Goal: Task Accomplishment & Management: Complete application form

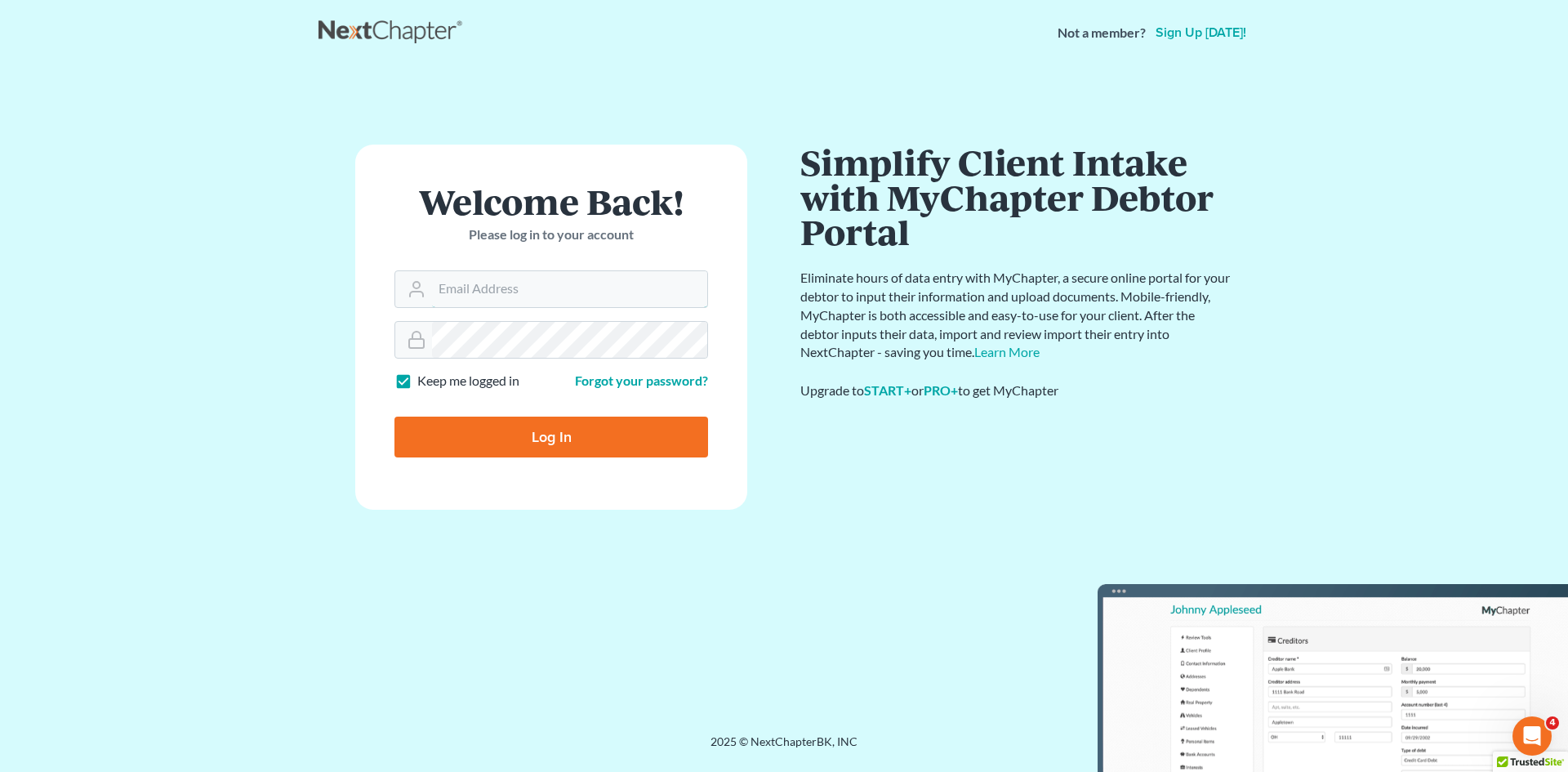
type input "[EMAIL_ADDRESS][DOMAIN_NAME]"
click at [615, 433] on input "Log In" at bounding box center [551, 437] width 313 height 41
type input "Thinking..."
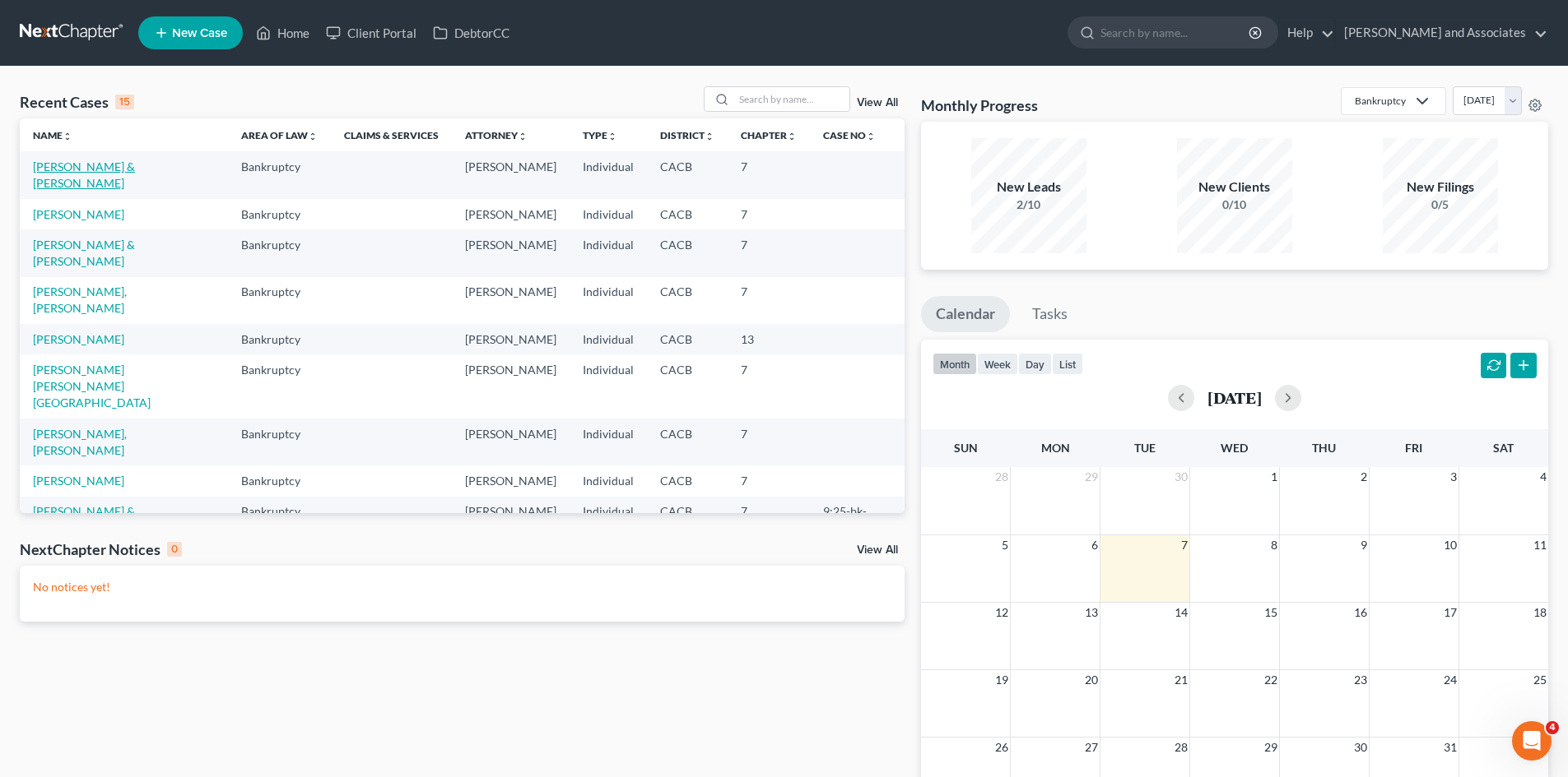
click at [135, 169] on link "[PERSON_NAME] & [PERSON_NAME]" at bounding box center [83, 174] width 102 height 30
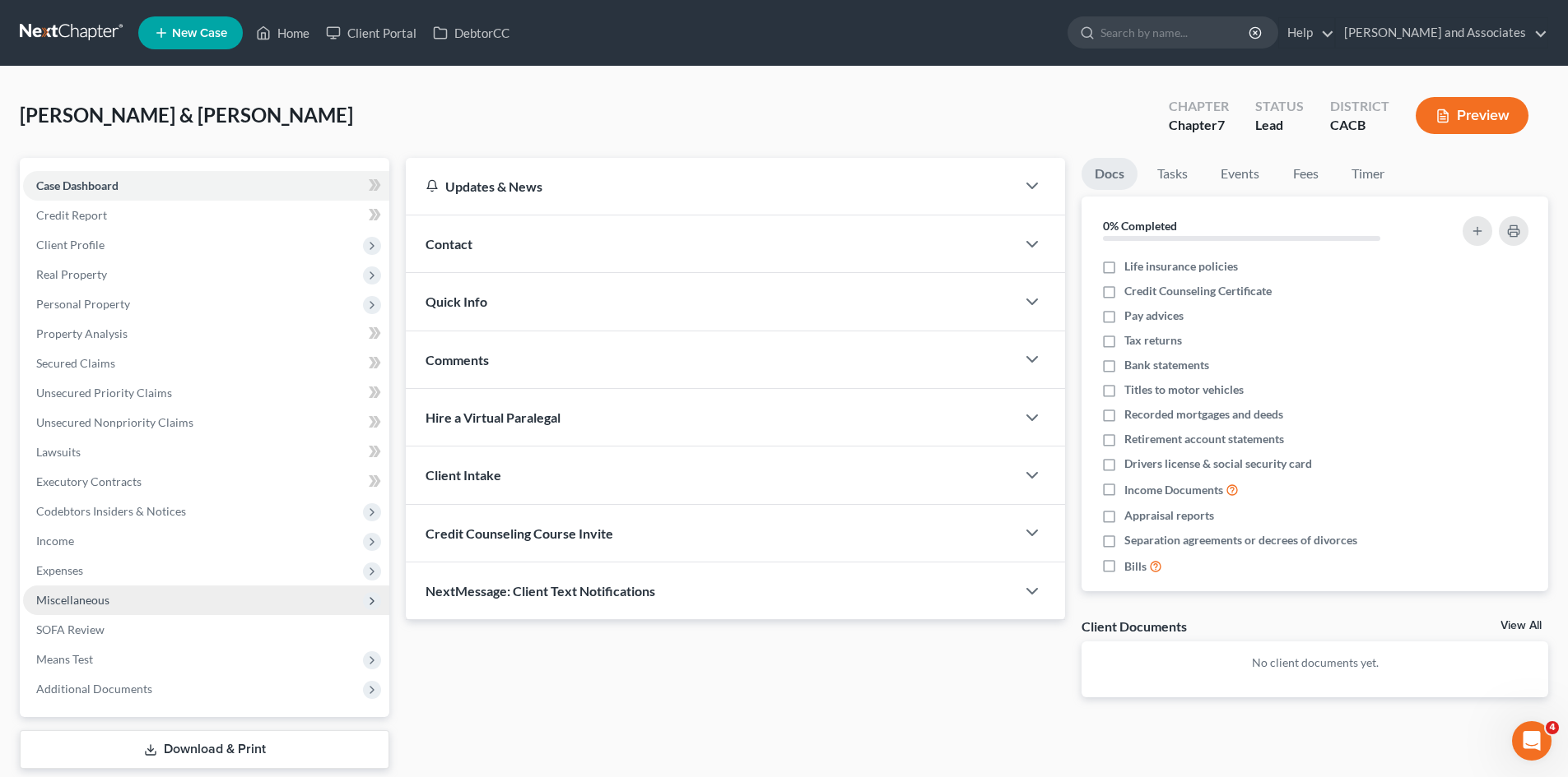
click at [127, 591] on span "Miscellaneous" at bounding box center [206, 600] width 366 height 30
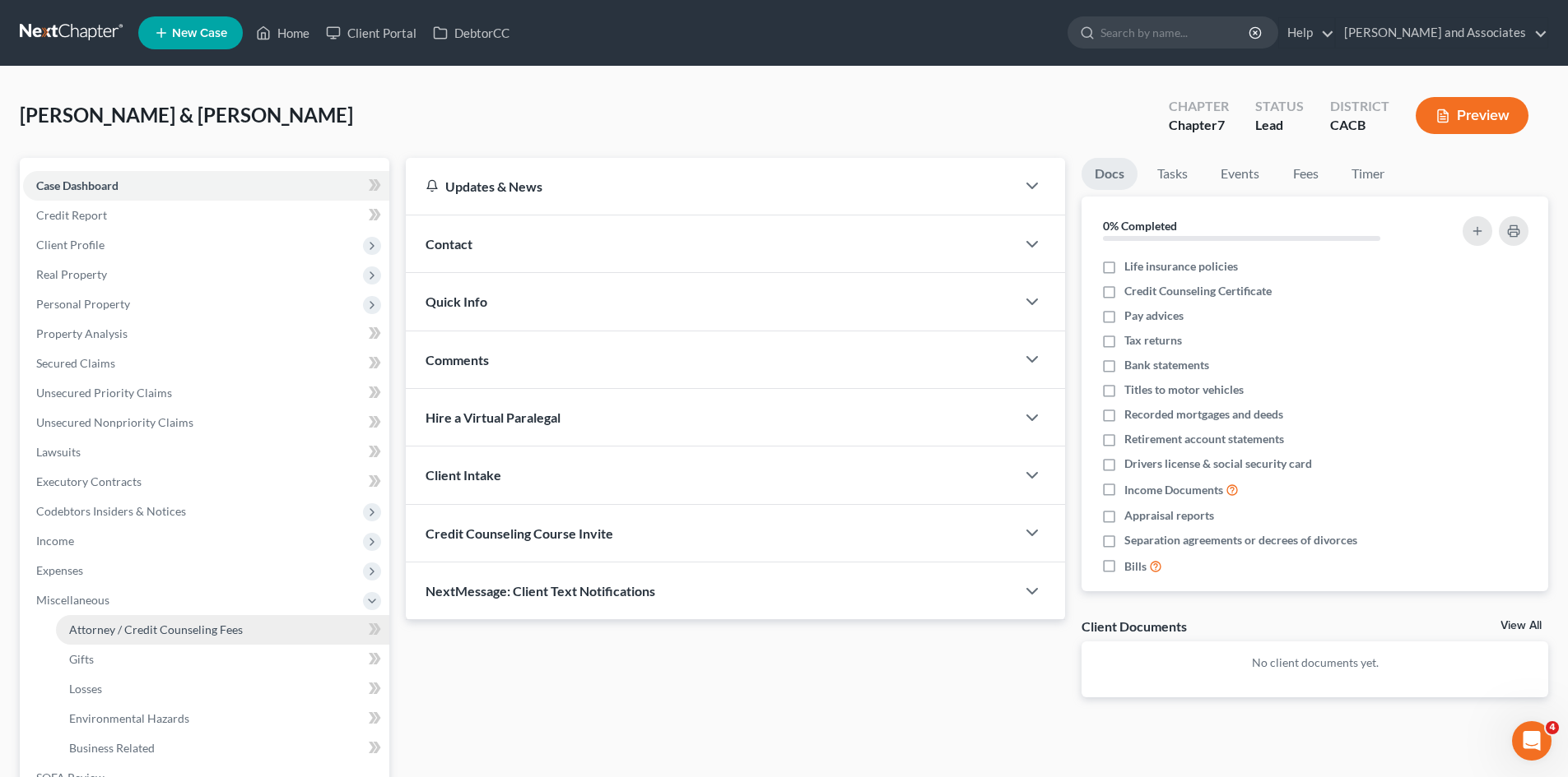
click at [186, 623] on span "Attorney / Credit Counseling Fees" at bounding box center [155, 630] width 173 height 14
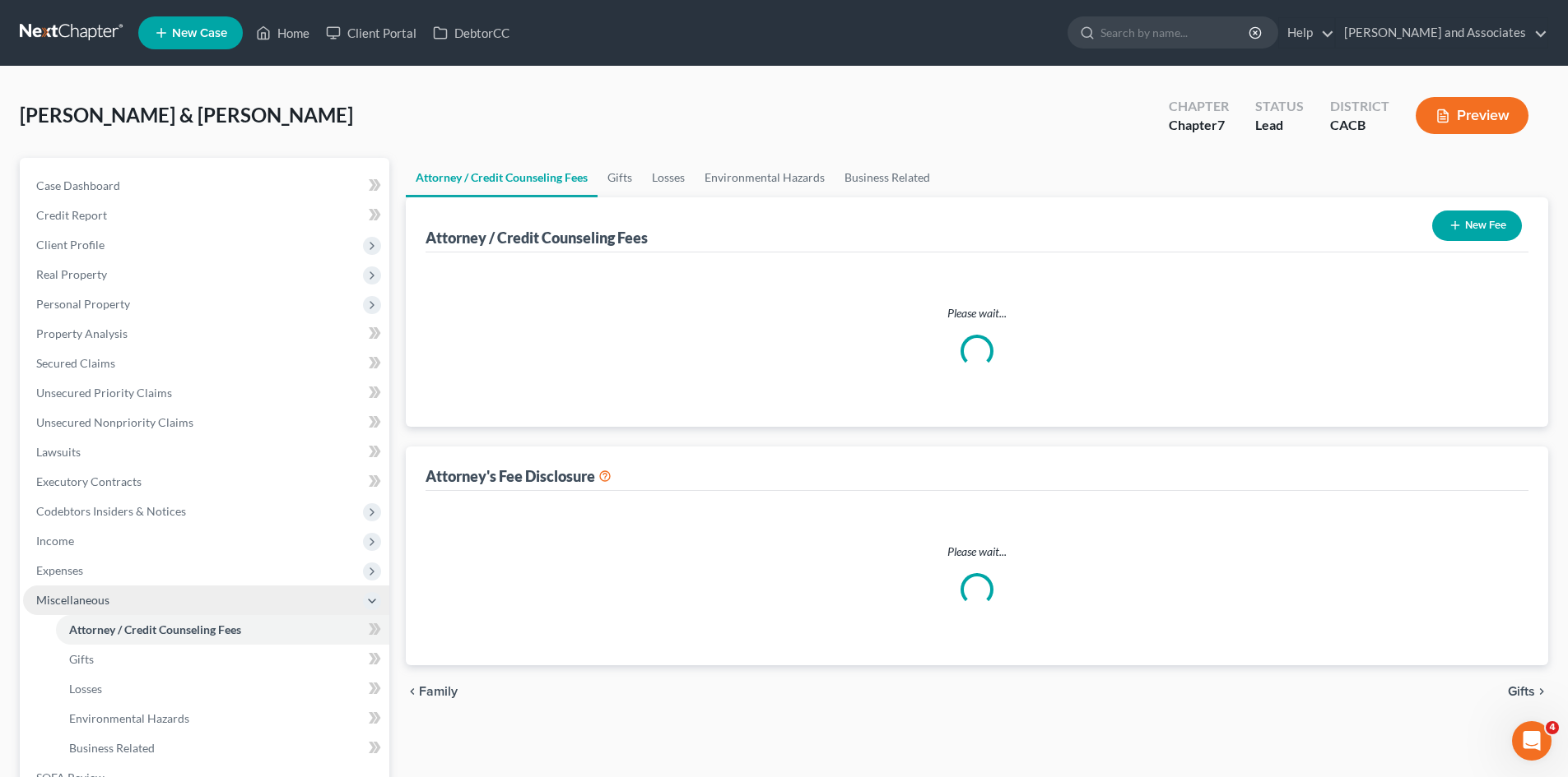
select select "0"
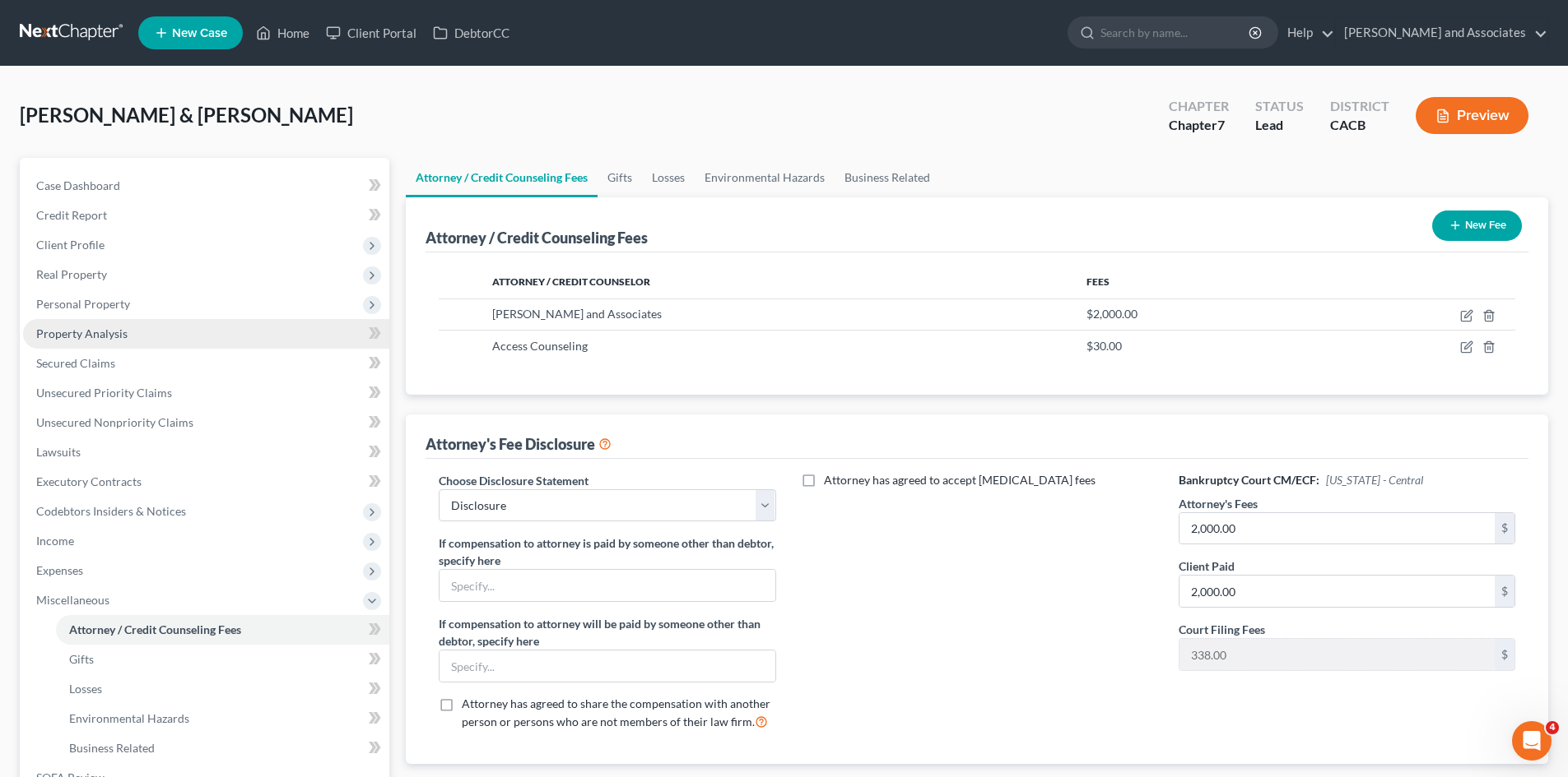
click at [170, 347] on link "Property Analysis" at bounding box center [206, 334] width 366 height 30
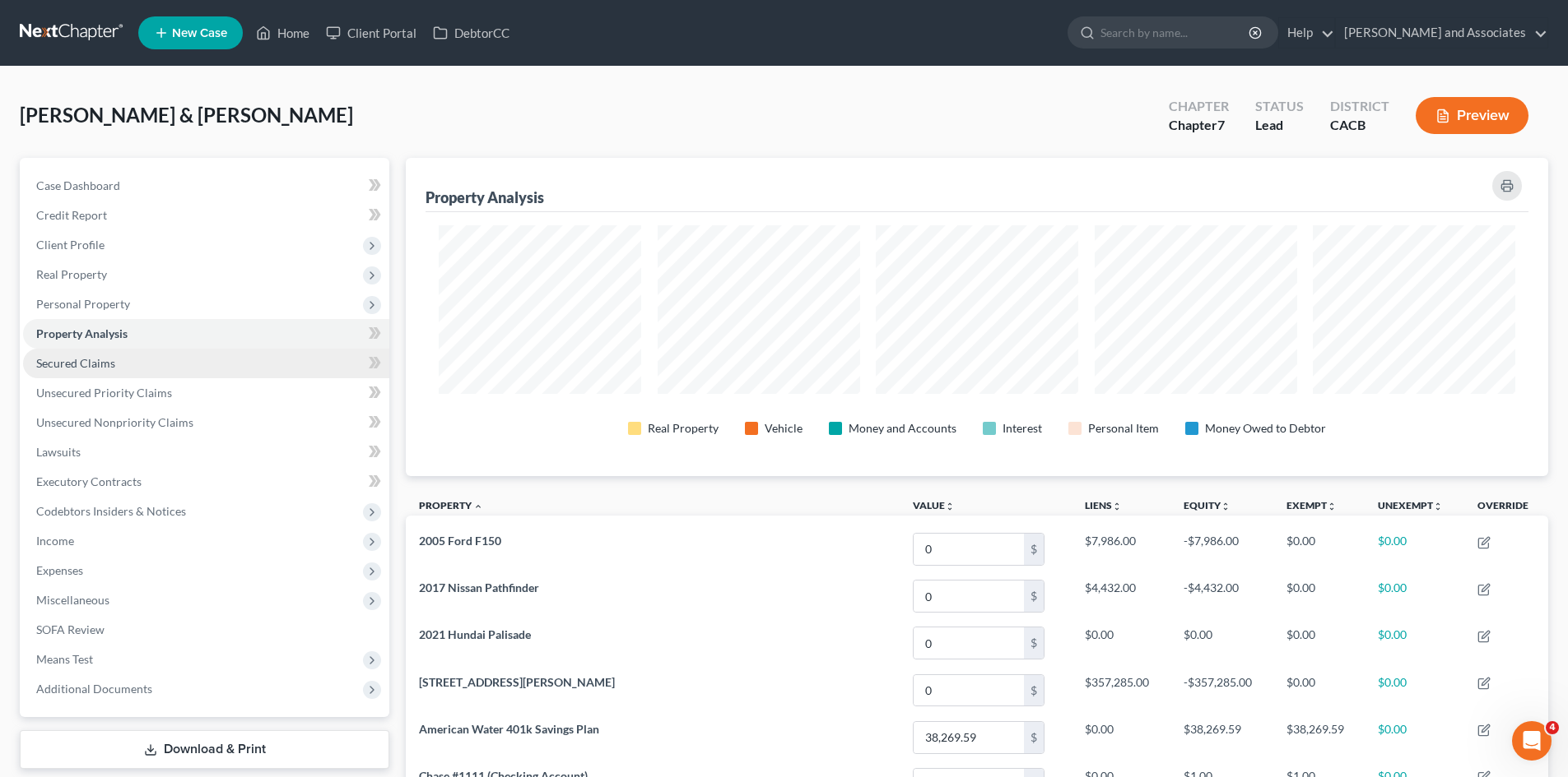
scroll to position [318, 1142]
click at [200, 311] on span "Personal Property" at bounding box center [206, 304] width 366 height 30
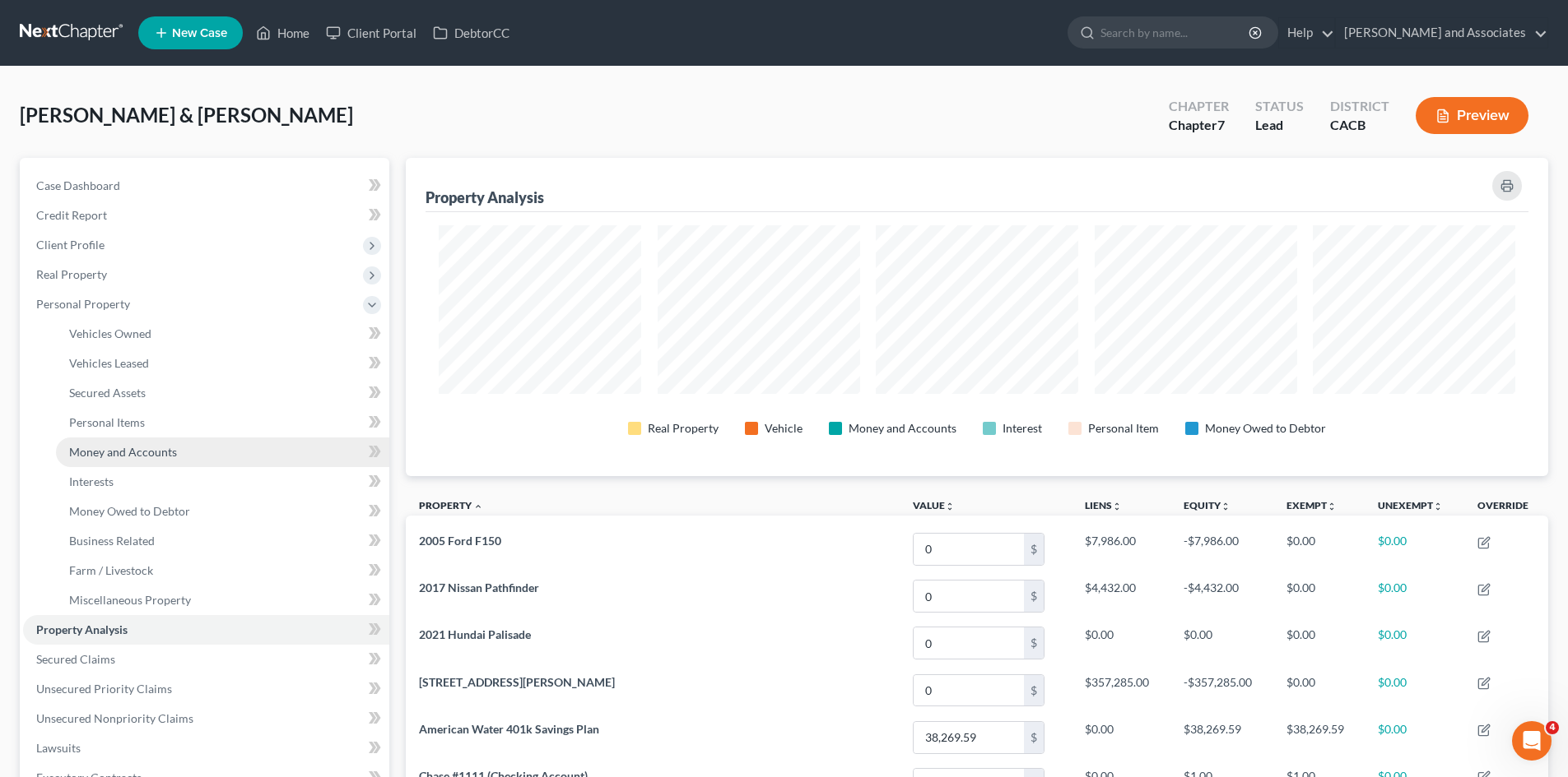
click at [181, 445] on link "Money and Accounts" at bounding box center [223, 452] width 333 height 30
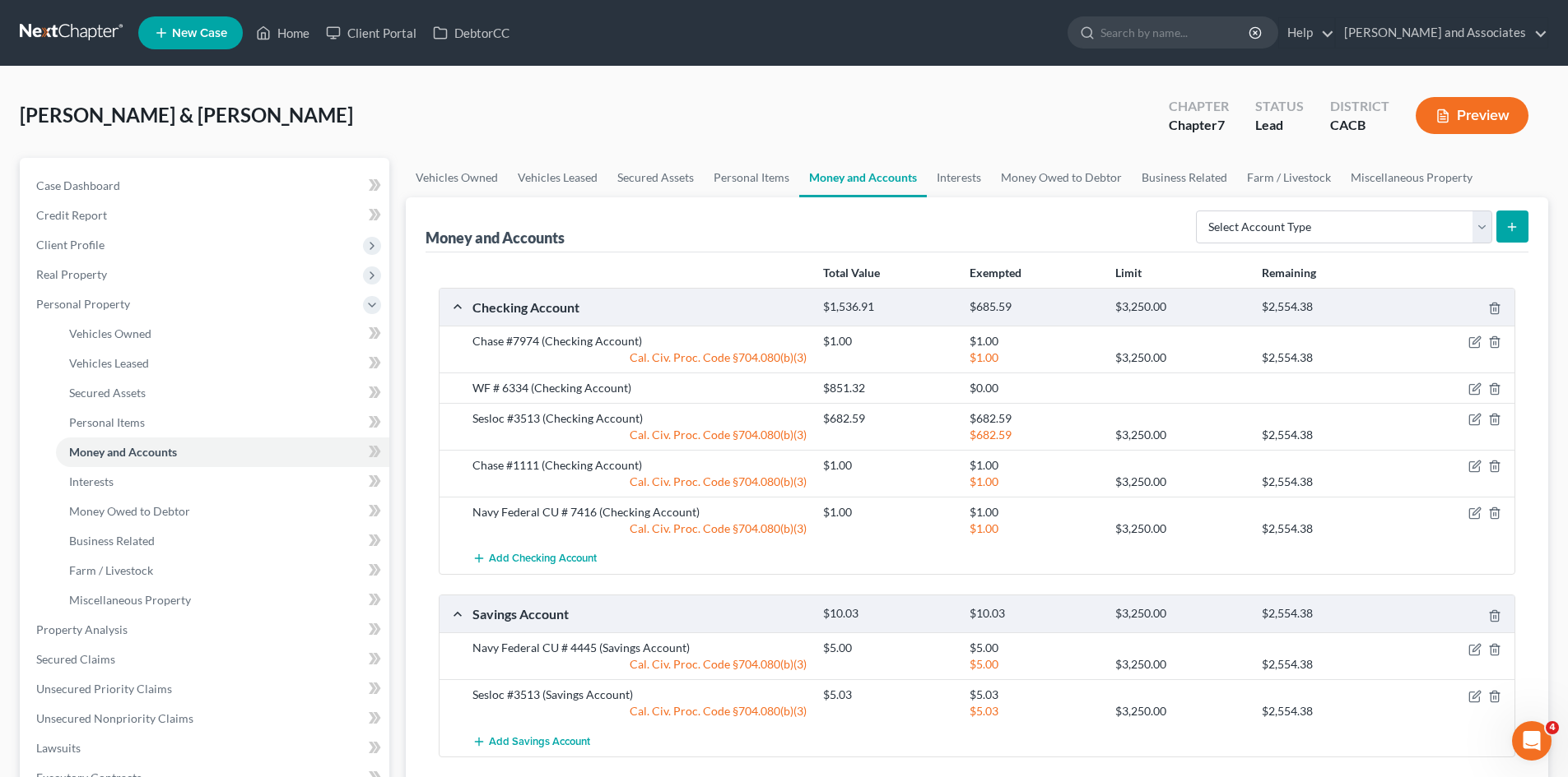
click at [1470, 380] on div at bounding box center [1457, 388] width 117 height 16
click at [1470, 385] on icon "button" at bounding box center [1474, 390] width 10 height 10
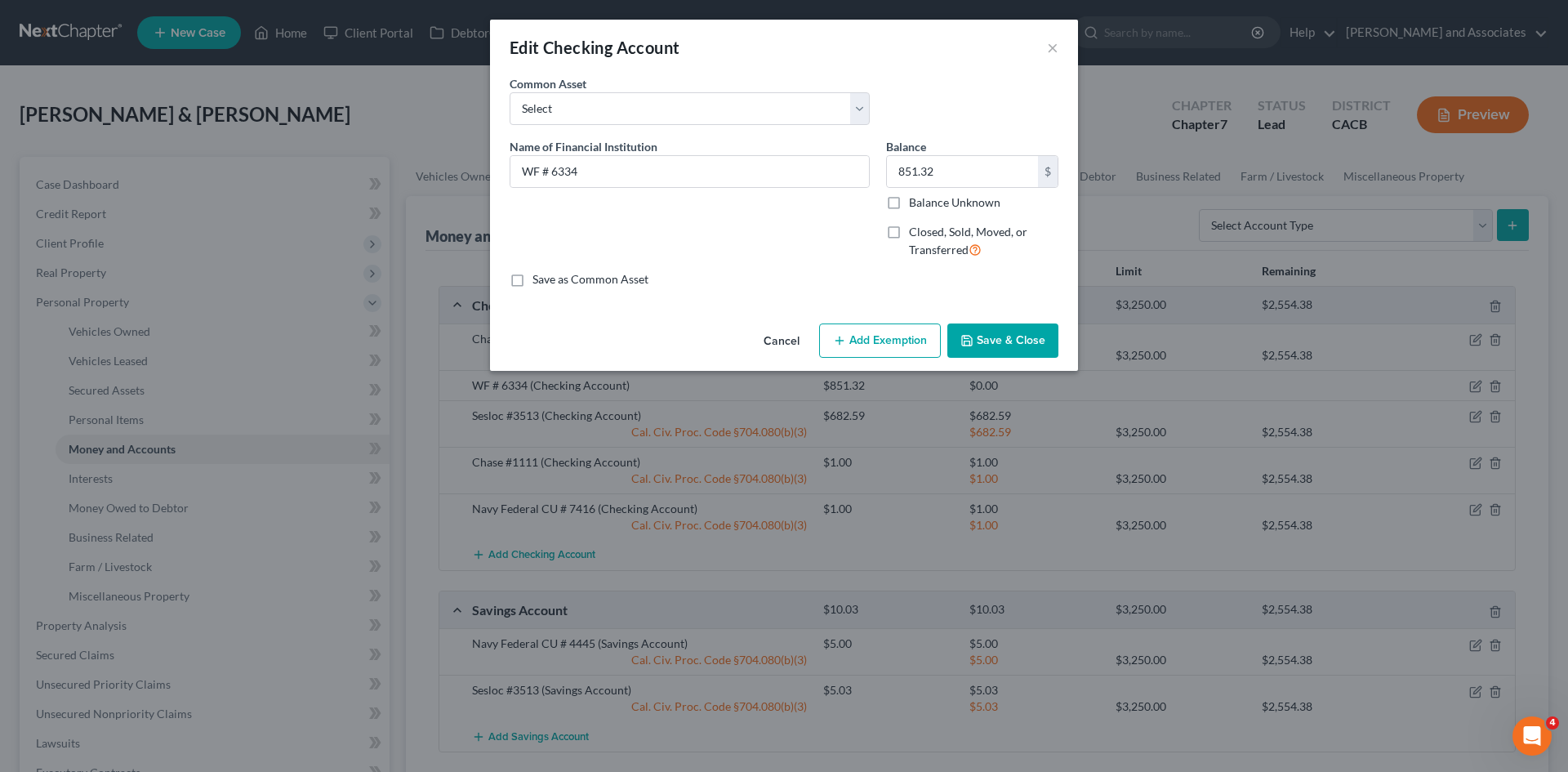
click at [849, 345] on button "Add Exemption" at bounding box center [880, 341] width 122 height 35
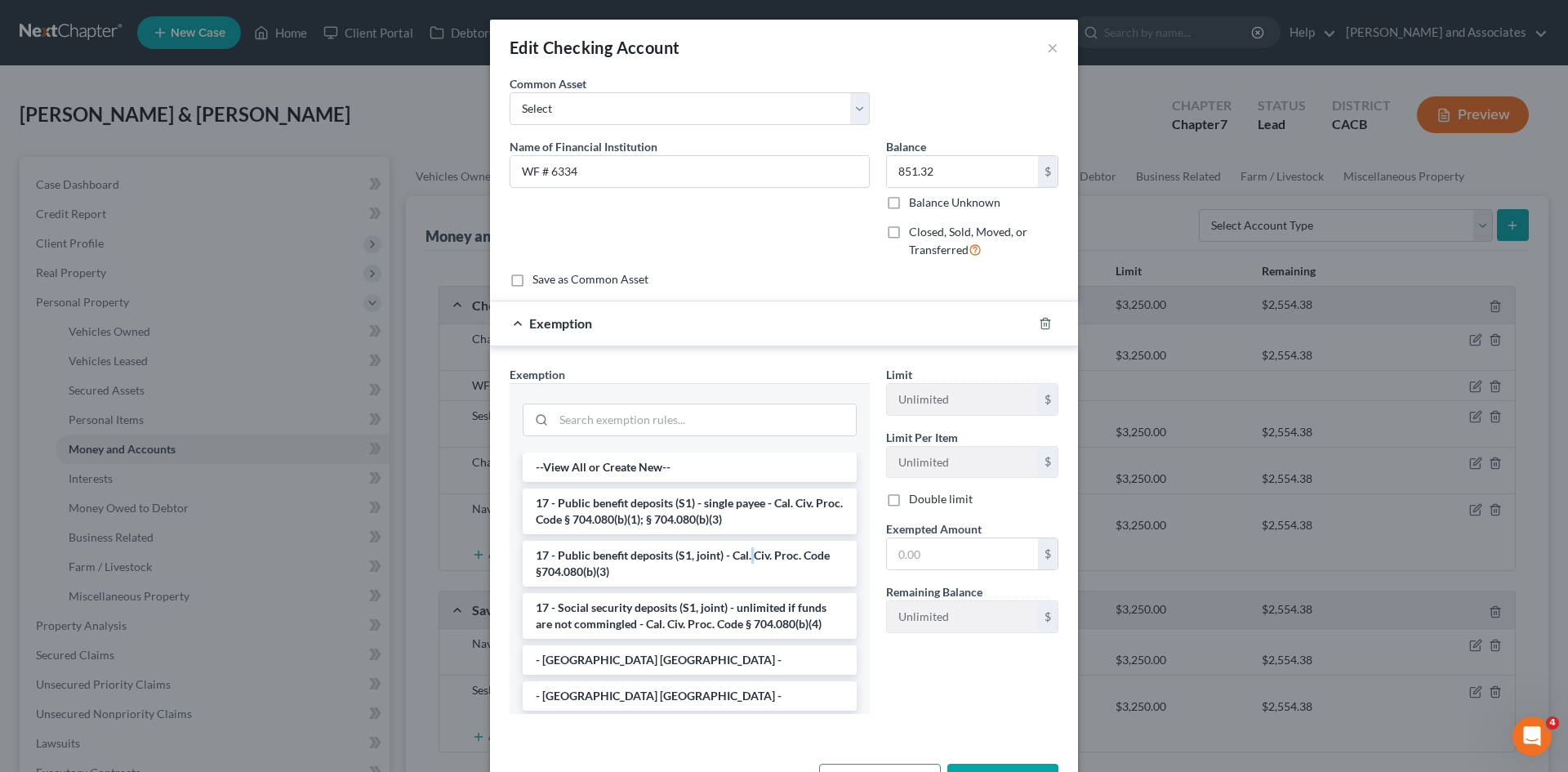
click at [744, 554] on li "17 - Public benefit deposits (S1, joint) - Cal. Civ. Proc. Code §704.080(b)(3)" at bounding box center [690, 564] width 334 height 46
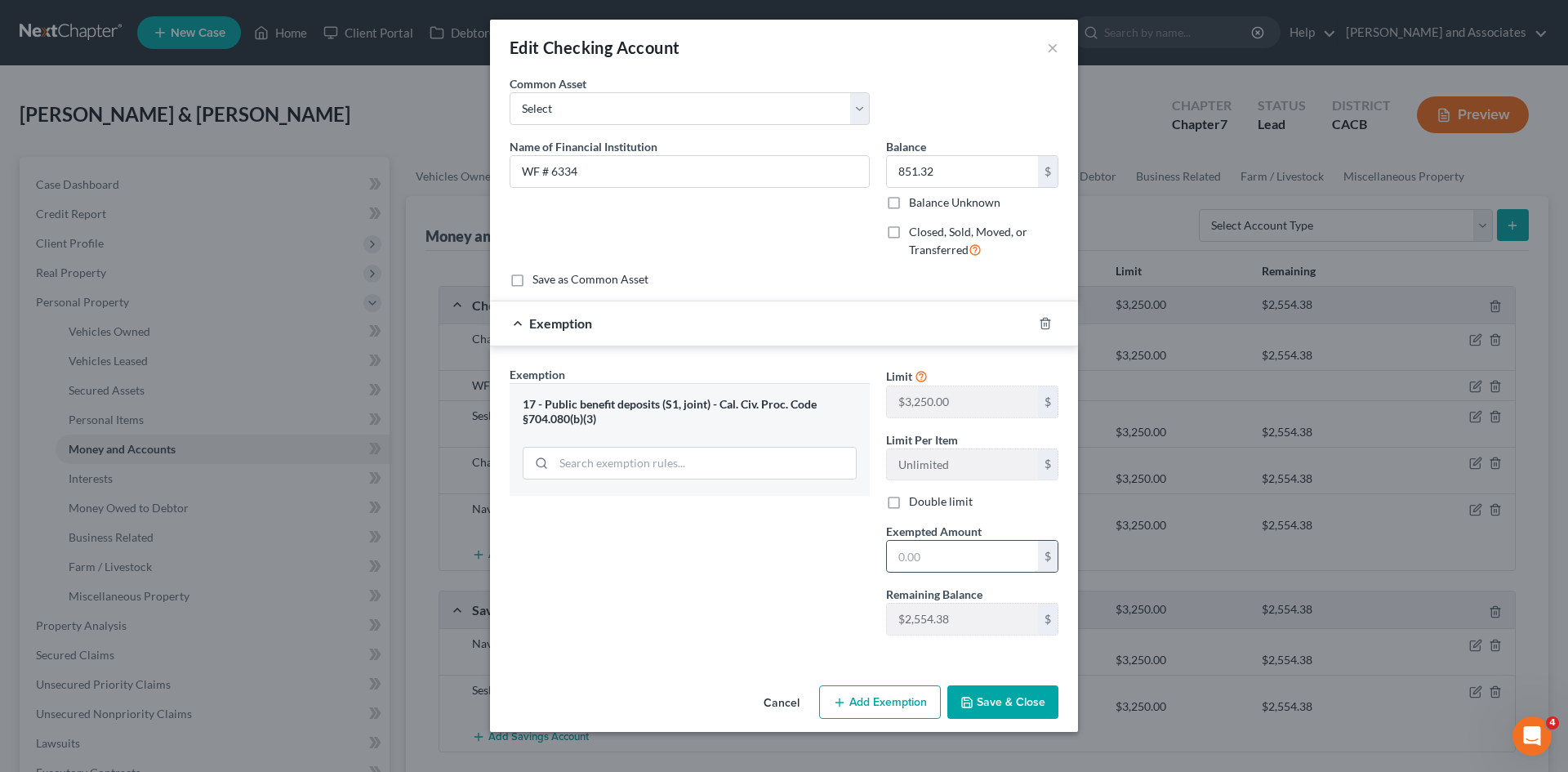
click at [1000, 565] on input "text" at bounding box center [962, 557] width 151 height 31
type input "851.32"
click at [1011, 710] on button "Save & Close" at bounding box center [1003, 703] width 111 height 35
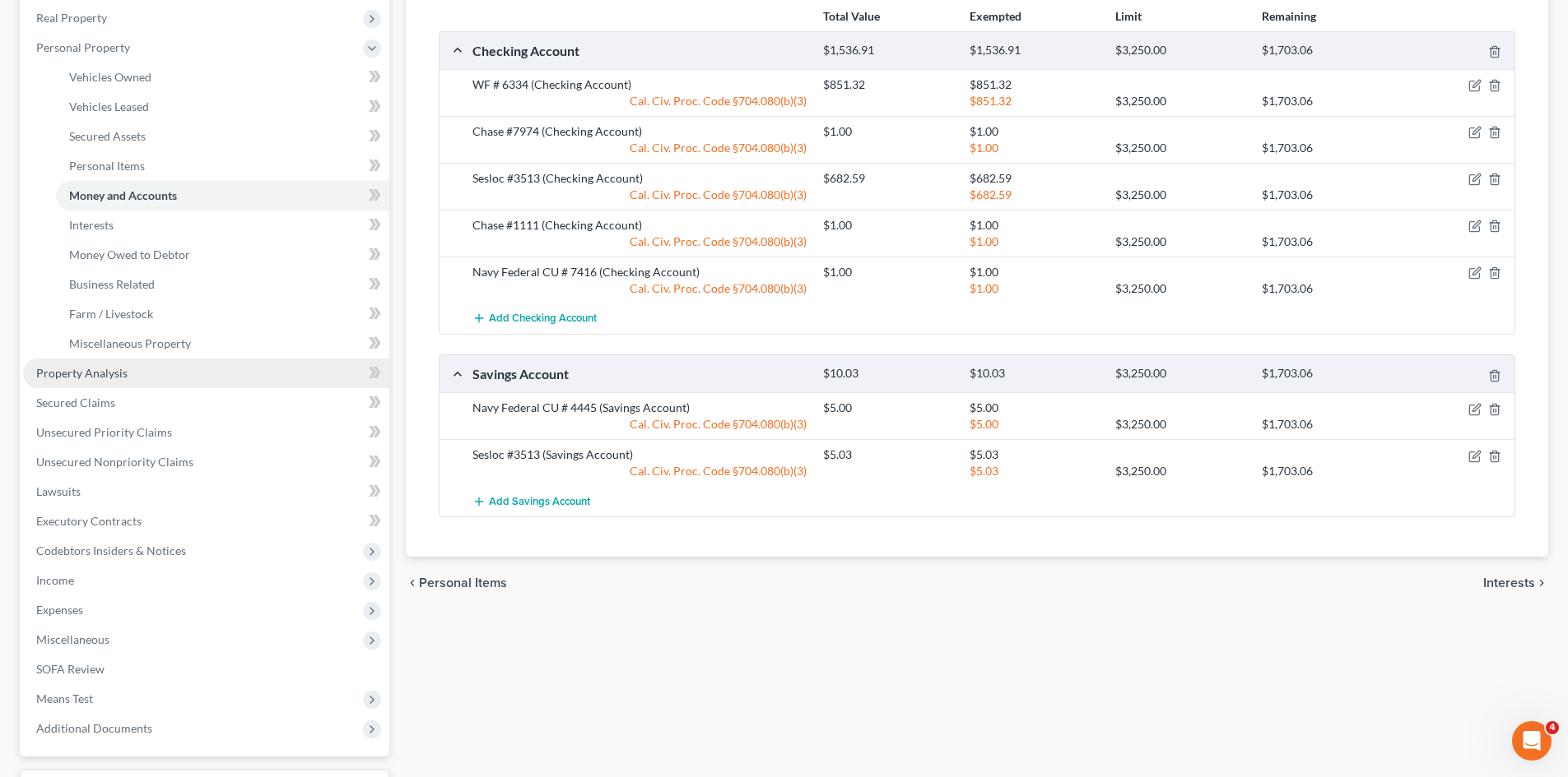
scroll to position [274, 0]
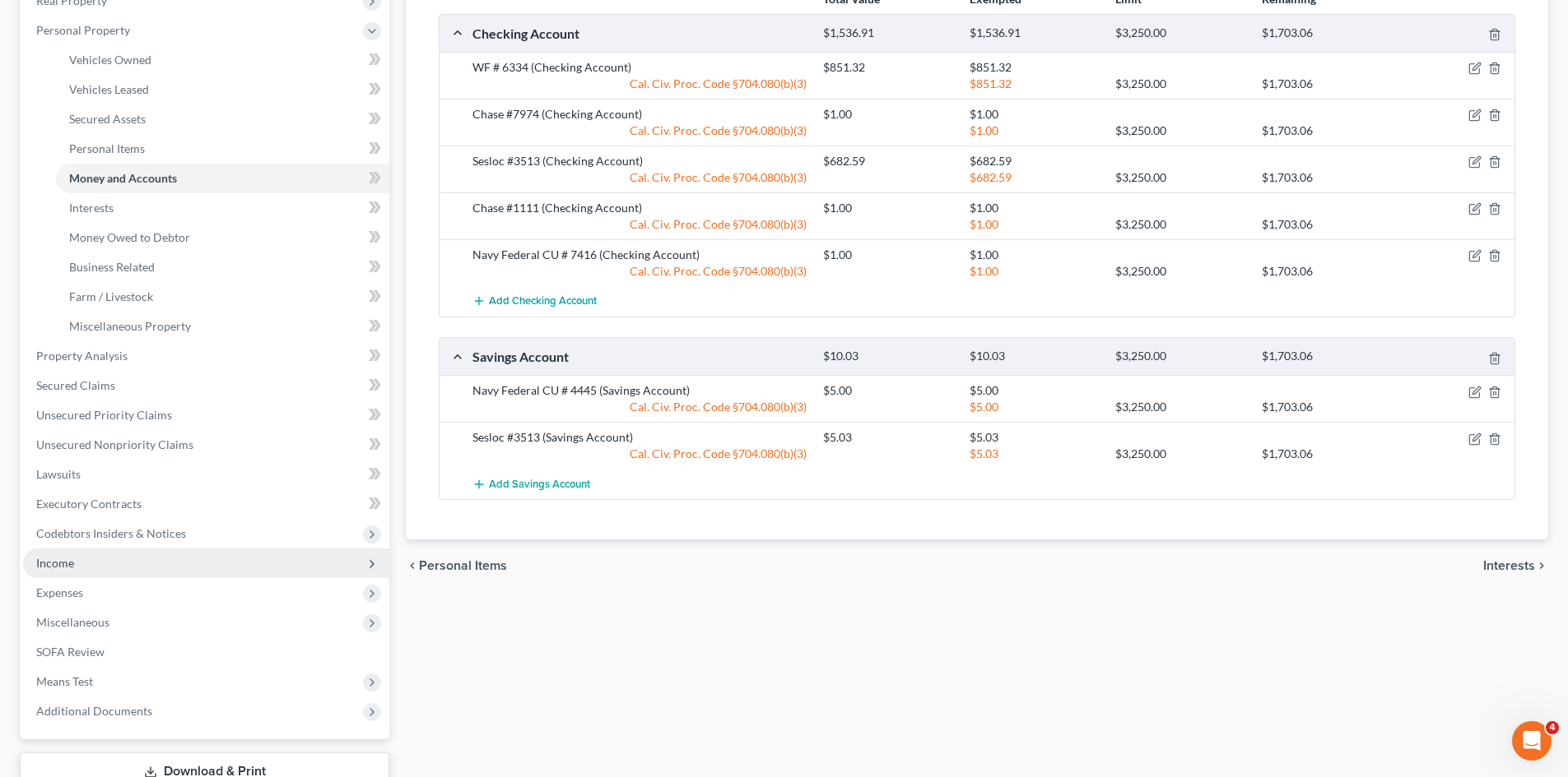
click at [239, 566] on span "Income" at bounding box center [206, 563] width 366 height 30
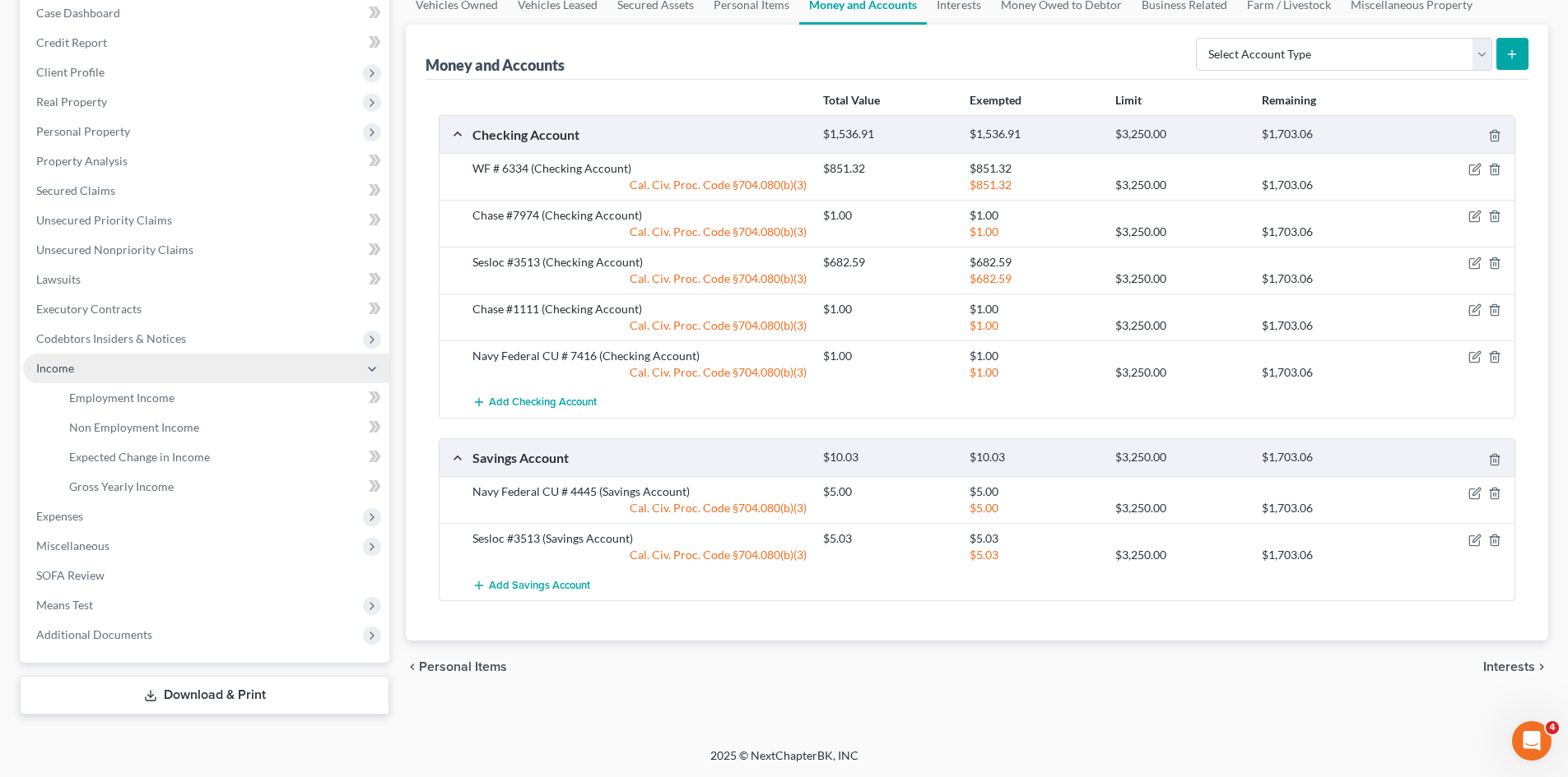
scroll to position [173, 0]
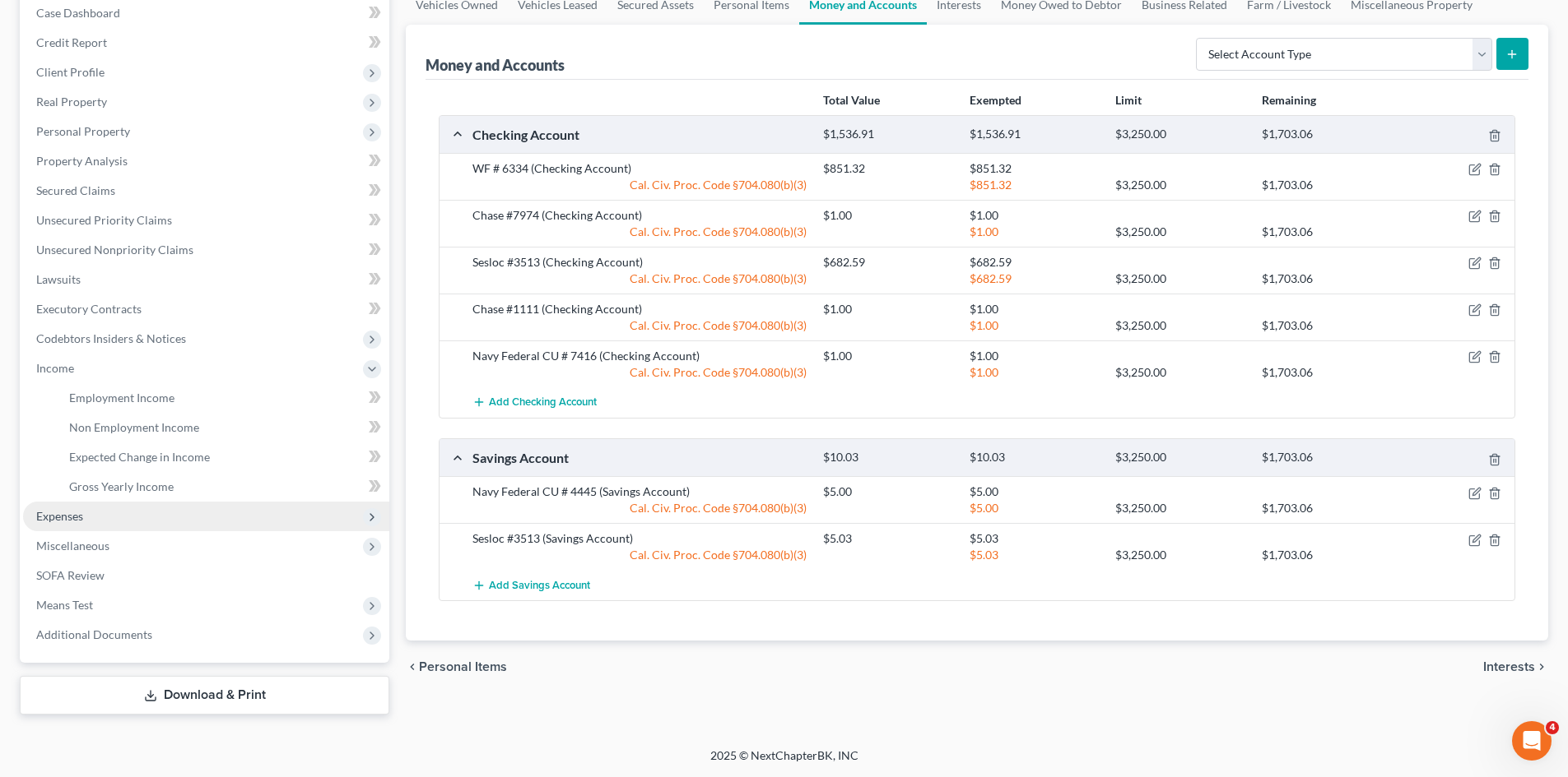
click at [205, 520] on span "Expenses" at bounding box center [206, 517] width 366 height 30
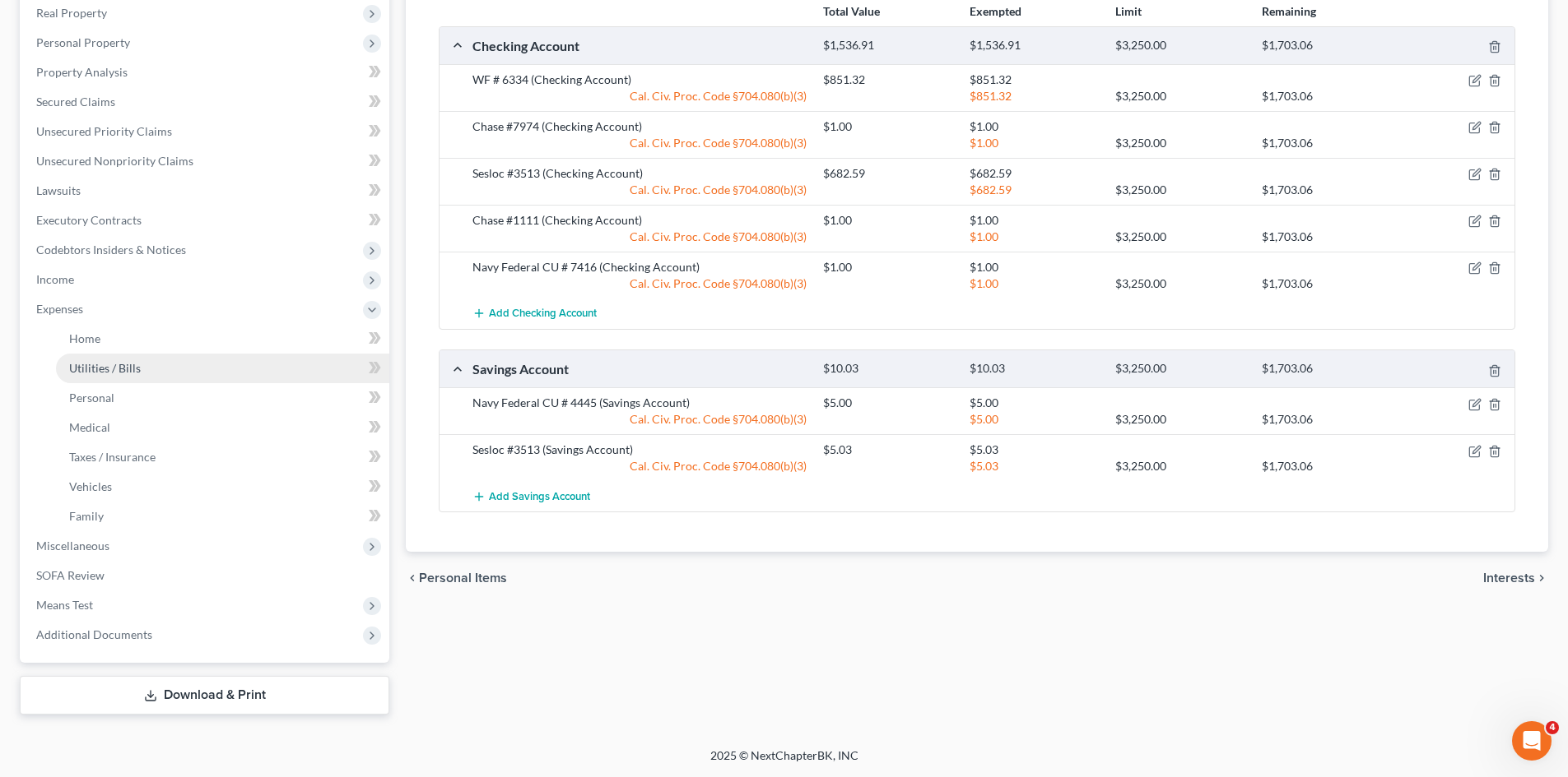
scroll to position [0, 0]
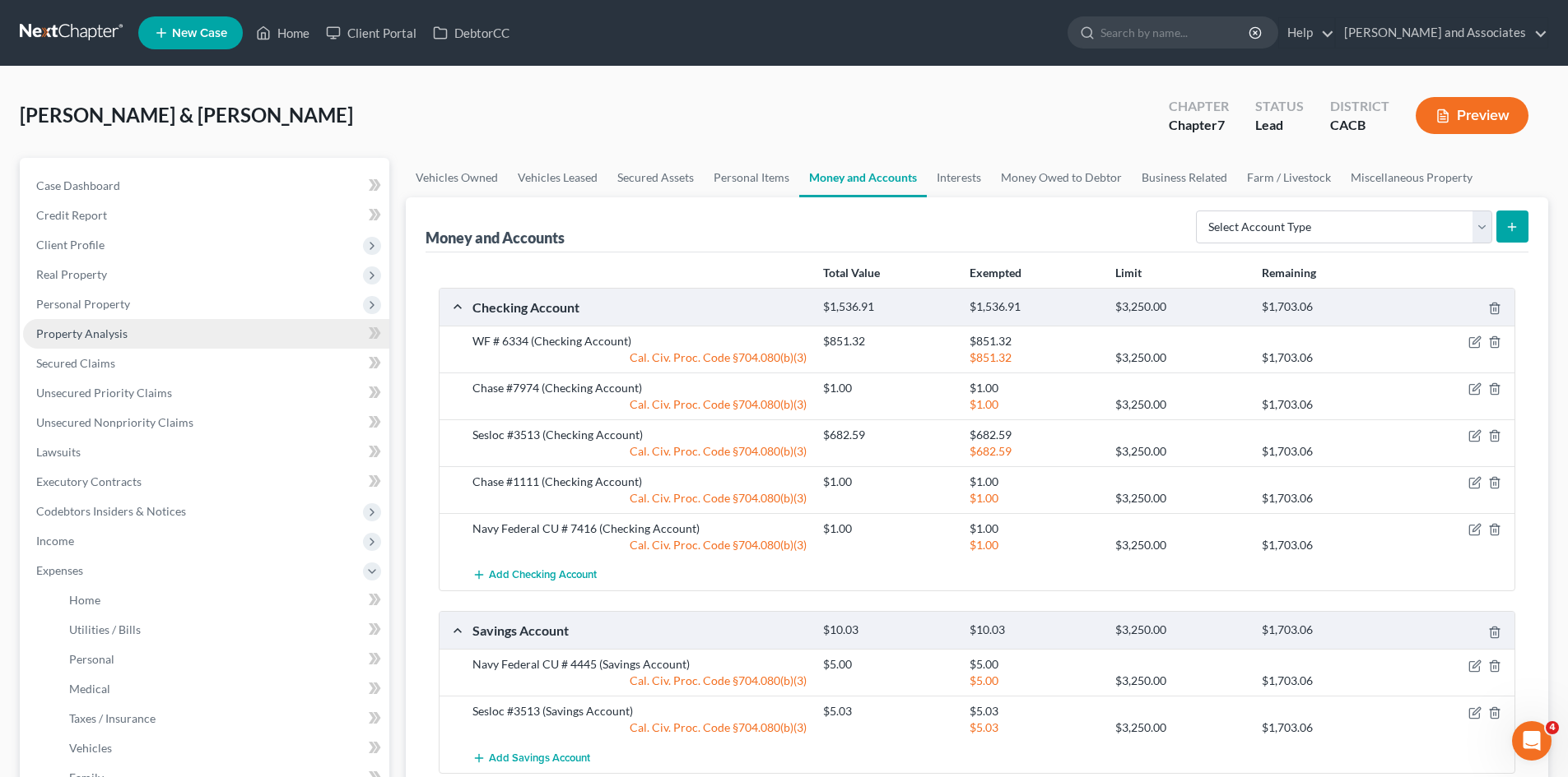
click at [206, 329] on link "Property Analysis" at bounding box center [206, 334] width 366 height 30
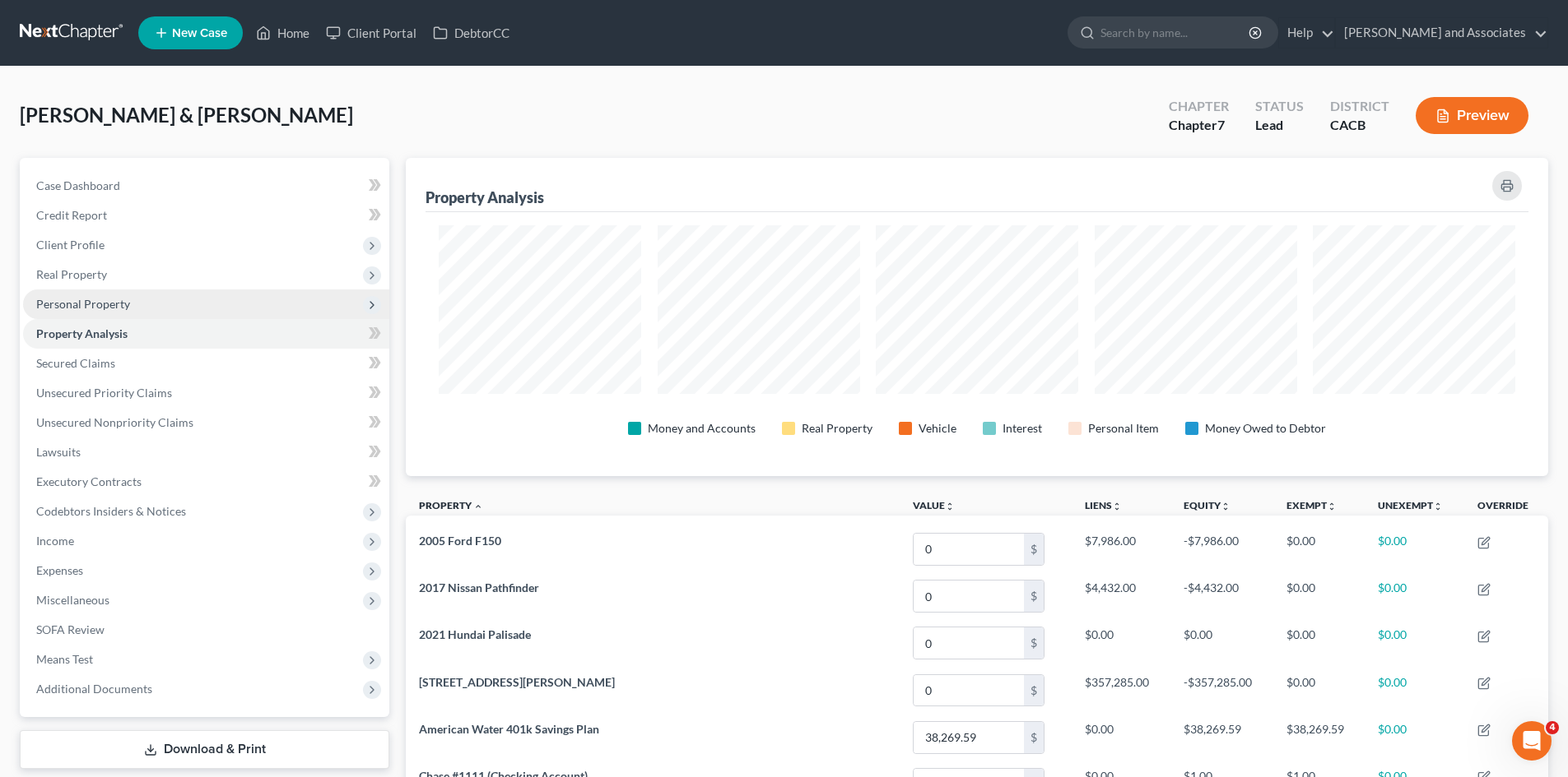
click at [247, 314] on span "Personal Property" at bounding box center [206, 304] width 366 height 30
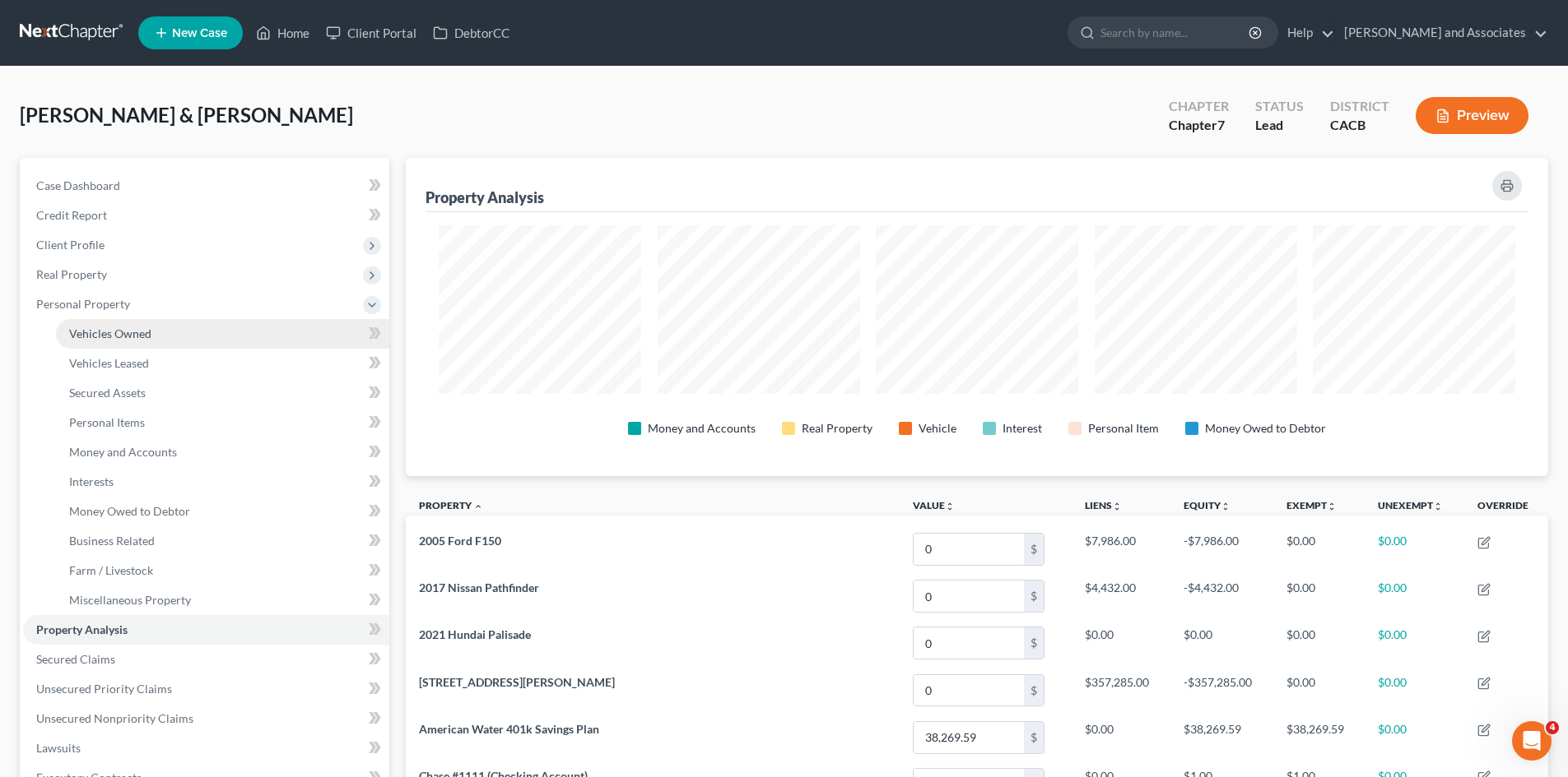
click at [244, 335] on link "Vehicles Owned" at bounding box center [223, 334] width 333 height 30
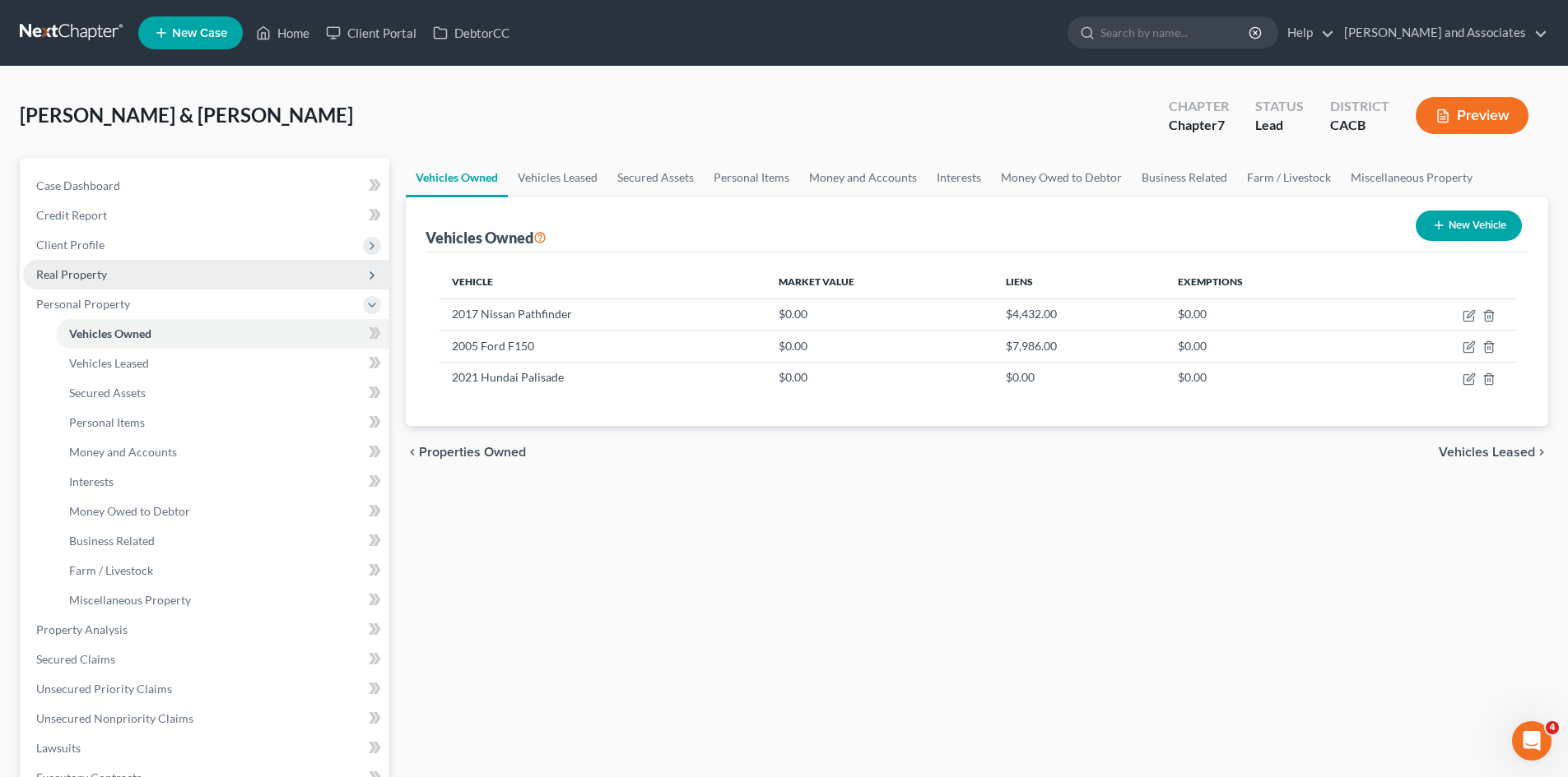
click at [276, 284] on span "Real Property" at bounding box center [206, 275] width 366 height 30
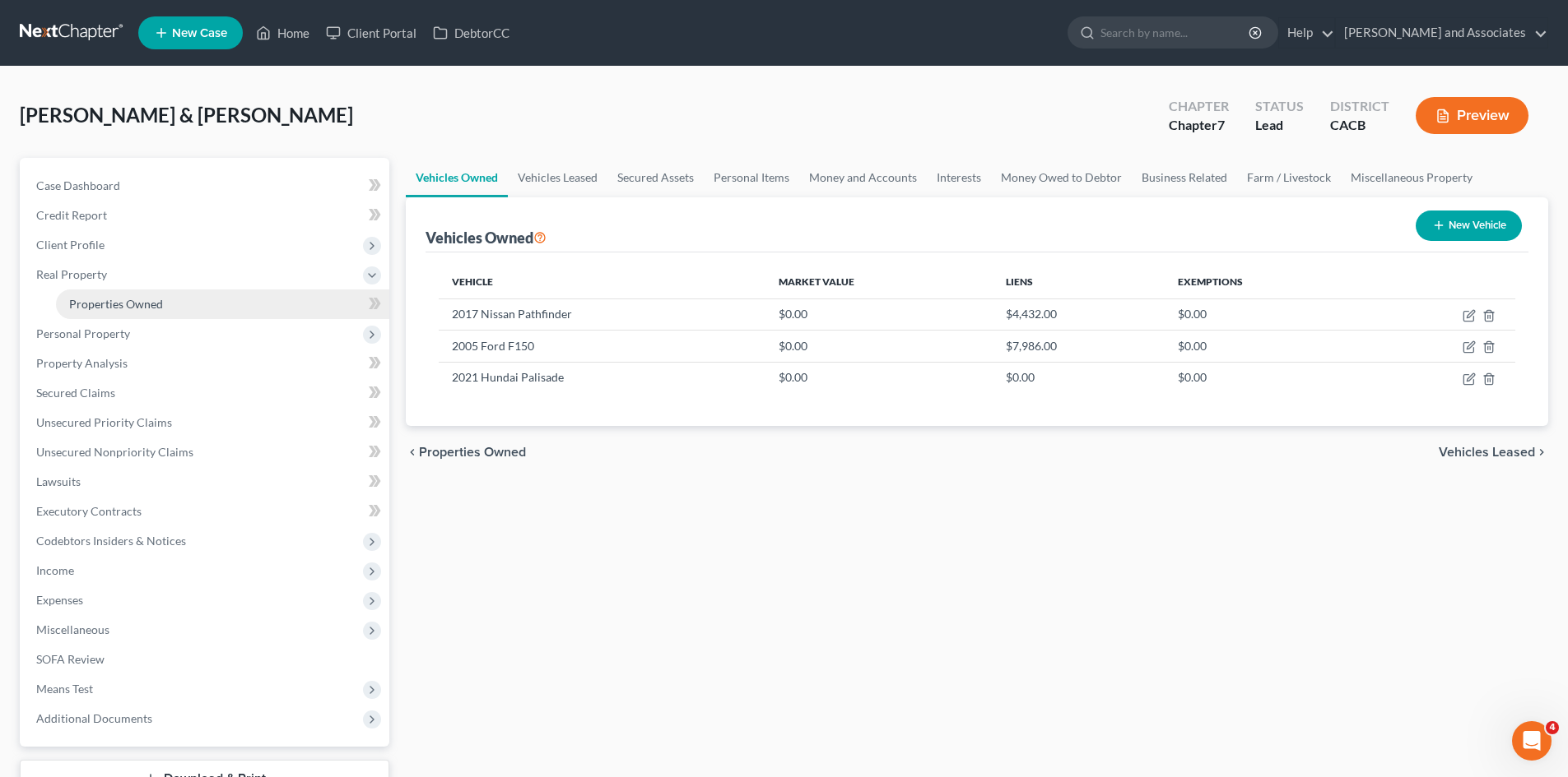
click at [269, 301] on link "Properties Owned" at bounding box center [223, 304] width 333 height 30
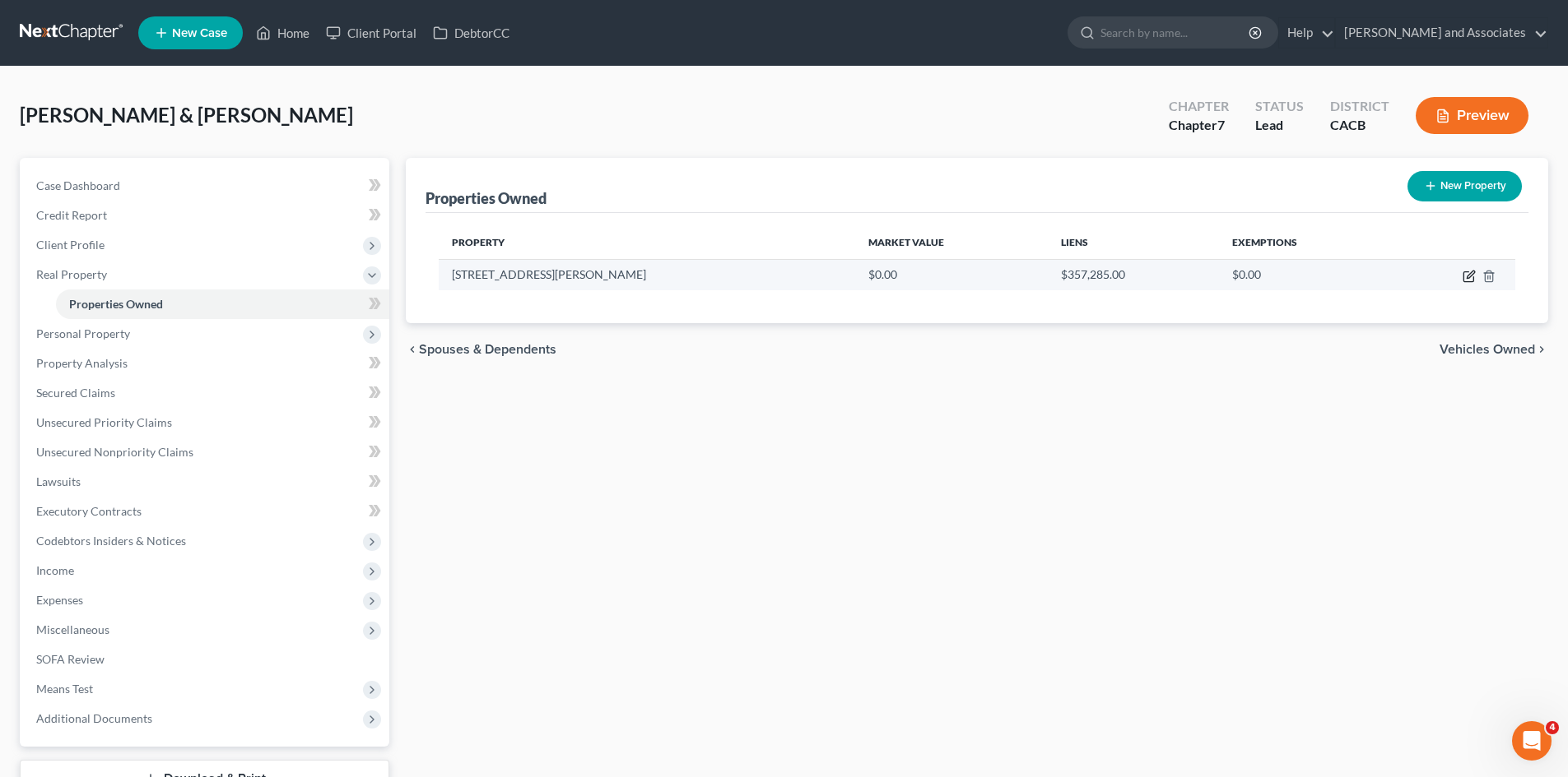
click at [1470, 277] on icon "button" at bounding box center [1469, 277] width 14 height 14
select select "4"
select select "41"
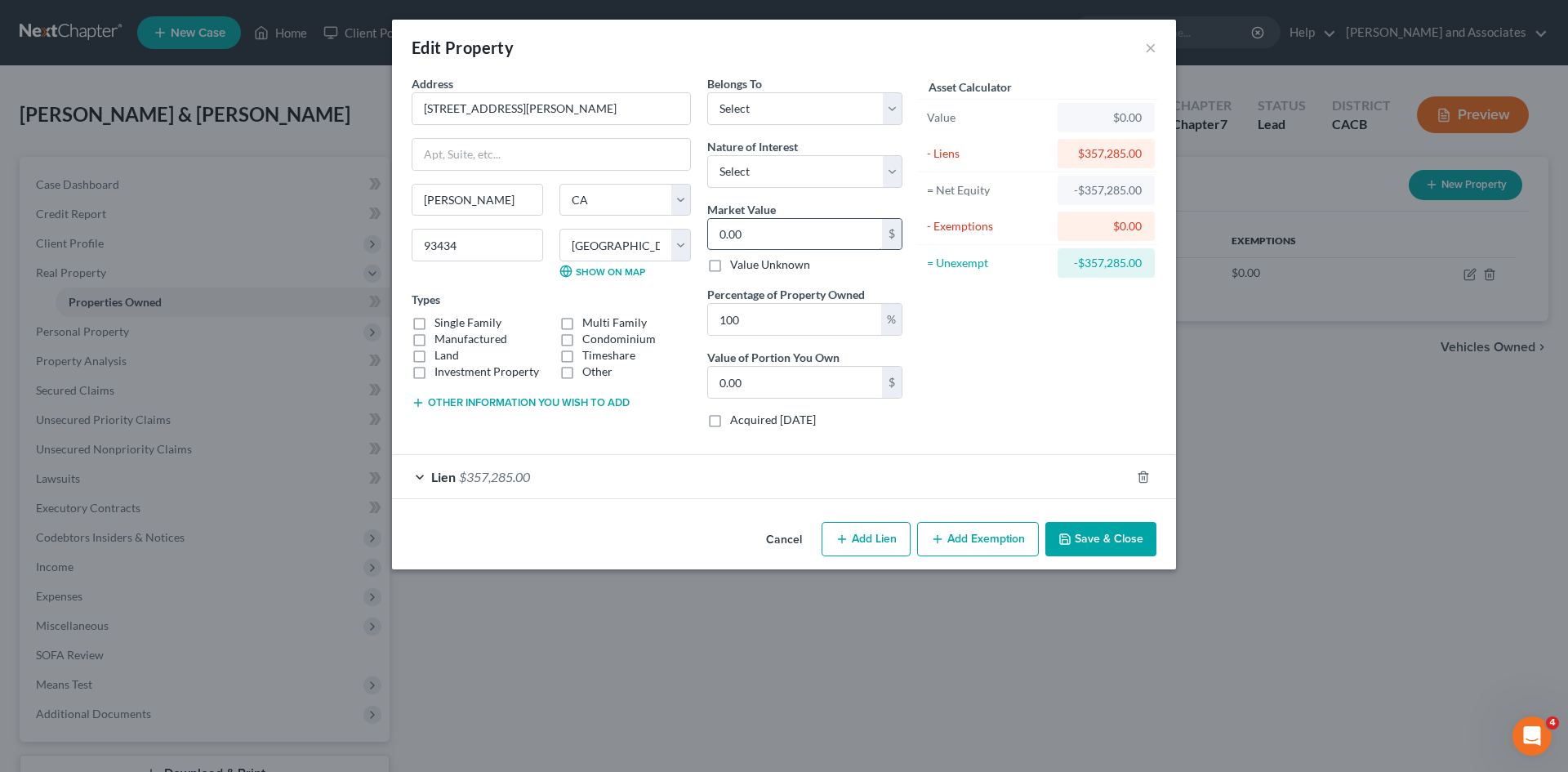
click at [786, 238] on input "0.00" at bounding box center [795, 235] width 174 height 31
type input "0"
type input "7"
type input "7.00"
type input "72"
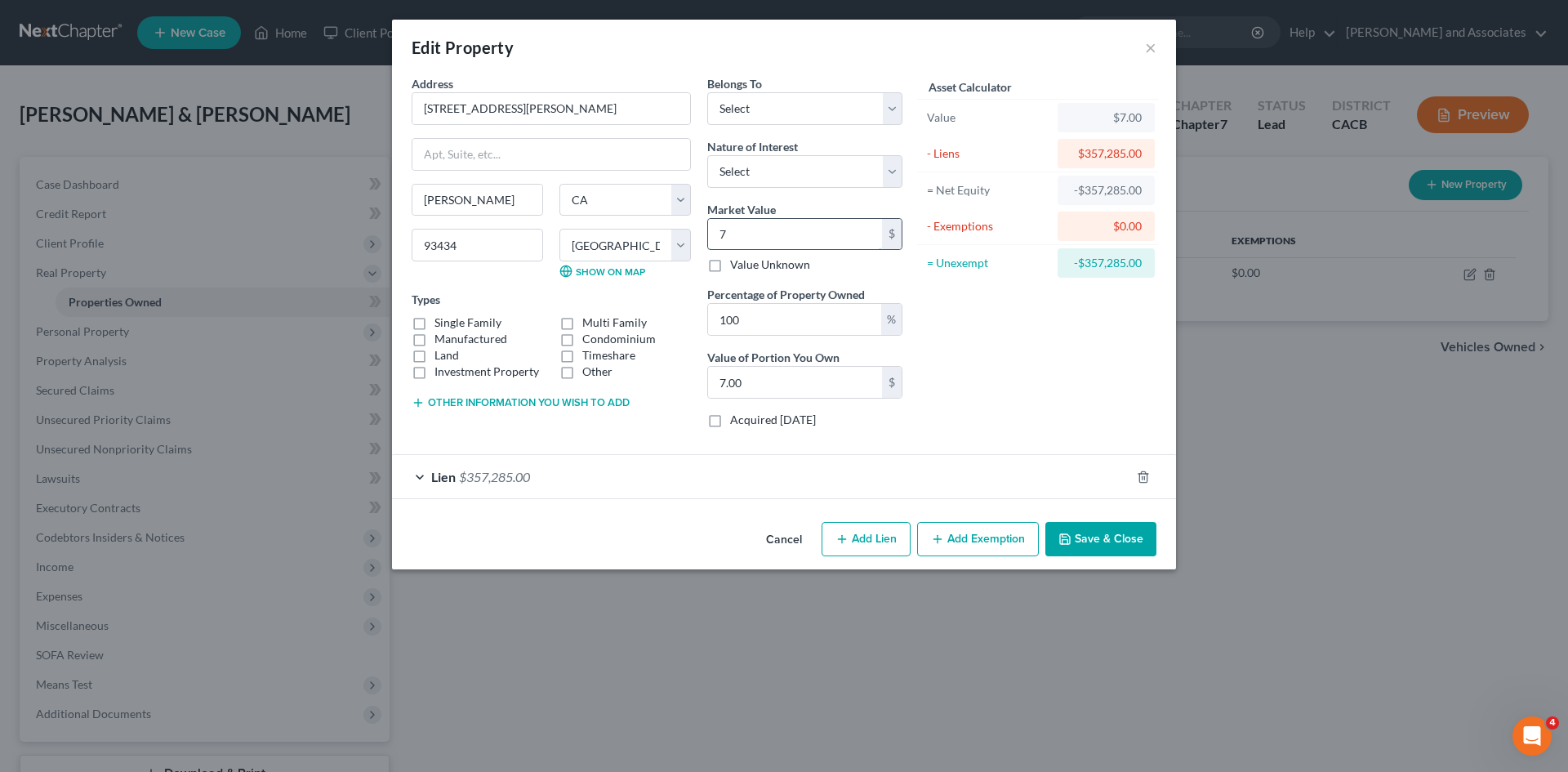
type input "72.00"
type input "726"
type input "726.00"
type input "7268"
type input "7,268.00"
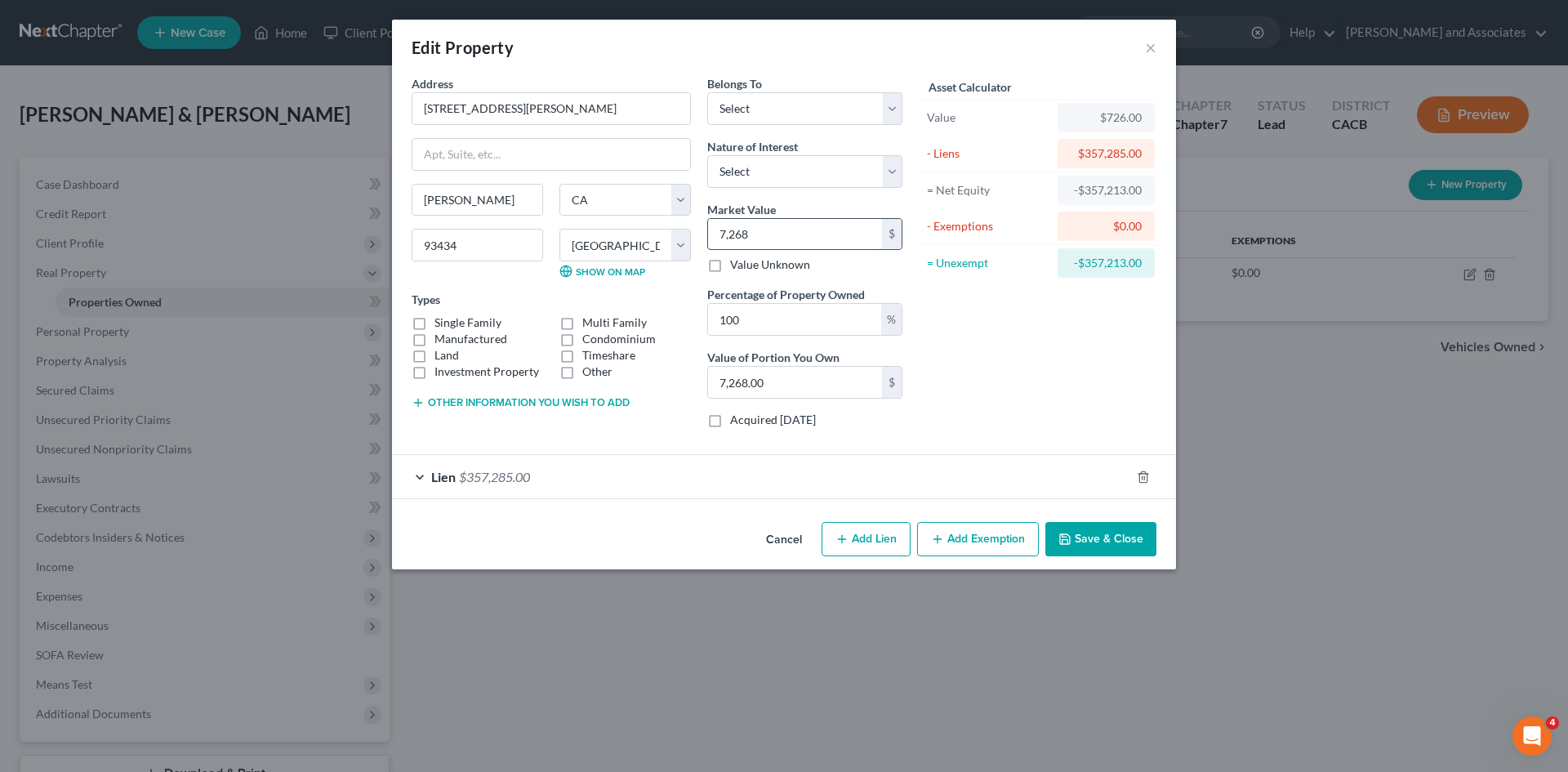
type input "7,2680"
type input "72,680.00"
type input "72,6800"
type input "726,800.00"
type input "726,800"
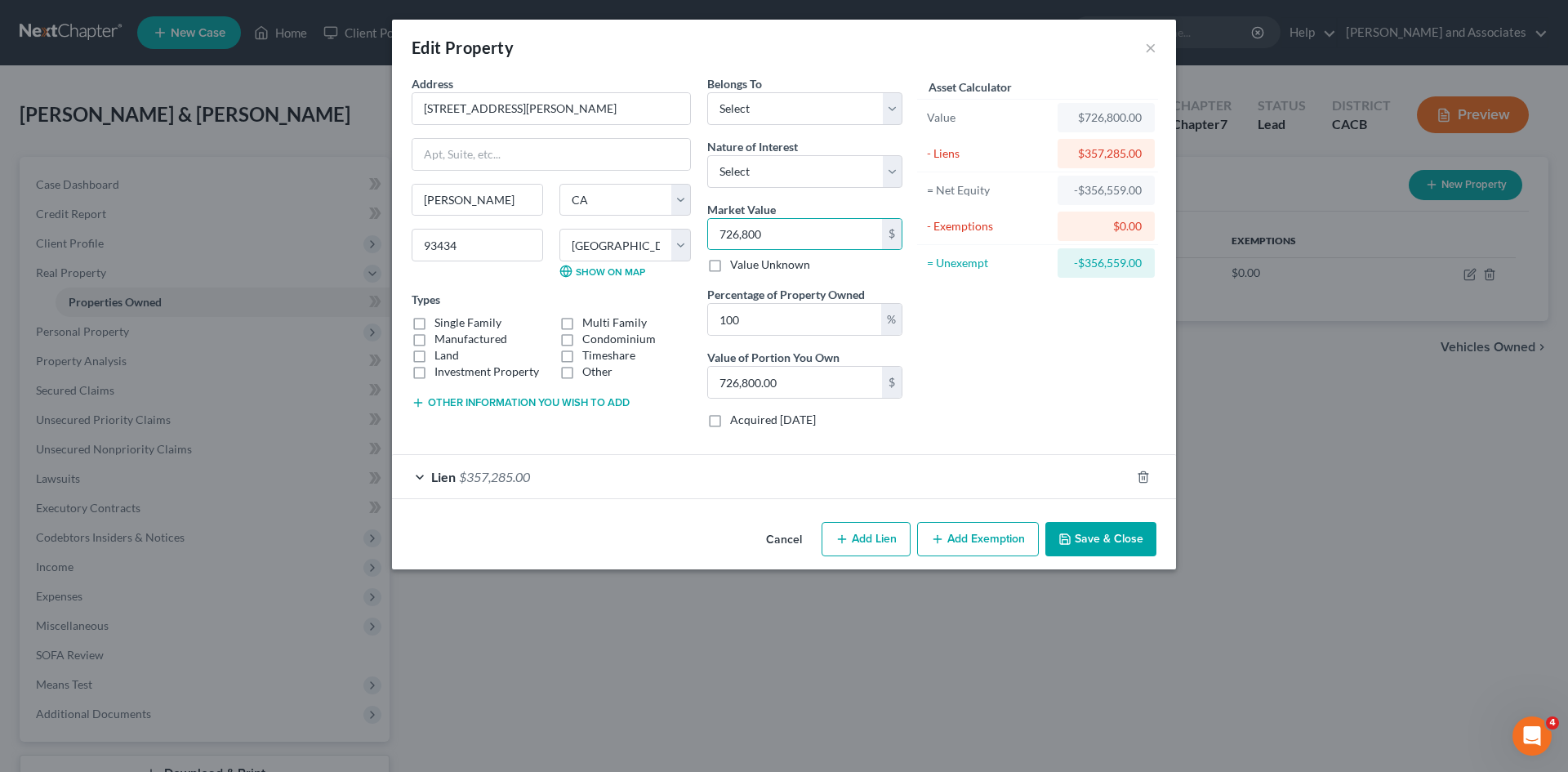
click at [434, 324] on label "Single Family" at bounding box center [468, 322] width 67 height 16
click at [441, 324] on input "Single Family" at bounding box center [446, 319] width 11 height 11
checkbox input "true"
click at [999, 541] on button "Add Exemption" at bounding box center [978, 539] width 122 height 35
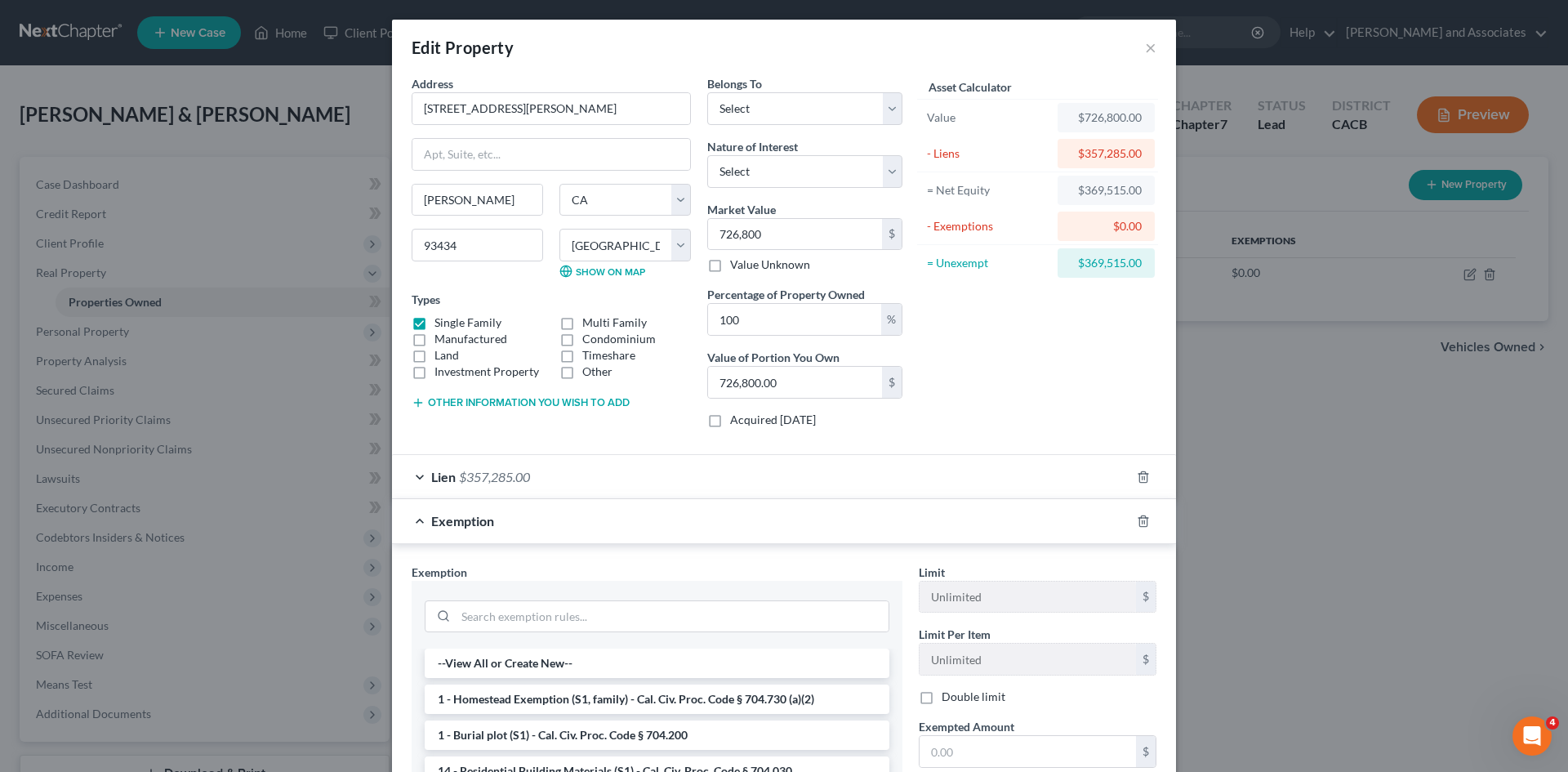
click at [439, 520] on span "Exemption" at bounding box center [462, 521] width 62 height 15
click at [1137, 515] on icon "button" at bounding box center [1143, 522] width 13 height 13
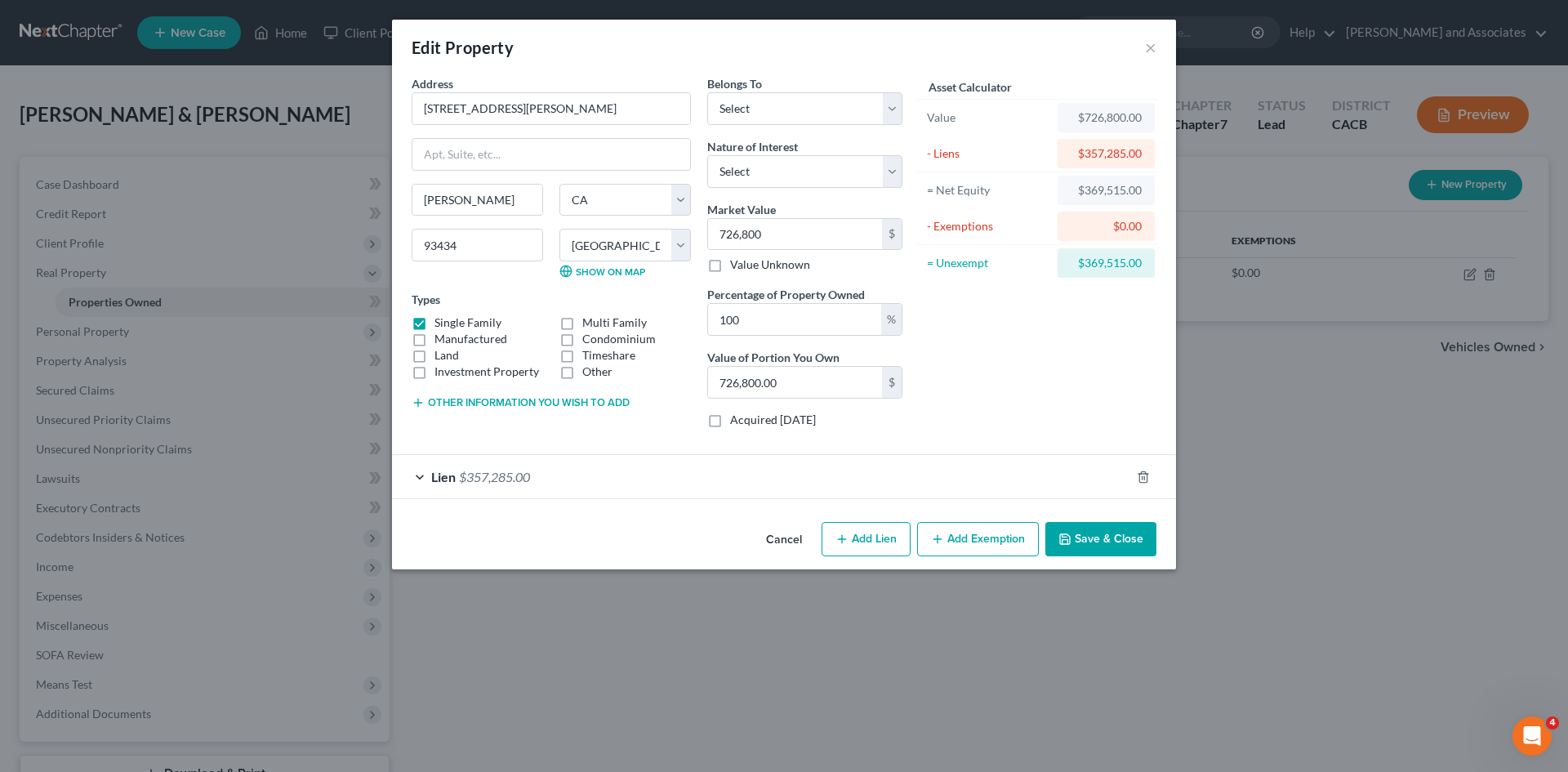
click at [1124, 532] on button "Save & Close" at bounding box center [1101, 539] width 111 height 35
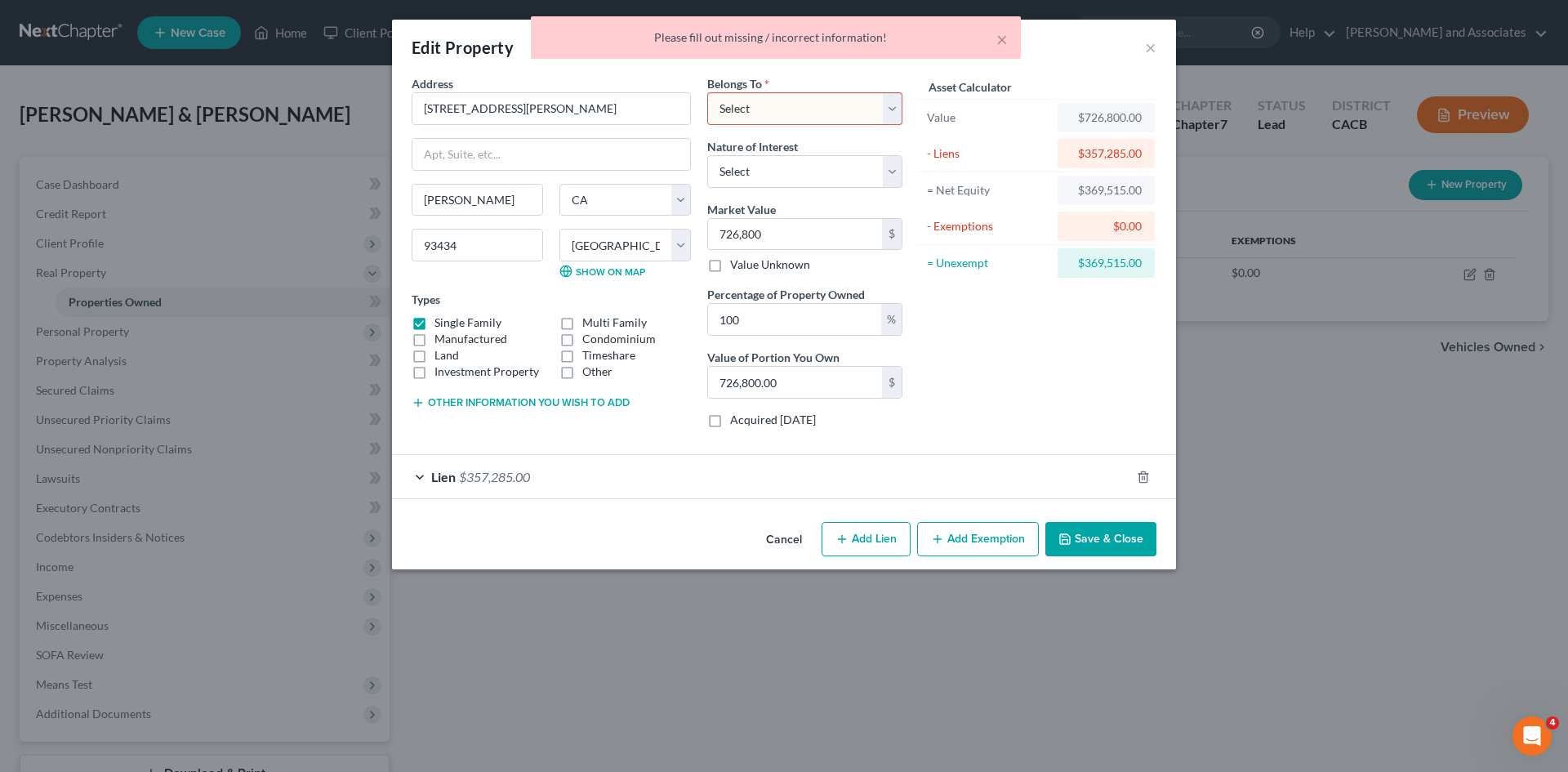
drag, startPoint x: 755, startPoint y: 104, endPoint x: 764, endPoint y: 117, distance: 15.8
click at [755, 104] on select "Select Debtor 1 Only Debtor 2 Only Debtor 1 And Debtor 2 Only At Least One Of T…" at bounding box center [804, 109] width 195 height 33
select select "4"
click at [707, 92] on select "Select Debtor 1 Only Debtor 2 Only Debtor 1 And Debtor 2 Only At Least One Of T…" at bounding box center [804, 109] width 195 height 33
click at [1109, 524] on button "Save & Close" at bounding box center [1101, 539] width 111 height 35
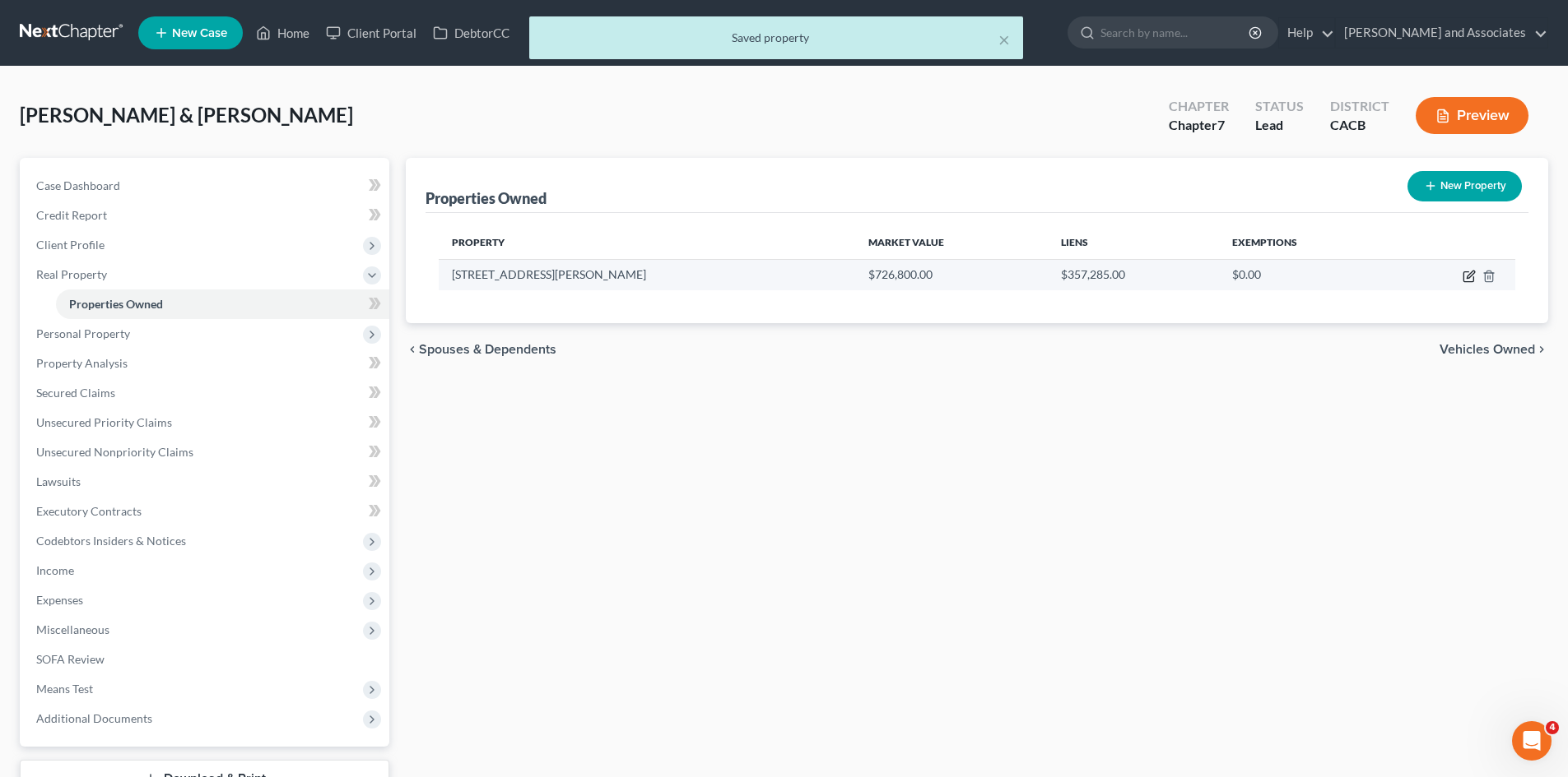
click at [1469, 272] on icon "button" at bounding box center [1469, 277] width 14 height 14
select select "4"
select select "41"
select select "4"
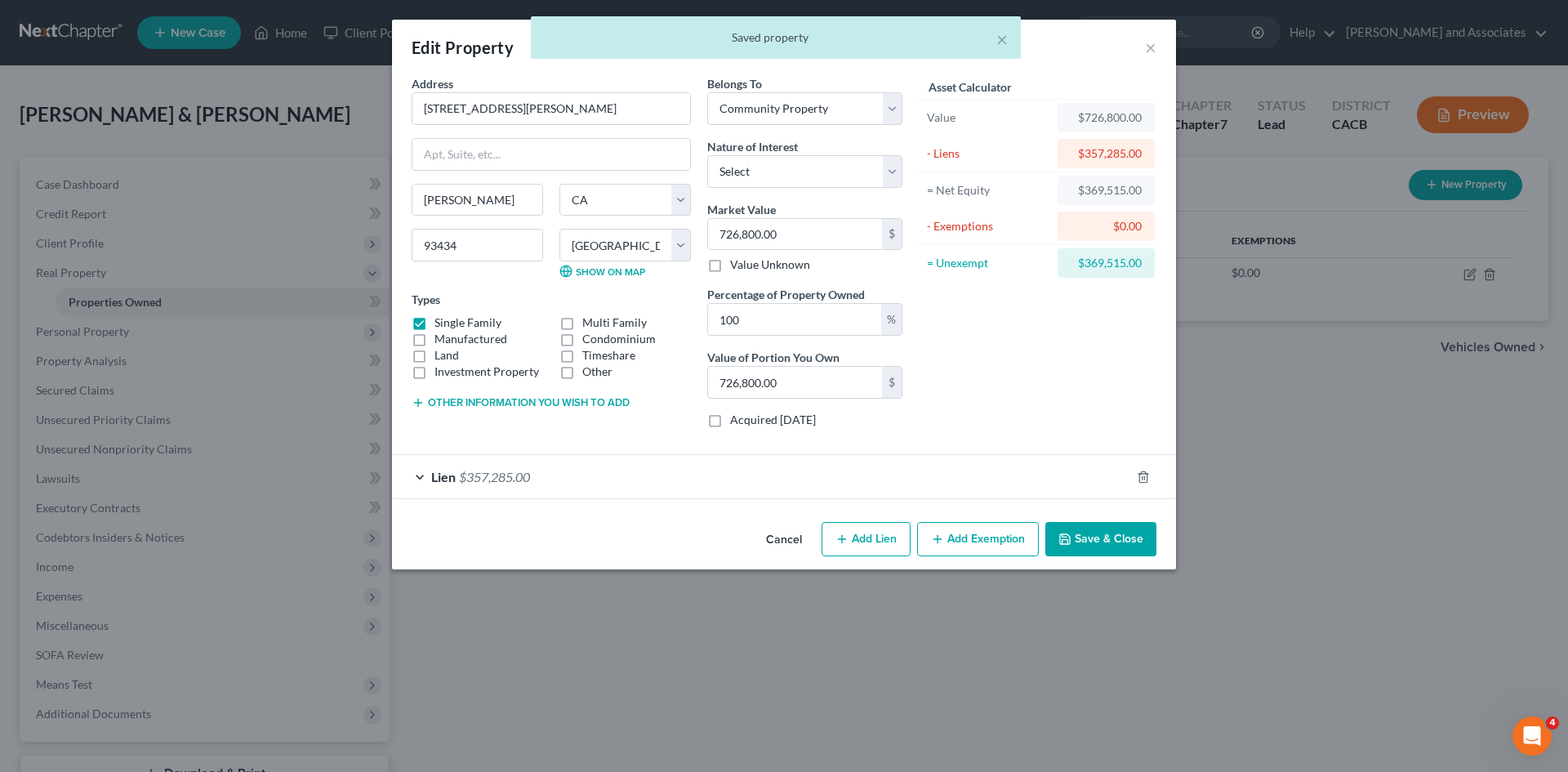
click at [992, 537] on button "Add Exemption" at bounding box center [978, 539] width 122 height 35
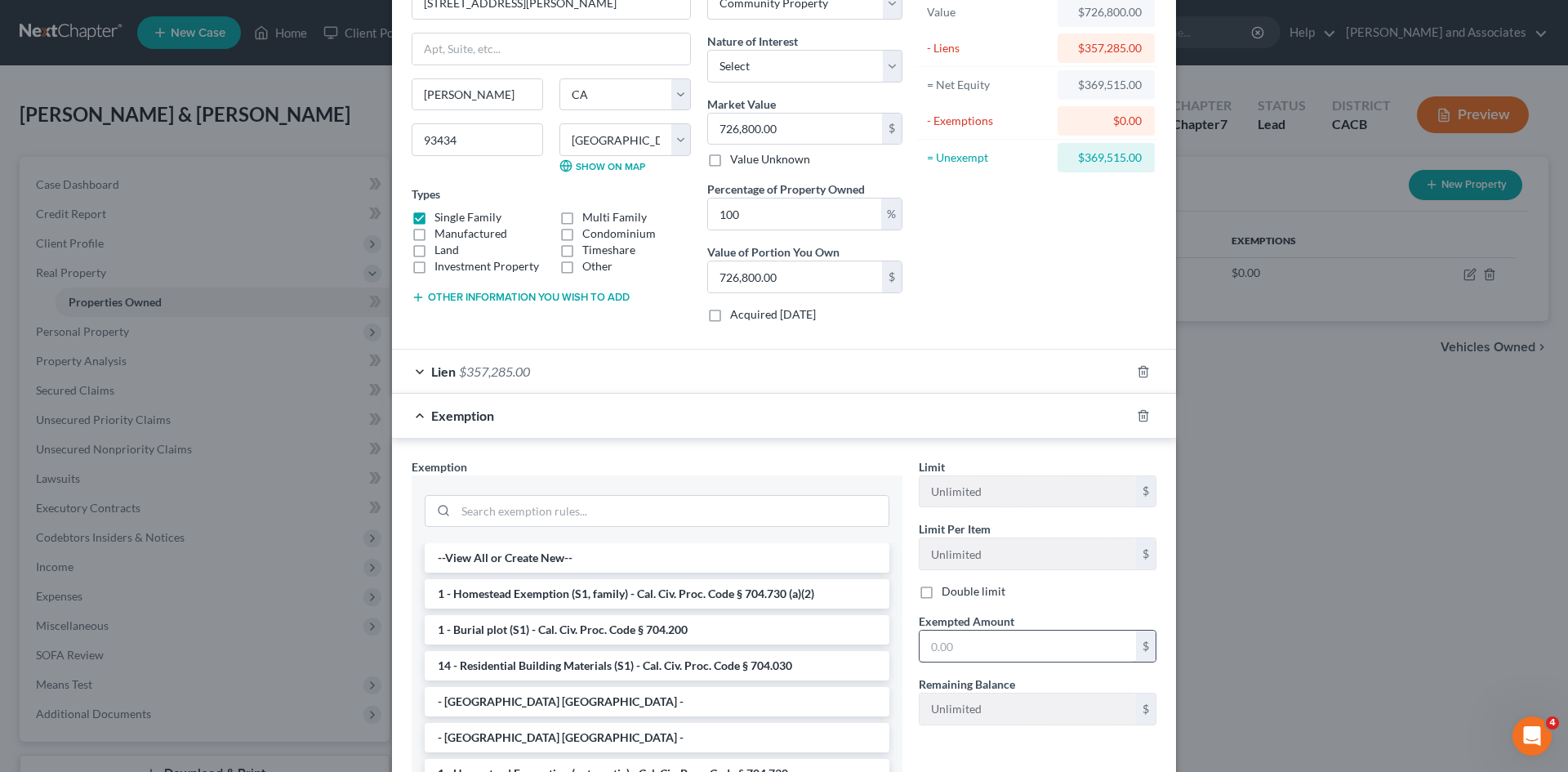
scroll to position [137, 0]
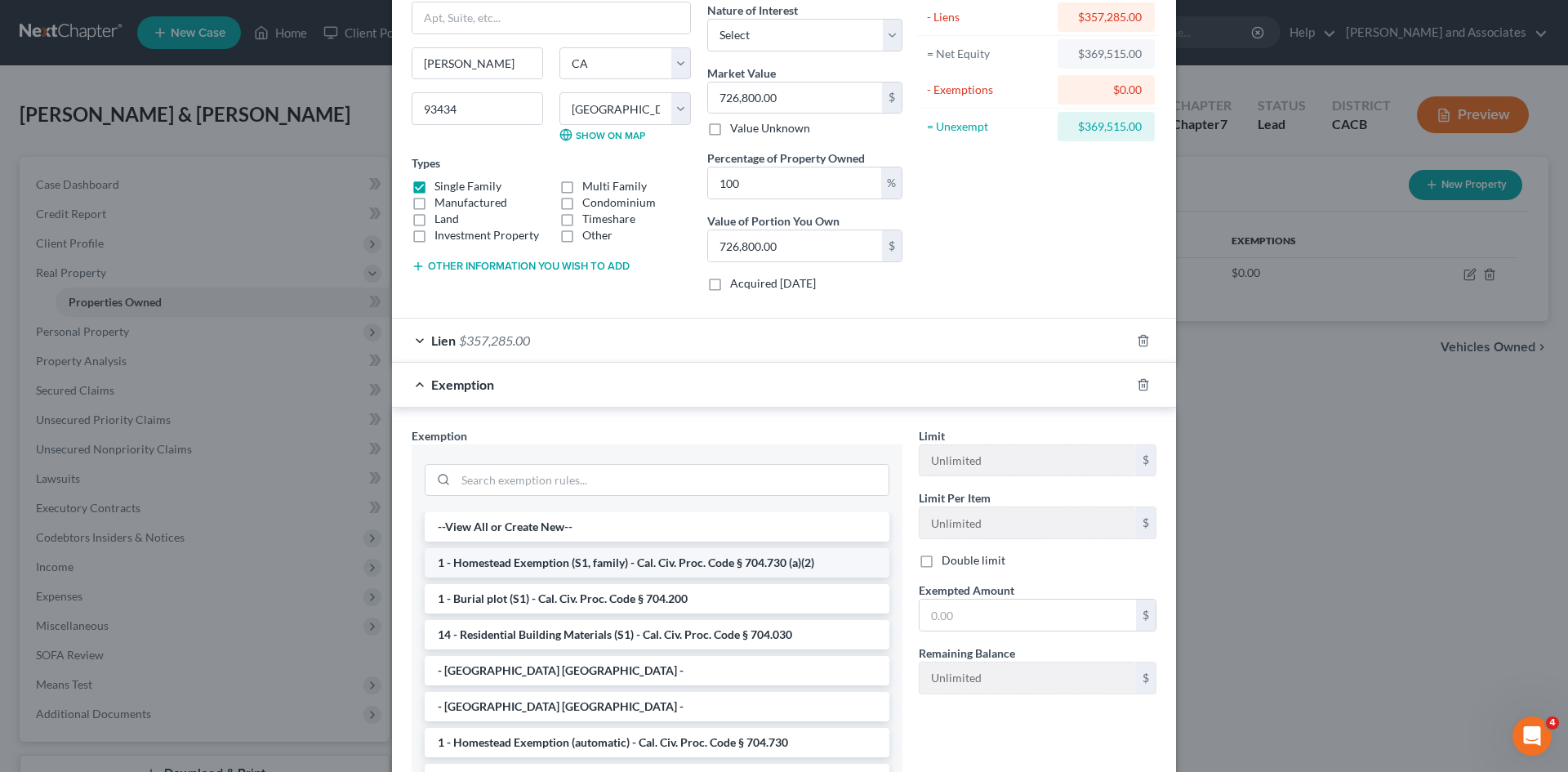
click at [633, 570] on li "1 - Homestead Exemption (S1, family) - Cal. Civ. Proc. Code § 704.730 (a)(2)" at bounding box center [657, 562] width 465 height 30
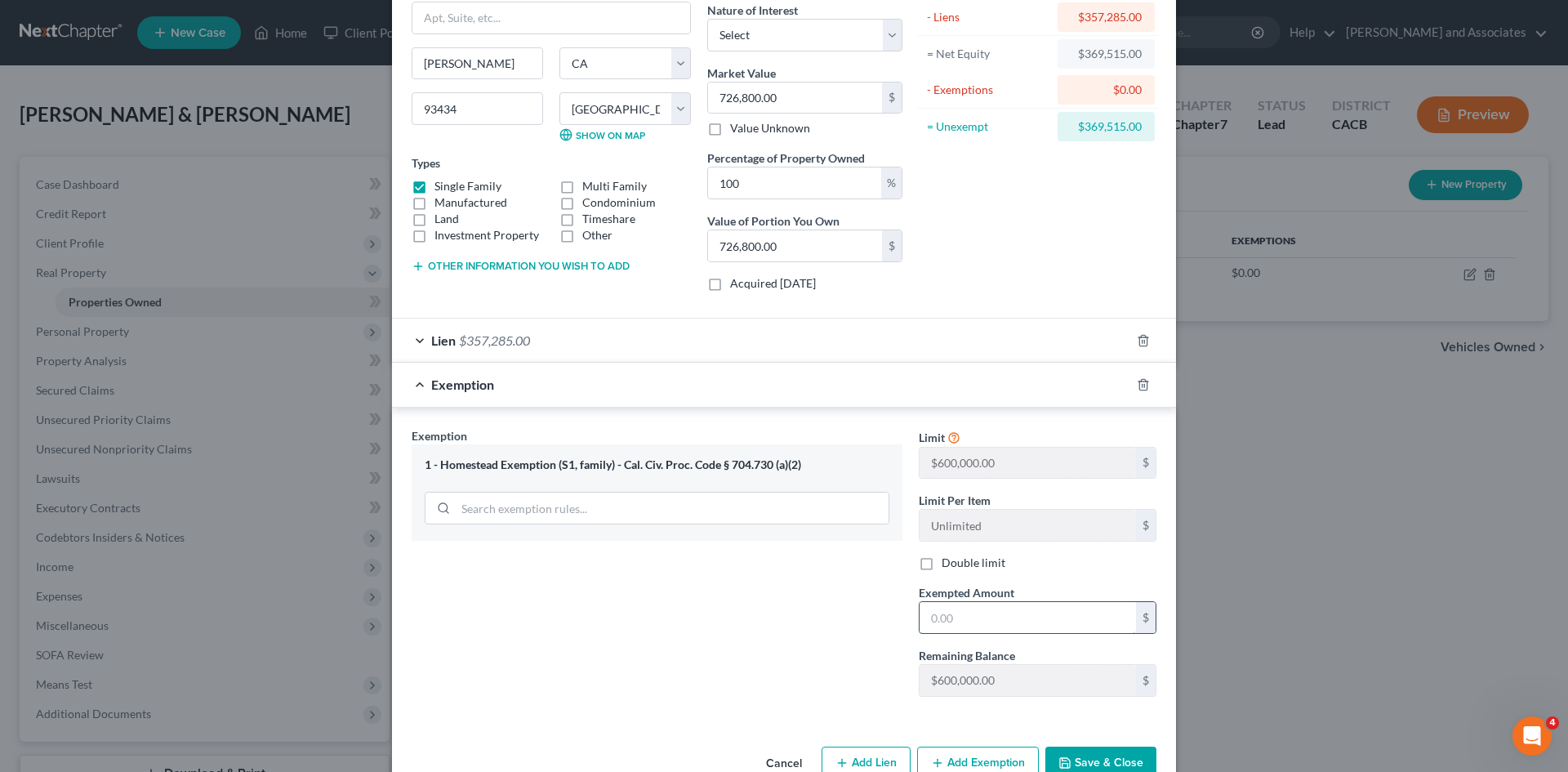
click at [1024, 614] on input "text" at bounding box center [1027, 618] width 216 height 31
type input "369,515"
click at [1118, 751] on button "Save & Close" at bounding box center [1101, 764] width 111 height 35
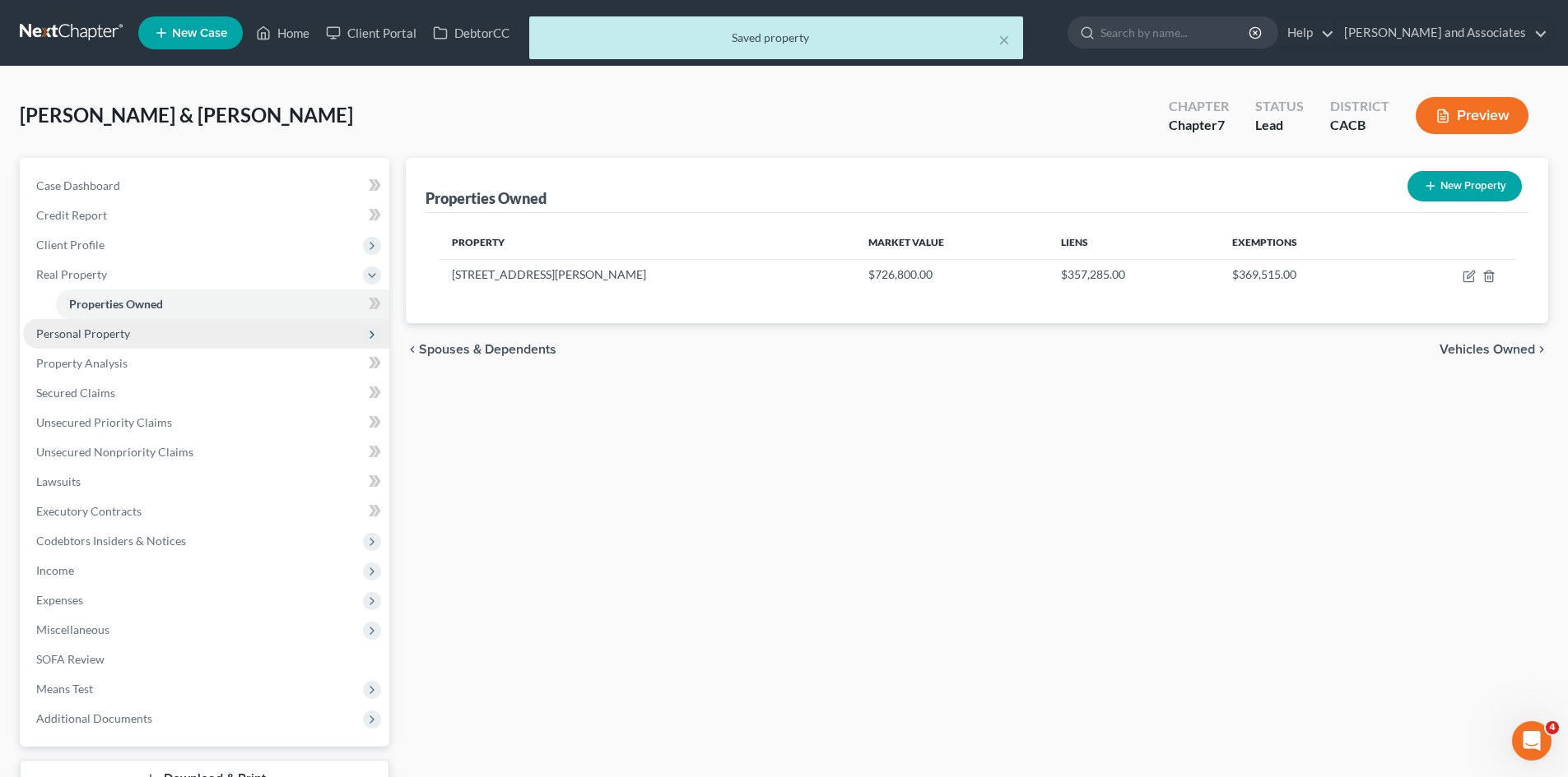
click at [135, 338] on span "Personal Property" at bounding box center [206, 334] width 366 height 30
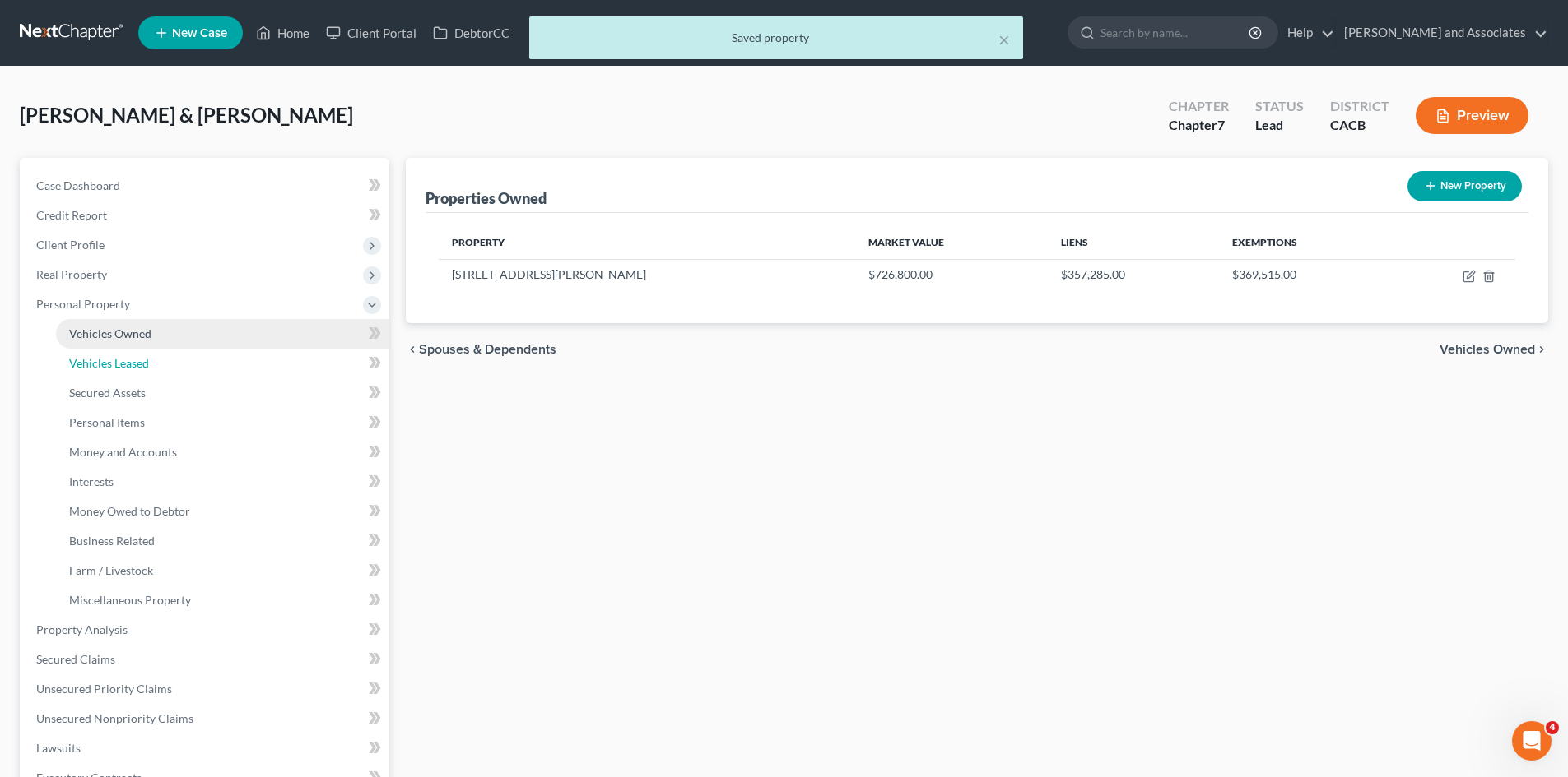
click at [226, 349] on link "Vehicles Leased" at bounding box center [223, 363] width 333 height 30
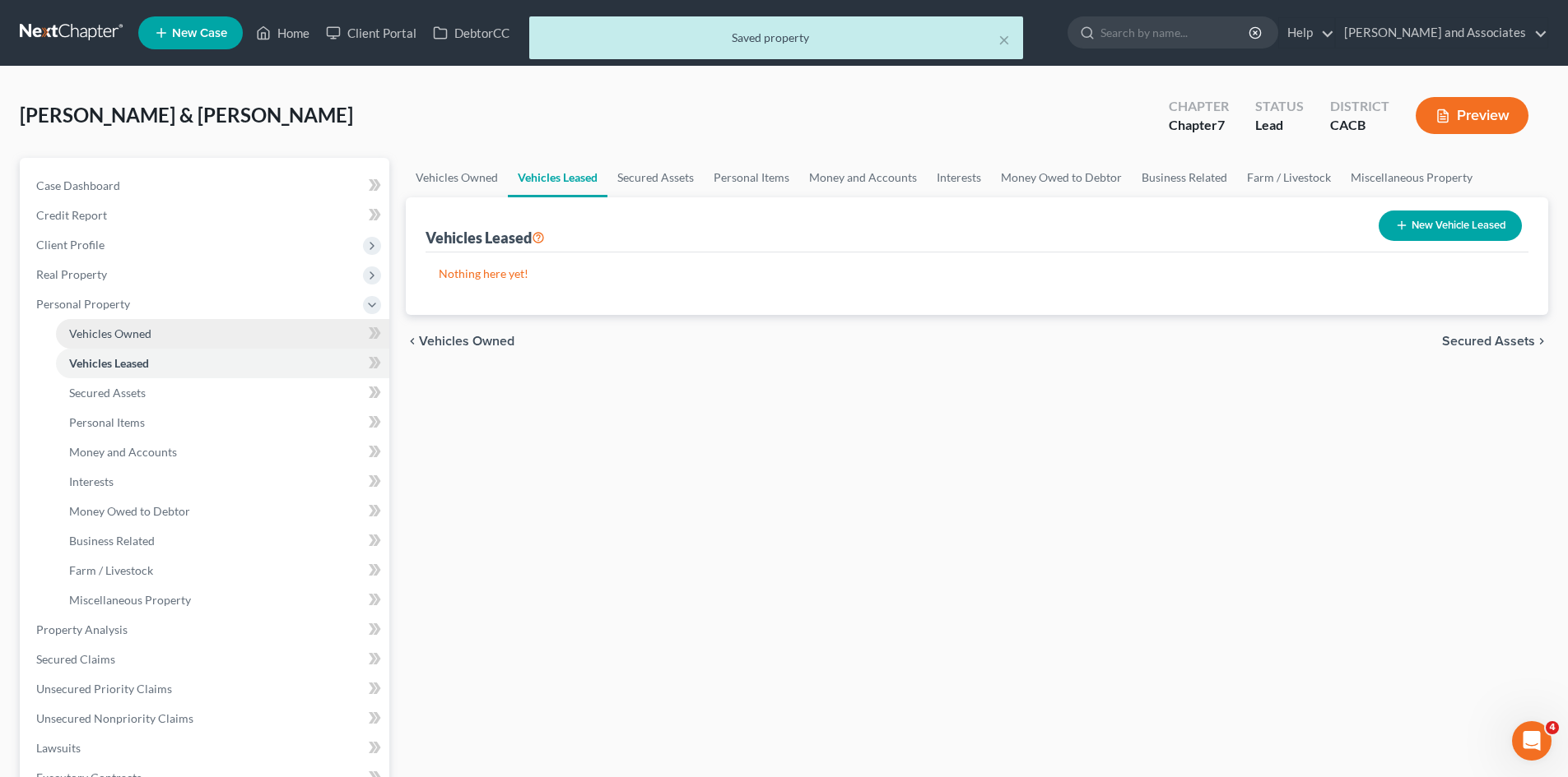
click at [226, 336] on link "Vehicles Owned" at bounding box center [223, 334] width 333 height 30
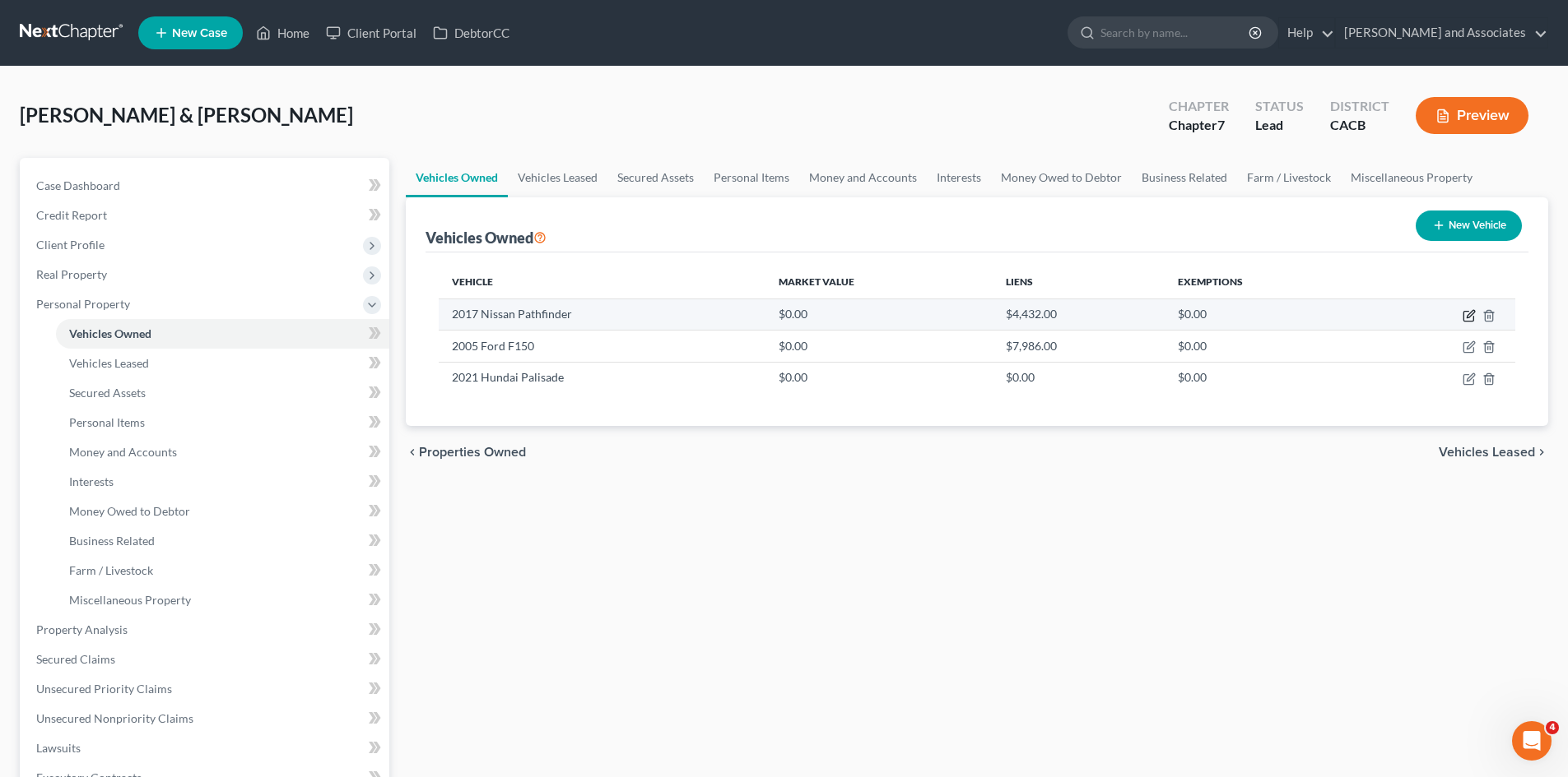
click at [1465, 310] on icon "button" at bounding box center [1469, 316] width 14 height 14
select select "0"
select select "9"
select select "2"
select select "4"
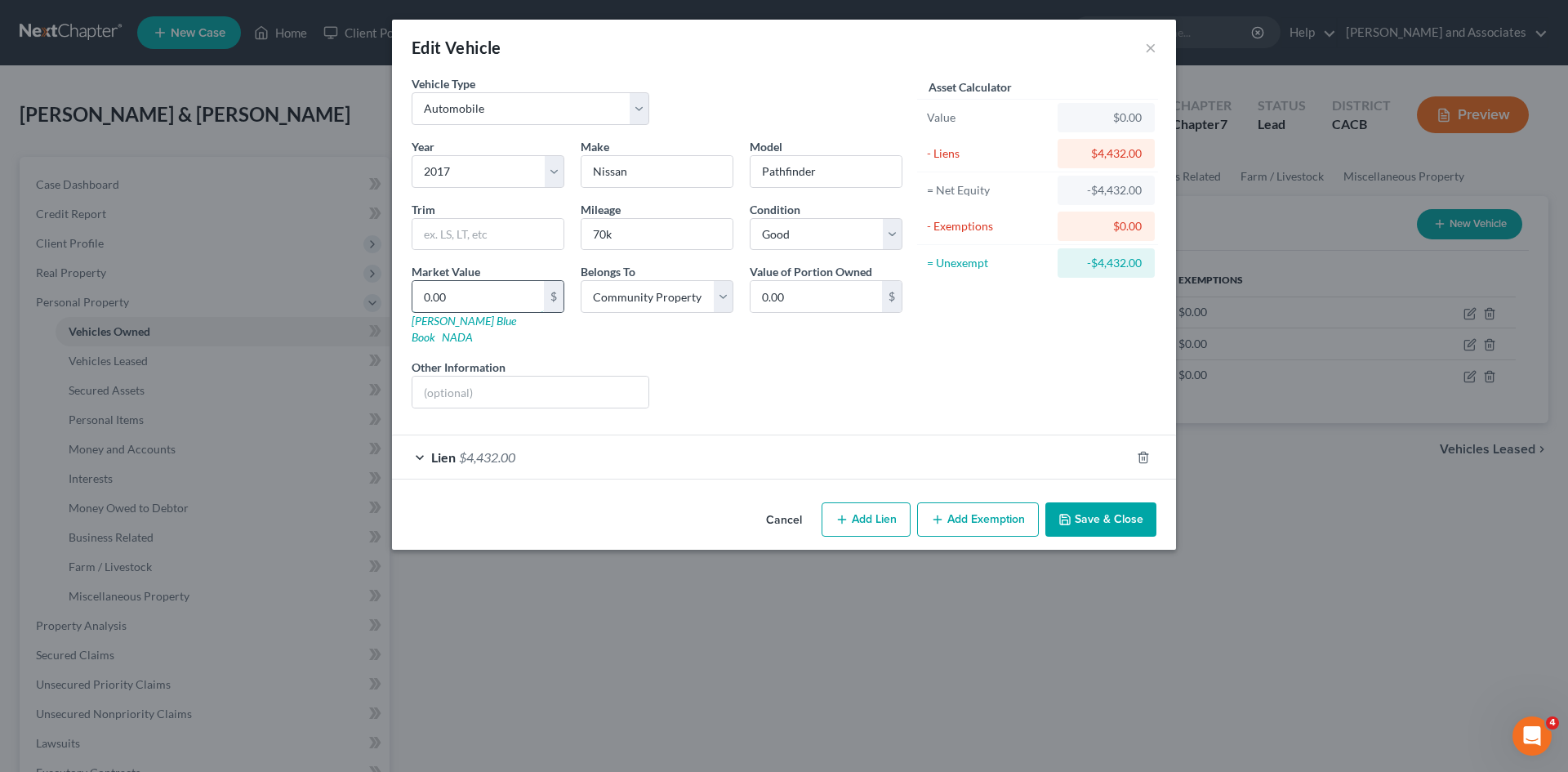
click at [485, 294] on input "0.00" at bounding box center [478, 296] width 132 height 31
type input "6"
type input "6.00"
type input "60"
type input "60.00"
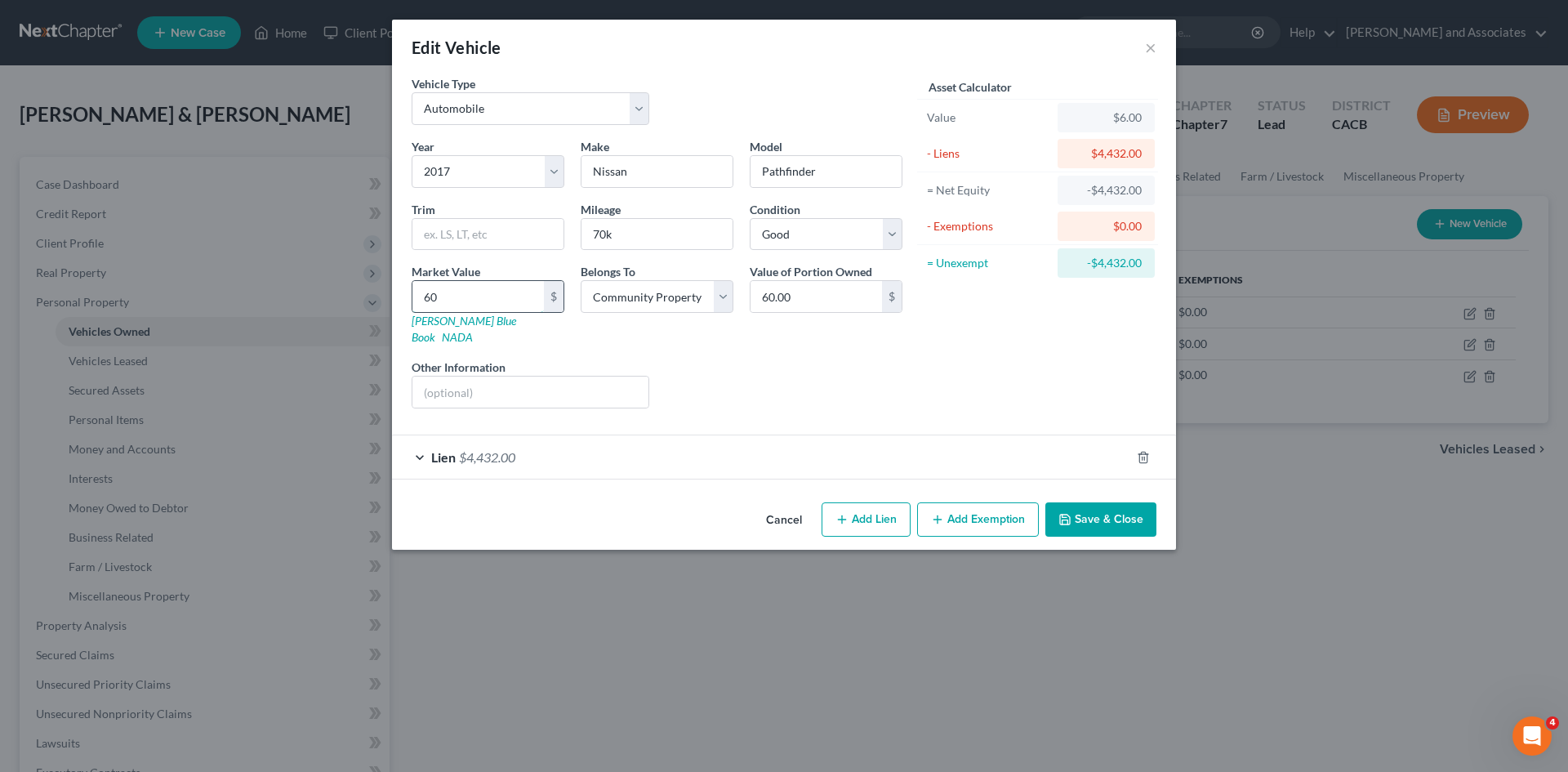
type input "602"
type input "602.00"
type input "6022"
type input "6,022.00"
type input "6,022"
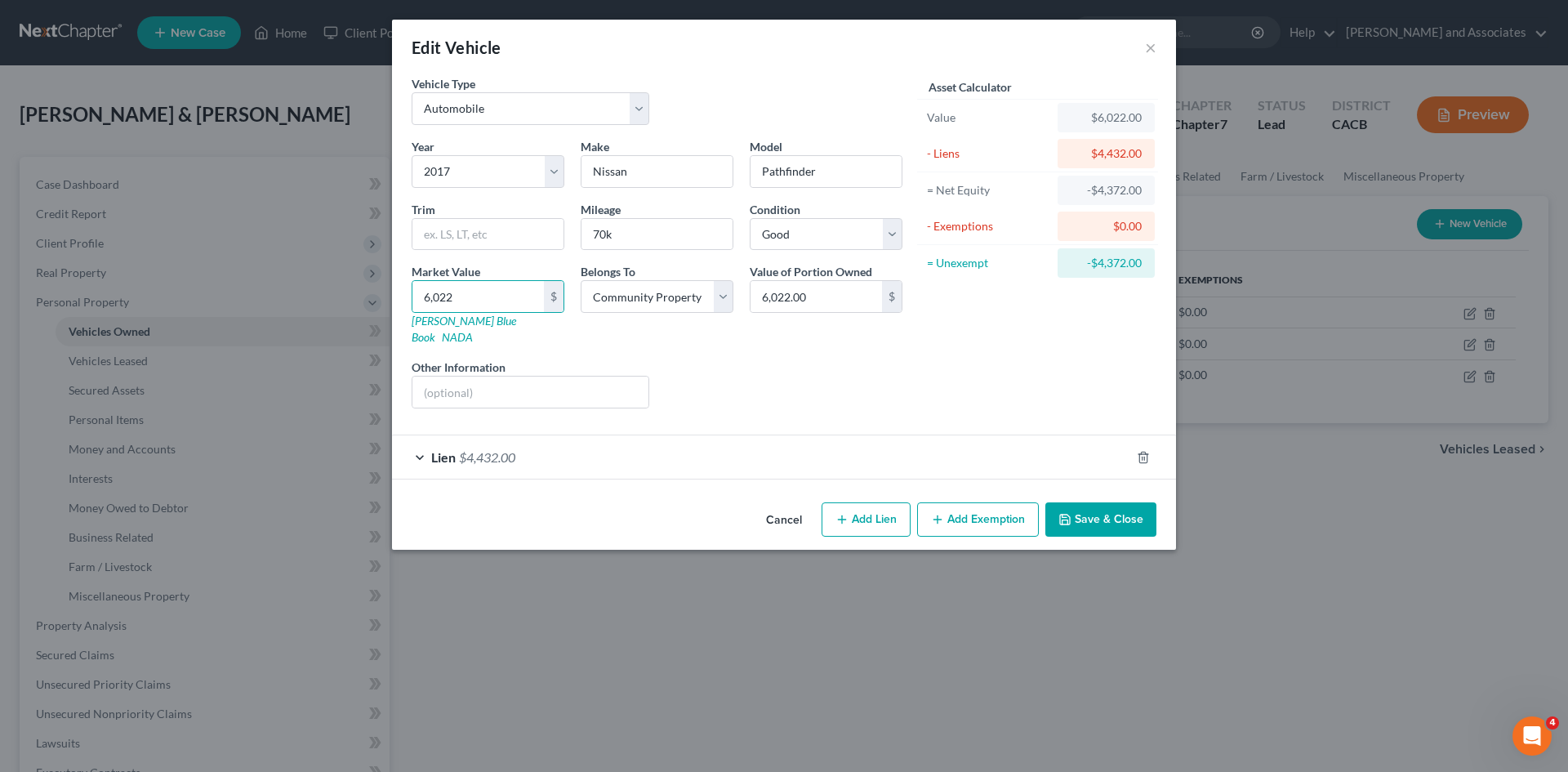
click at [872, 359] on div "Liens Select" at bounding box center [784, 384] width 254 height 50
click at [1137, 473] on div "Vehicle Type Select Automobile Truck Trailer Watercraft Aircraft Motor Home Atv…" at bounding box center [784, 286] width 784 height 421
click at [1143, 503] on button "Save & Close" at bounding box center [1101, 520] width 111 height 35
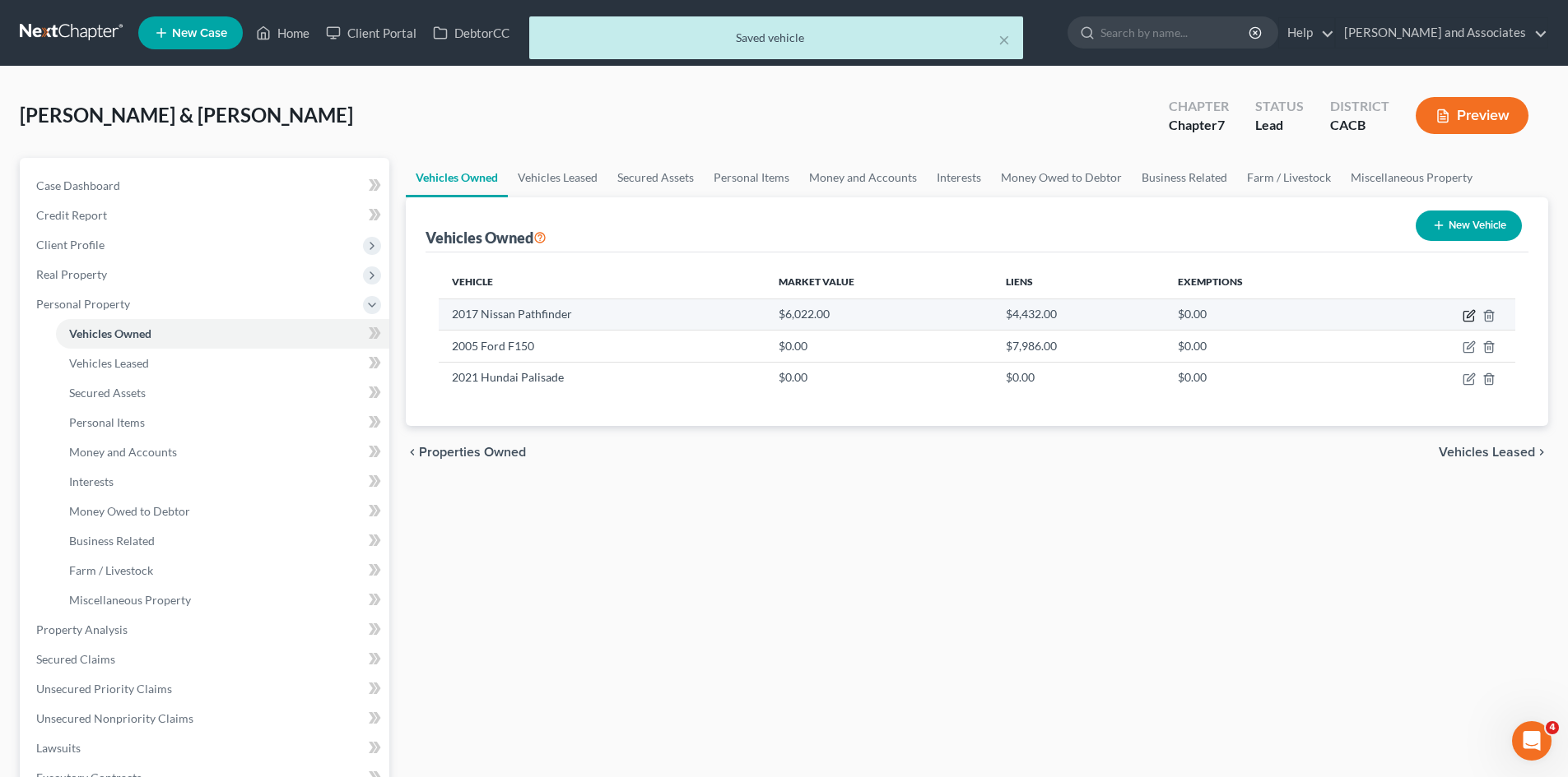
click at [1463, 312] on icon "button" at bounding box center [1468, 316] width 10 height 10
select select "0"
select select "9"
select select "2"
select select "4"
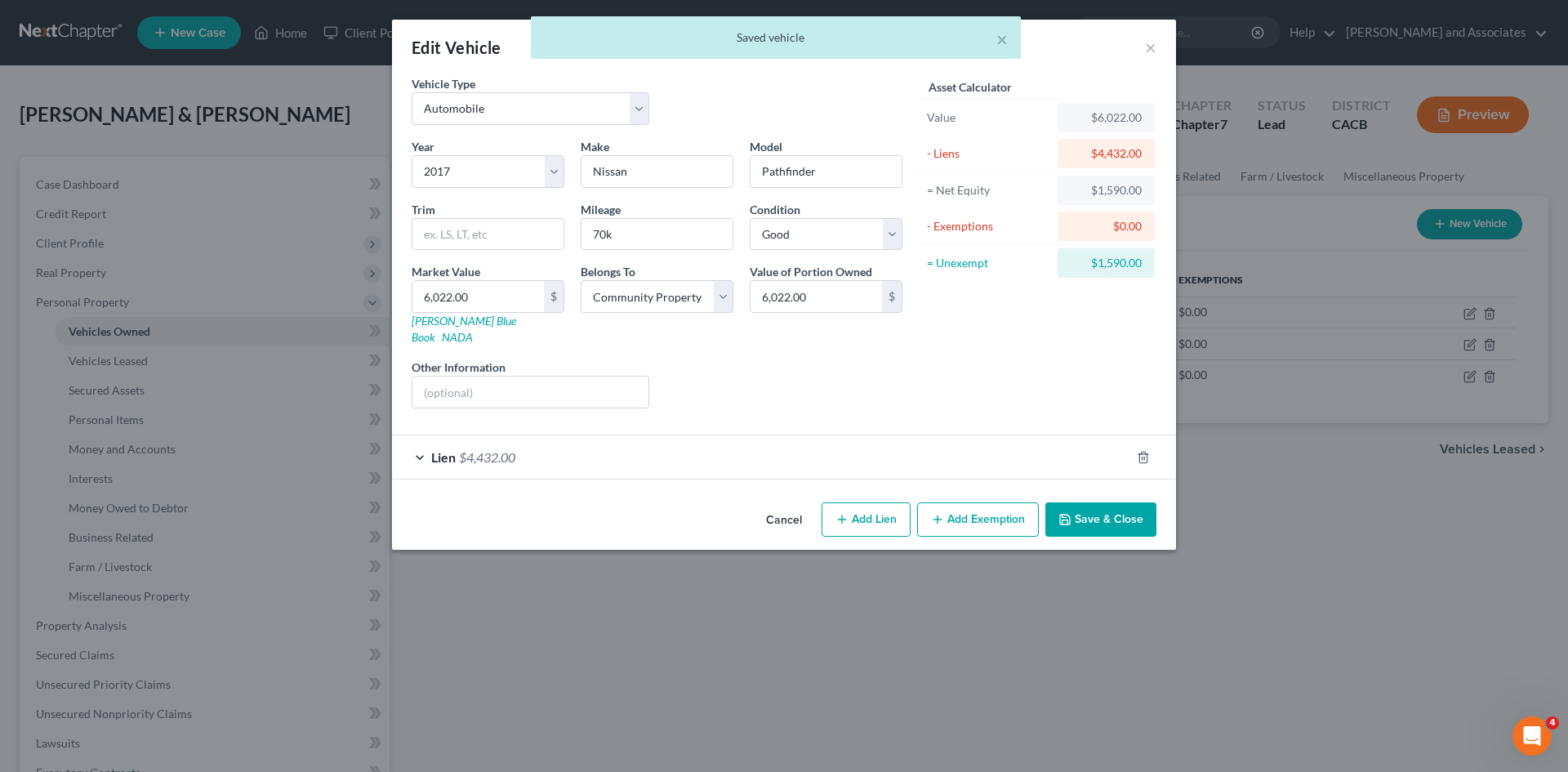
click at [1000, 503] on button "Add Exemption" at bounding box center [978, 520] width 122 height 35
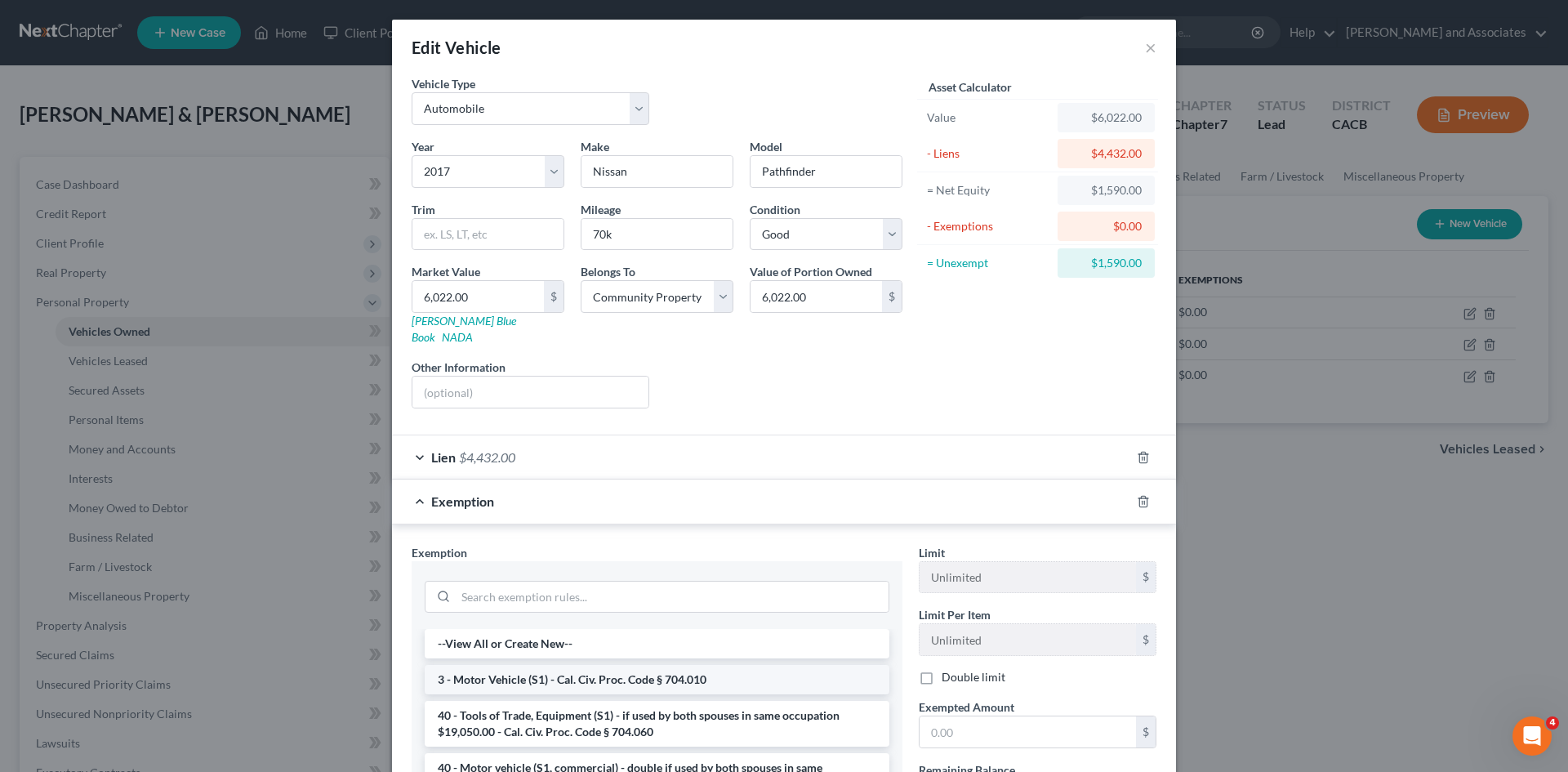
click at [686, 669] on li "3 - Motor Vehicle (S1) - Cal. Civ. Proc. Code § 704.010" at bounding box center [657, 680] width 465 height 30
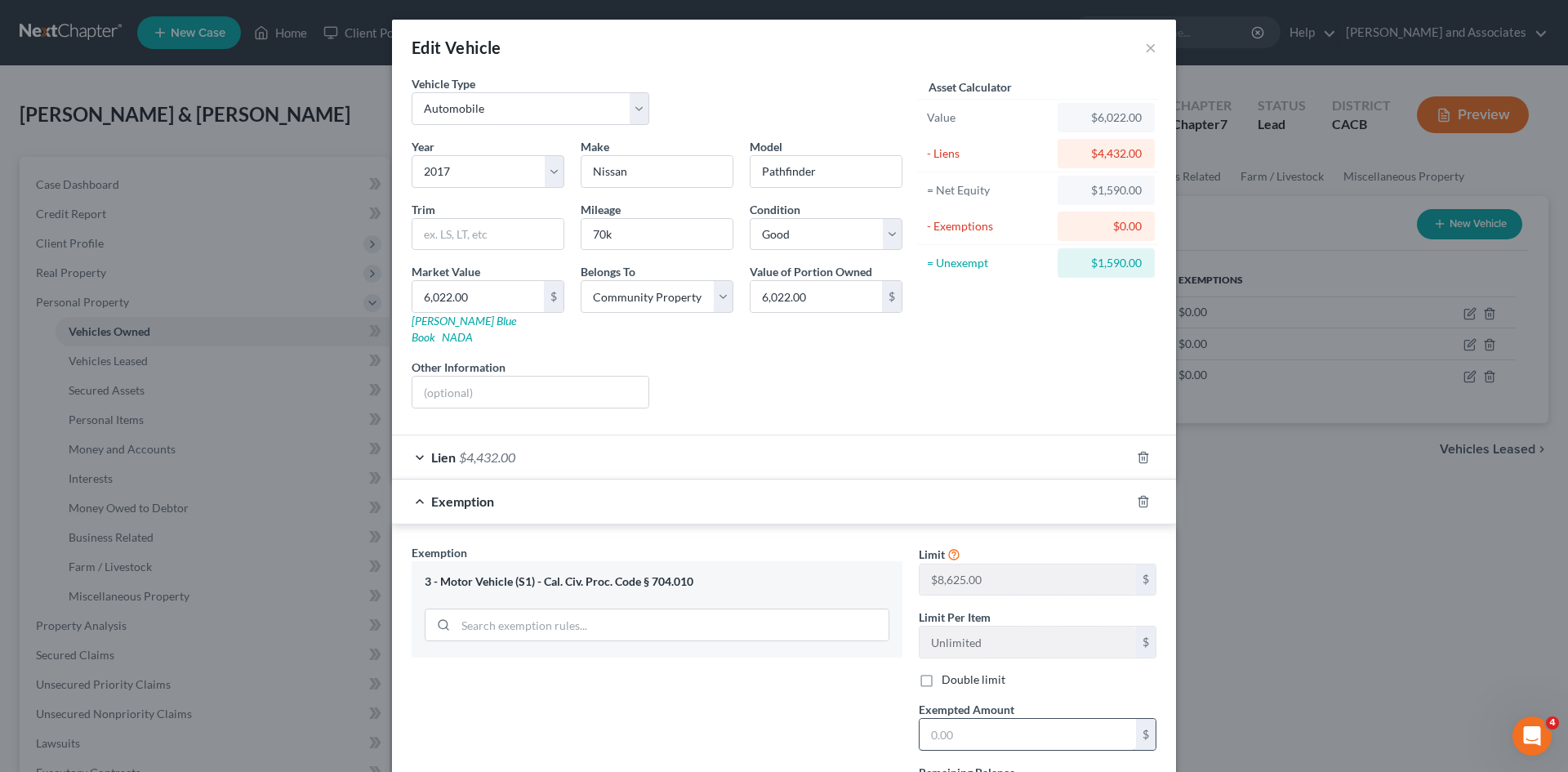
click at [986, 719] on input "text" at bounding box center [1027, 735] width 216 height 31
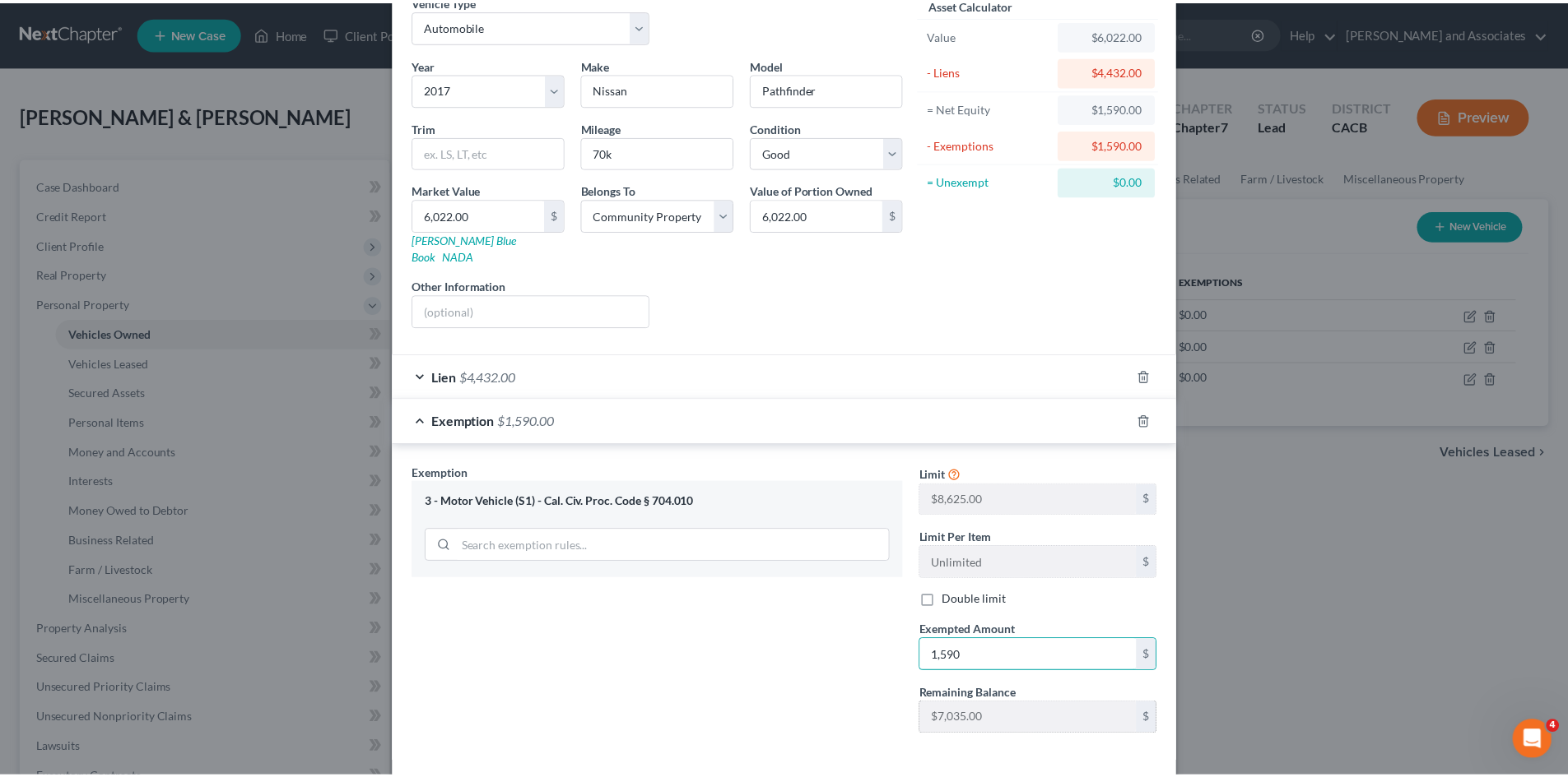
scroll to position [142, 0]
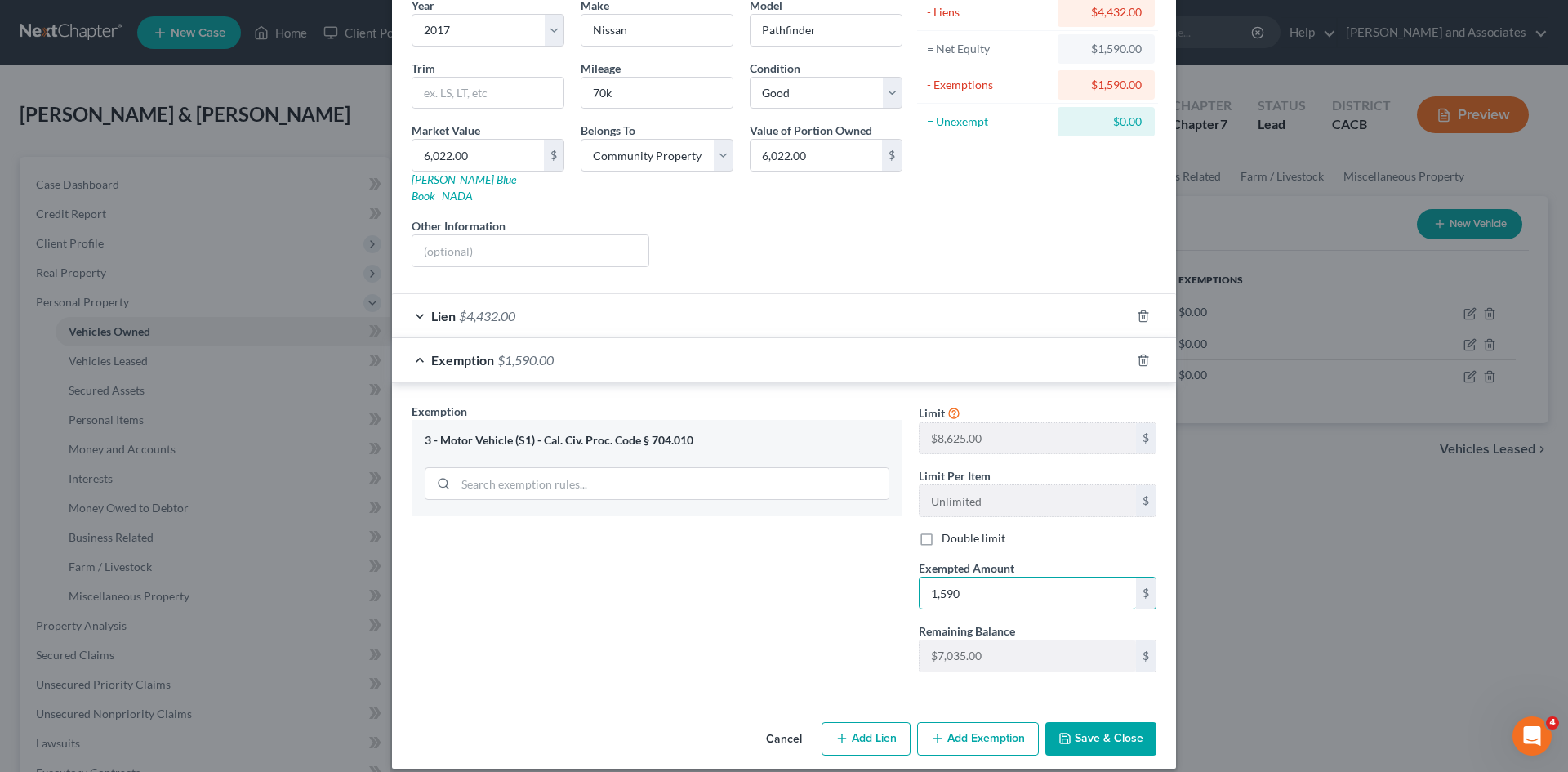
type input "1,590"
click at [1090, 723] on button "Save & Close" at bounding box center [1101, 740] width 111 height 35
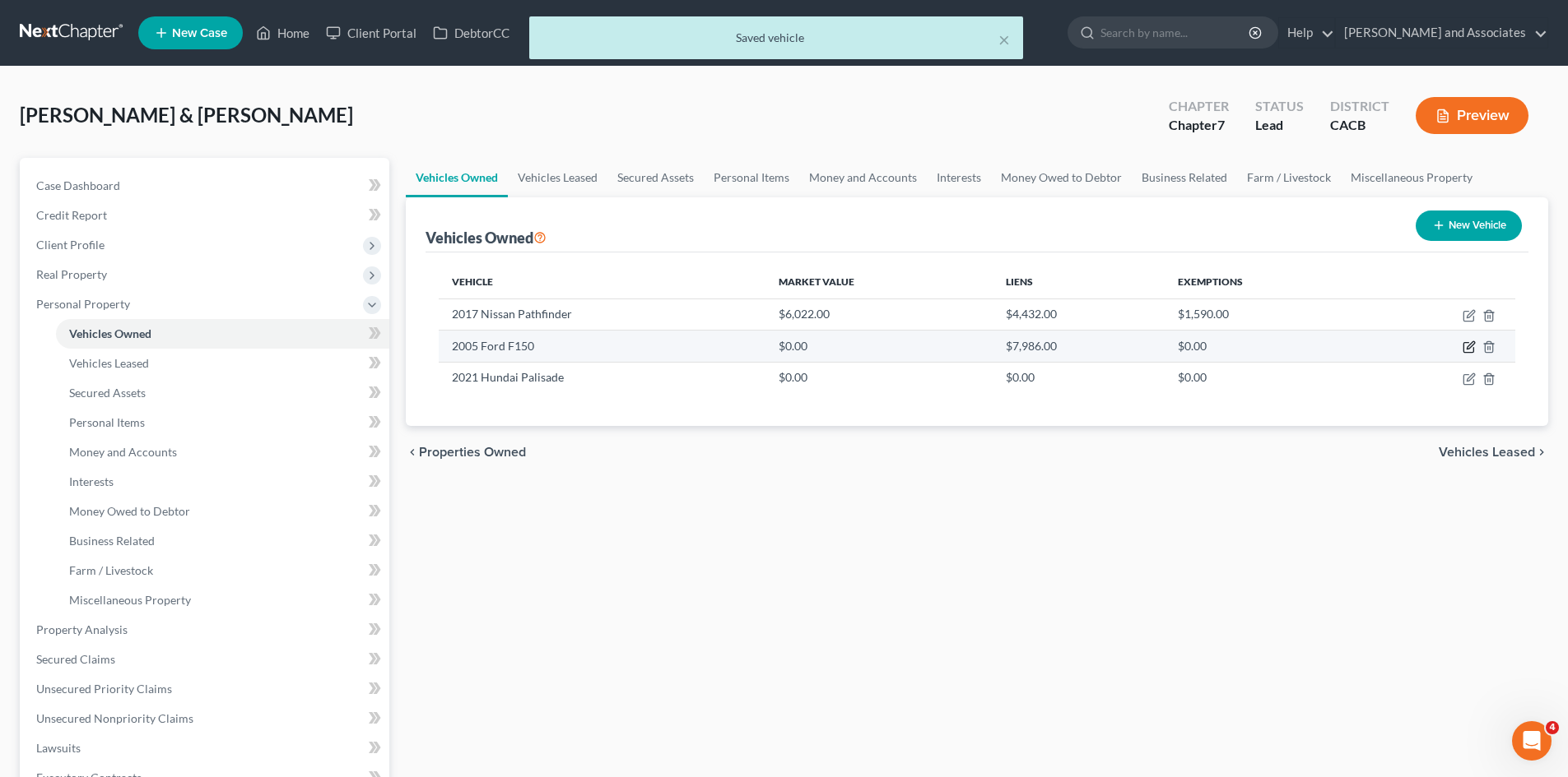
click at [1473, 344] on icon "button" at bounding box center [1469, 347] width 14 height 14
select select "0"
select select "21"
select select "2"
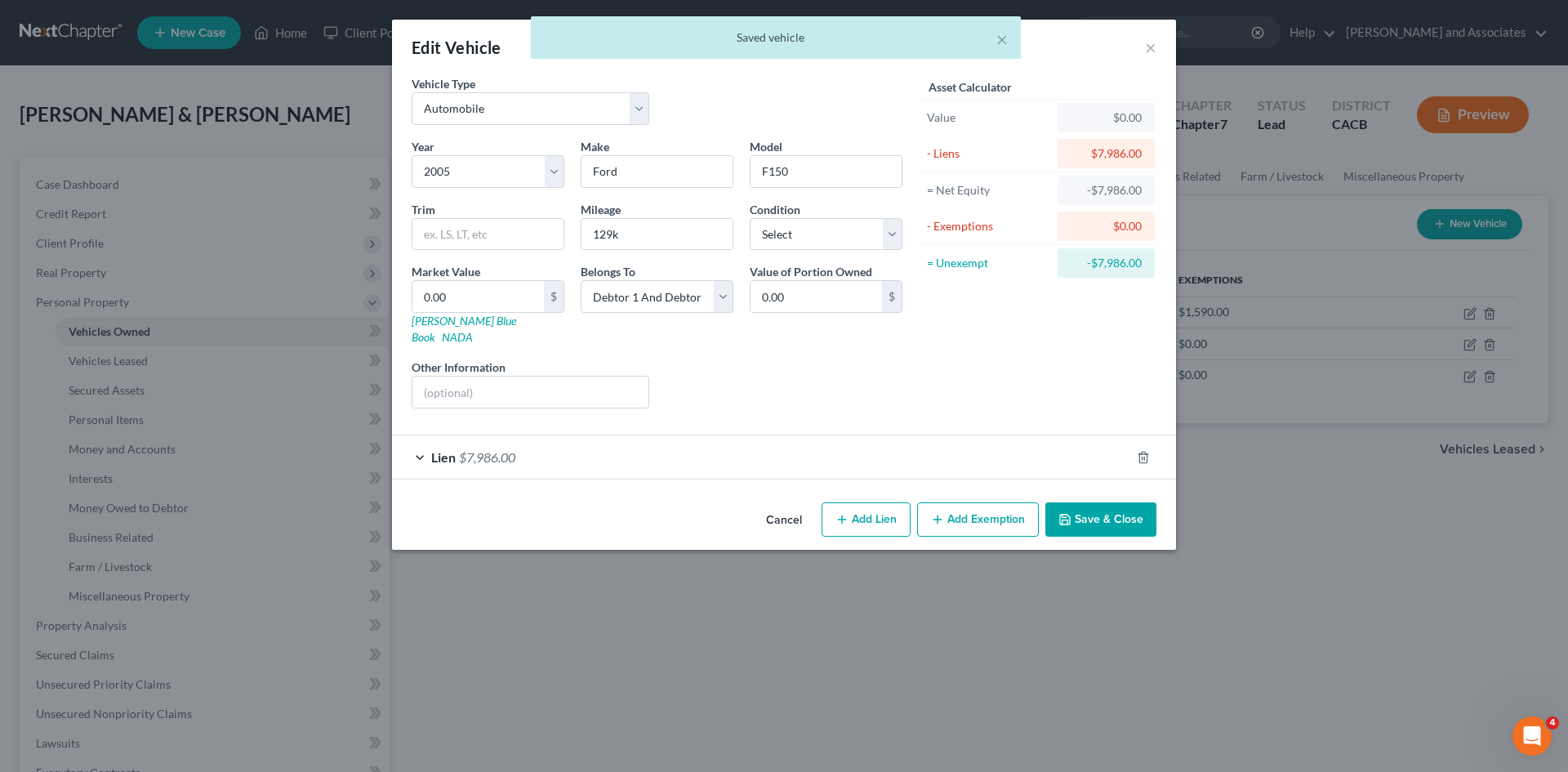
click at [1128, 515] on button "Save & Close" at bounding box center [1101, 520] width 111 height 35
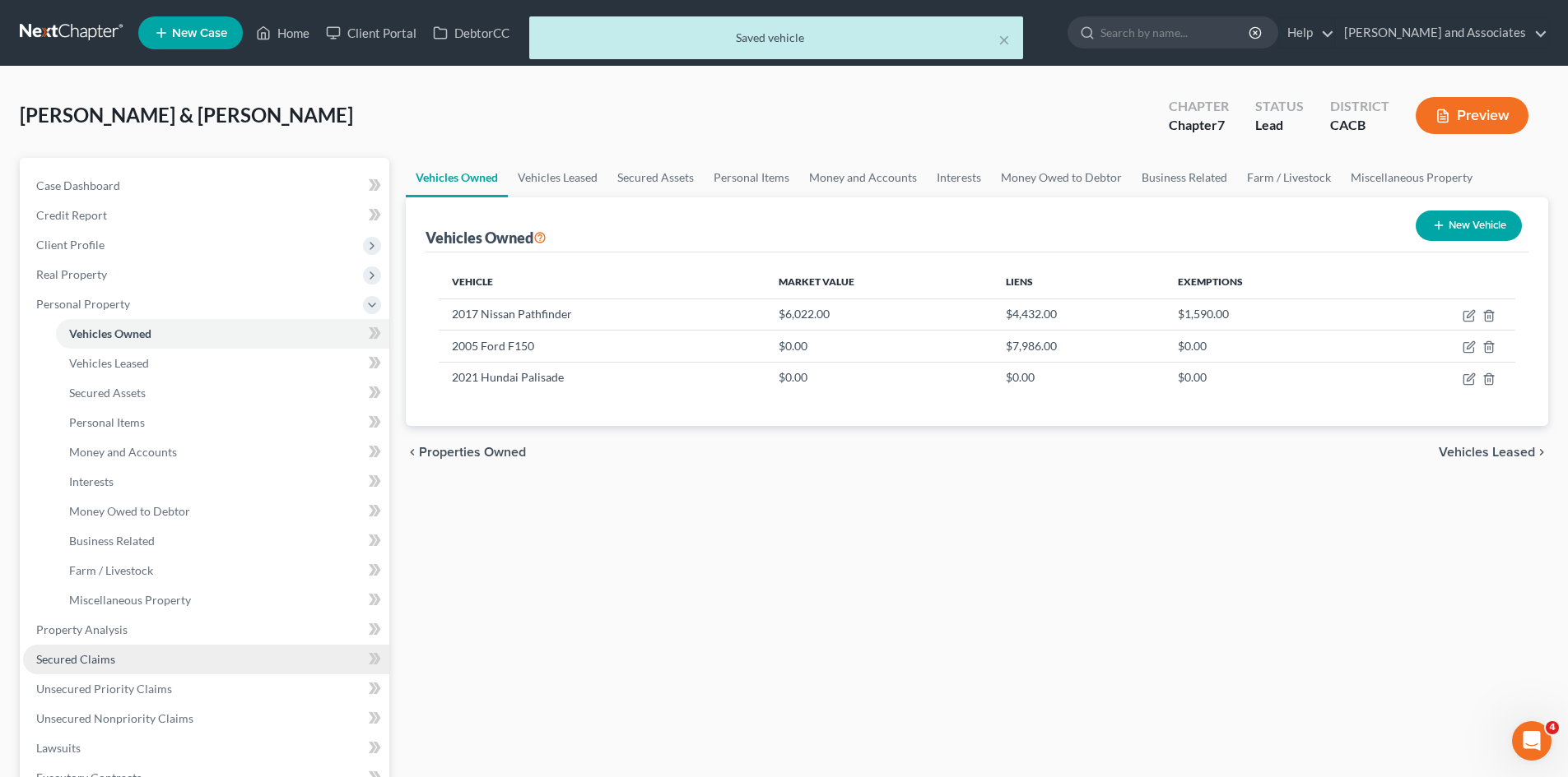
click at [163, 656] on link "Secured Claims" at bounding box center [206, 660] width 366 height 30
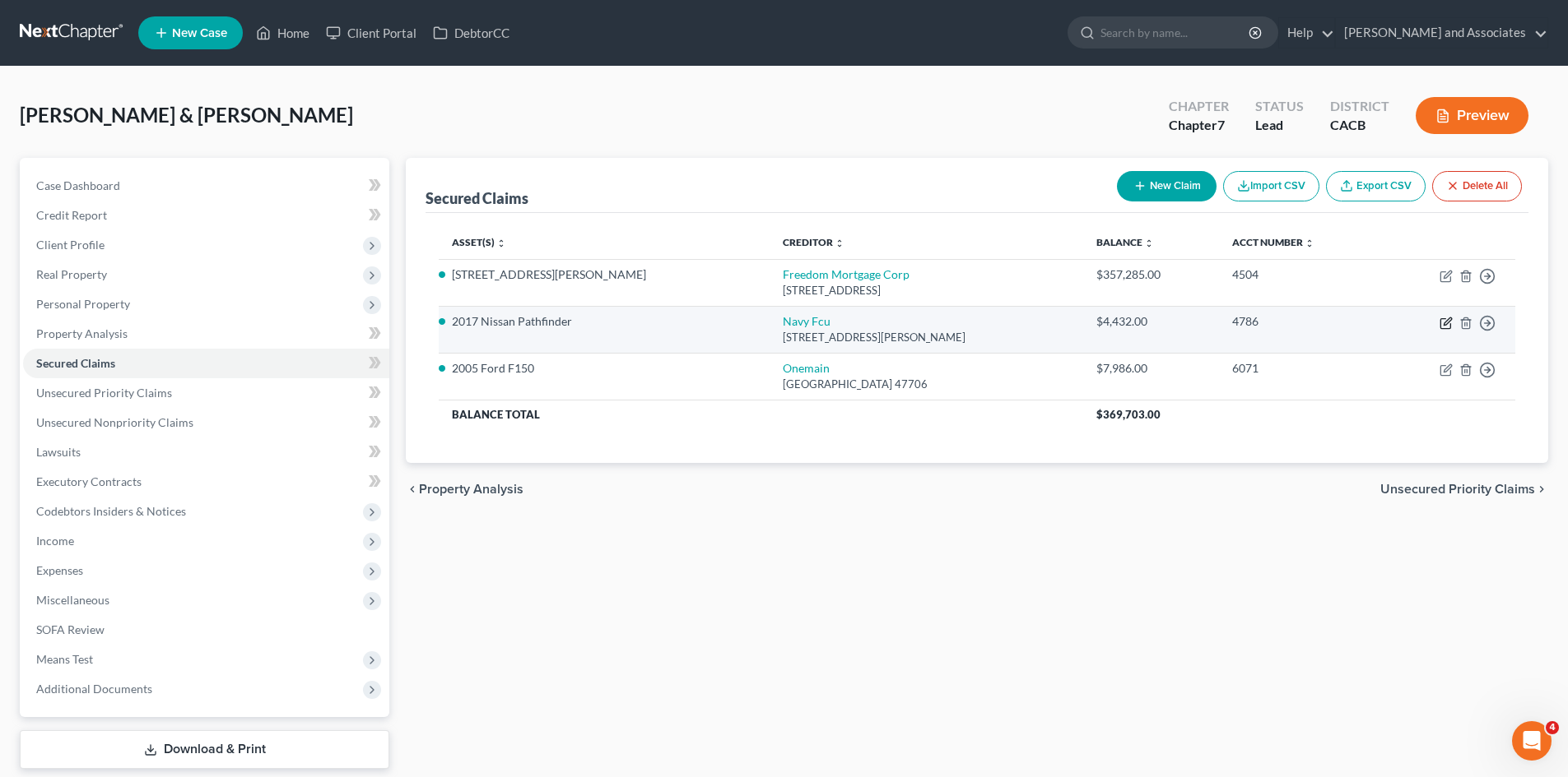
click at [1441, 324] on icon "button" at bounding box center [1445, 324] width 10 height 10
select select "48"
select select "2"
select select "1"
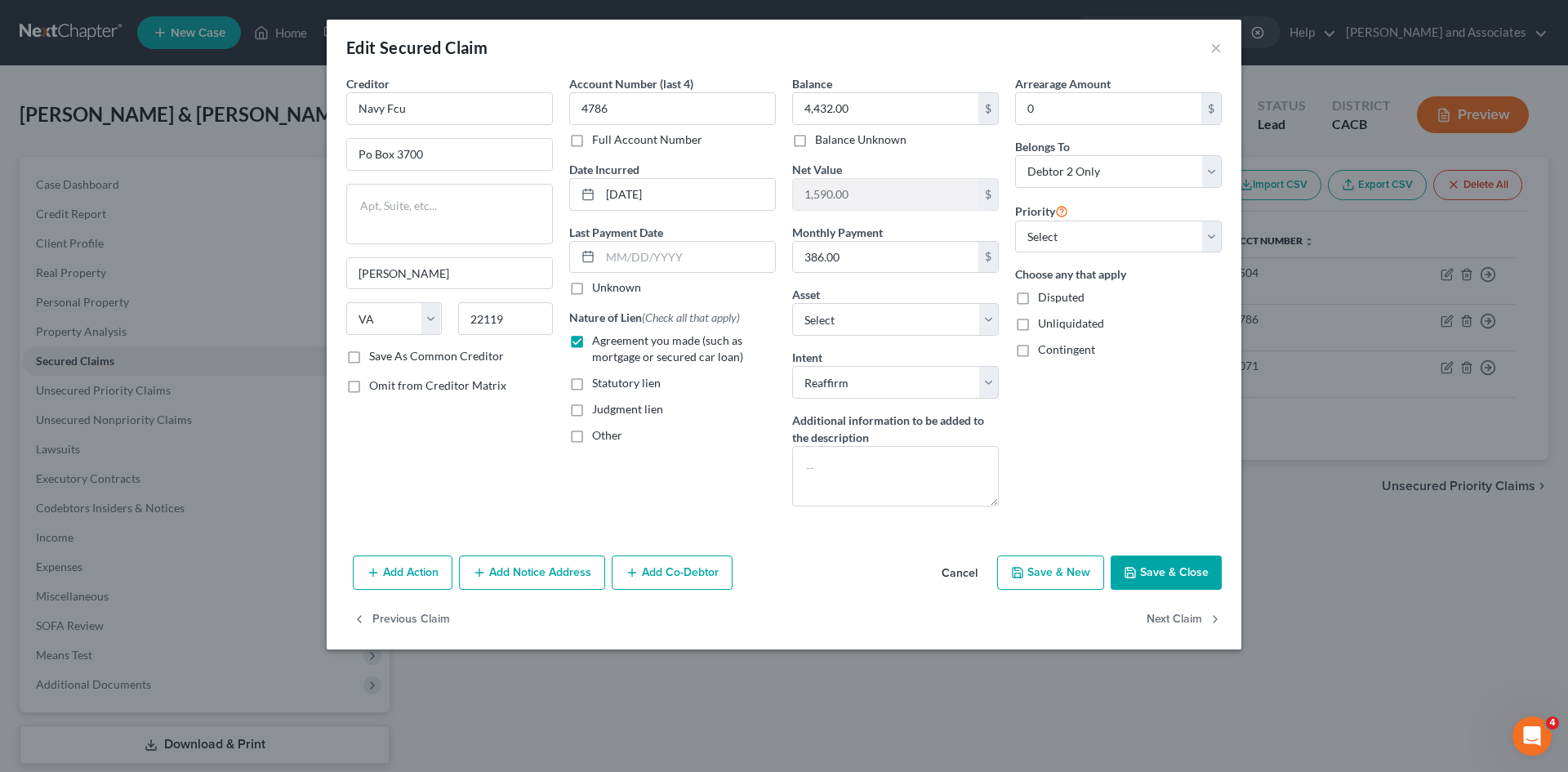
click at [1170, 572] on button "Save & Close" at bounding box center [1166, 573] width 111 height 35
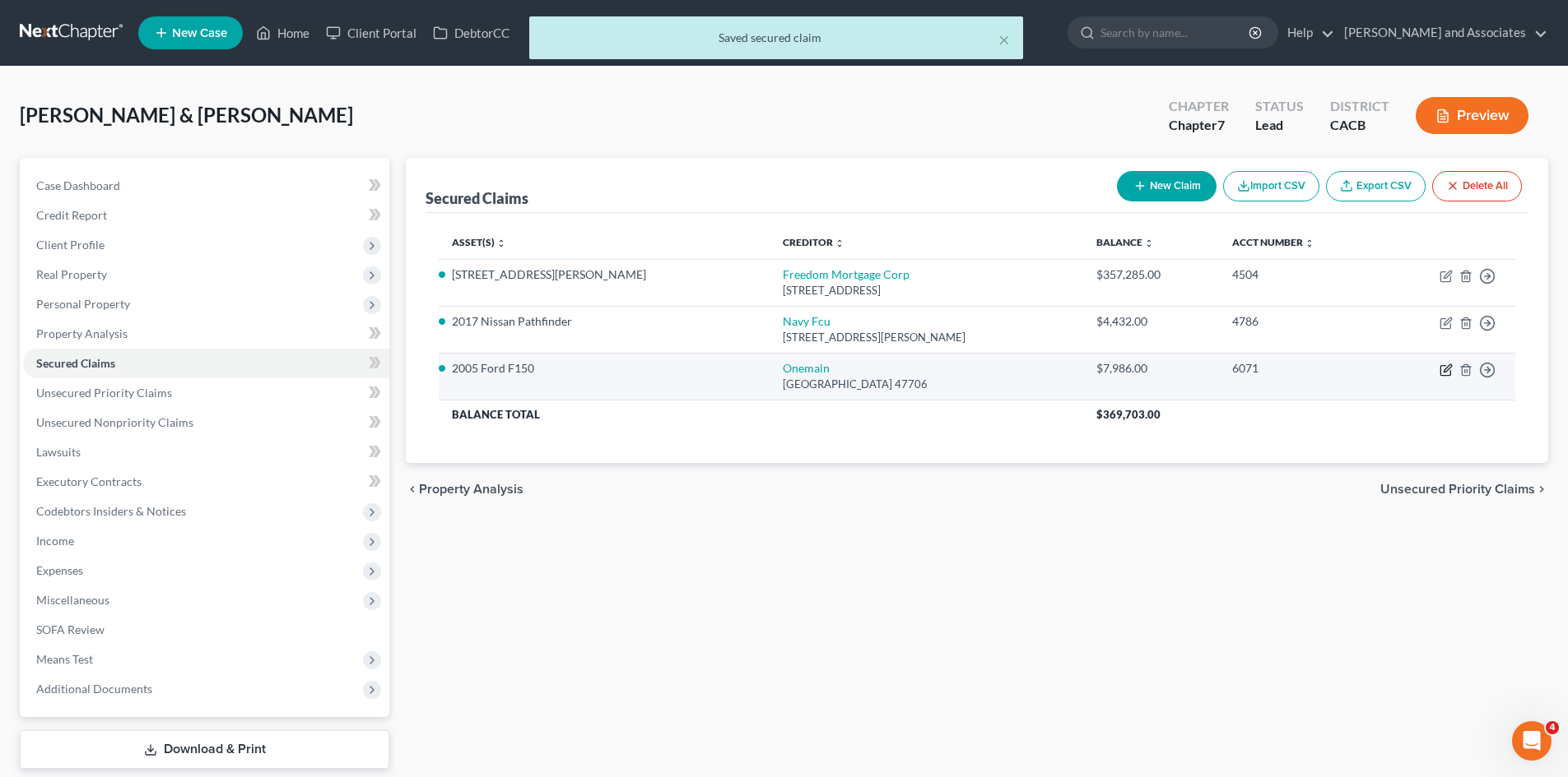
click at [1444, 372] on icon "button" at bounding box center [1447, 369] width 8 height 8
select select "15"
select select "0"
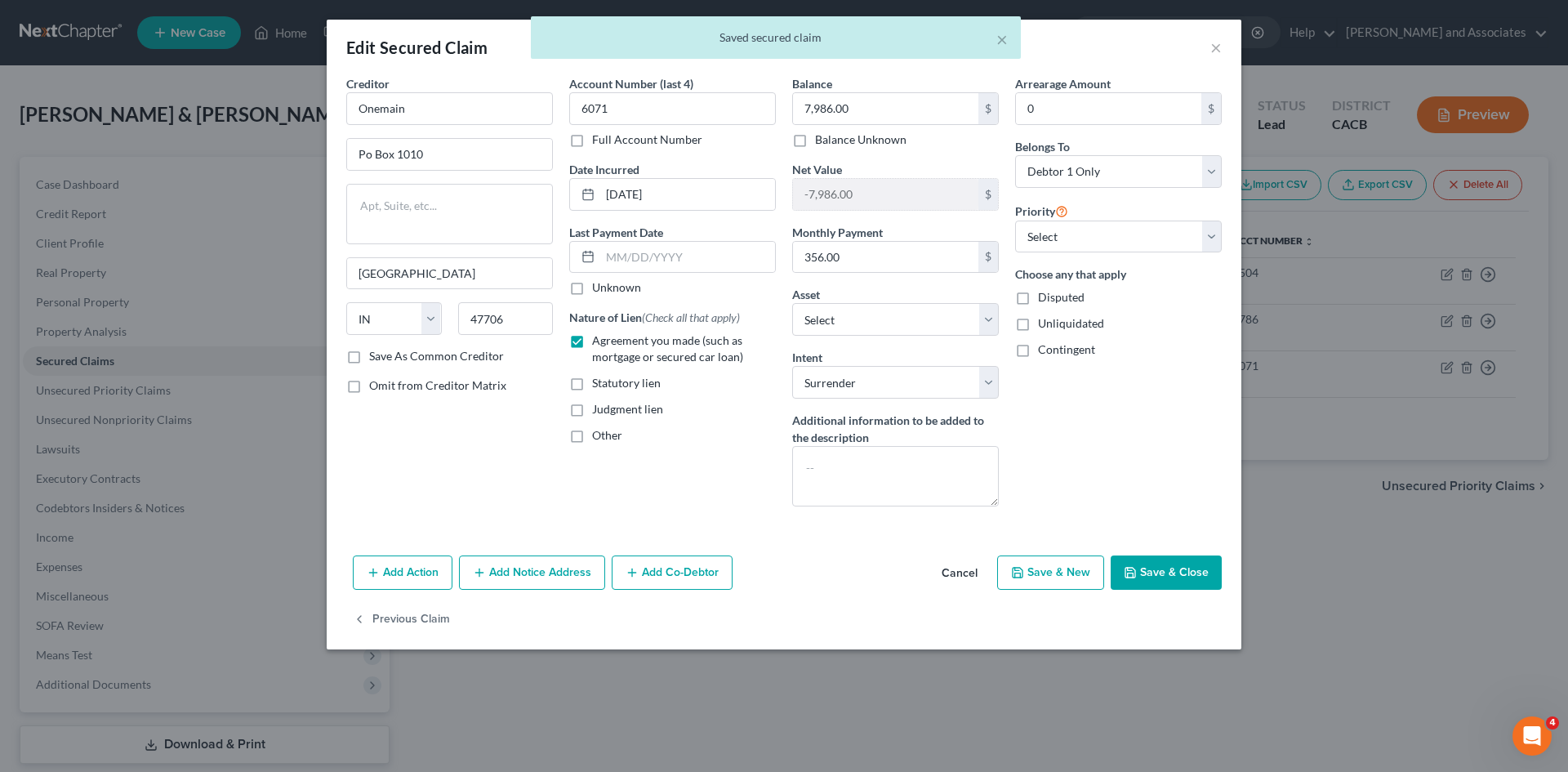
click at [1206, 561] on button "Save & Close" at bounding box center [1166, 573] width 111 height 35
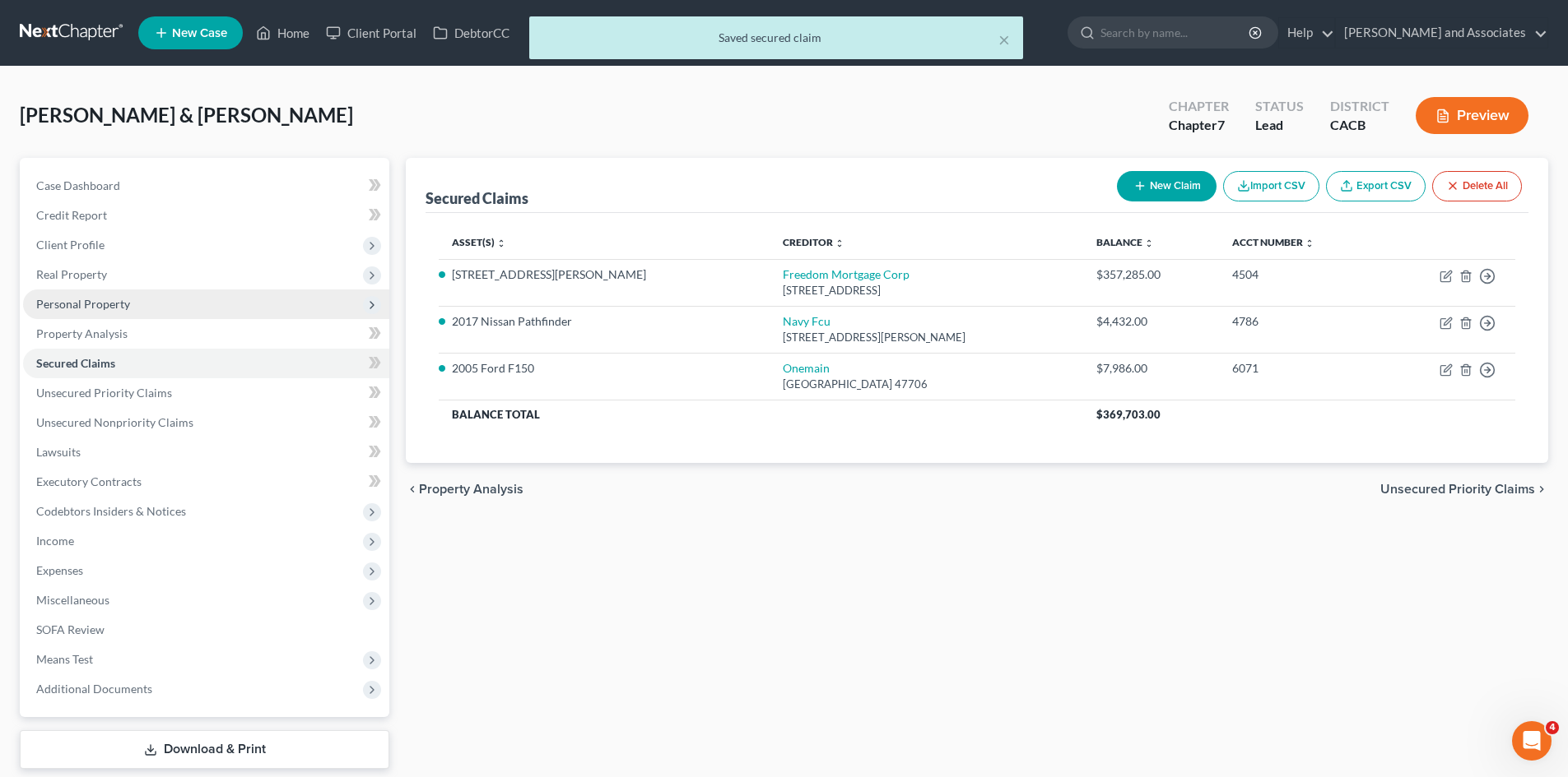
click at [200, 296] on span "Personal Property" at bounding box center [206, 304] width 366 height 30
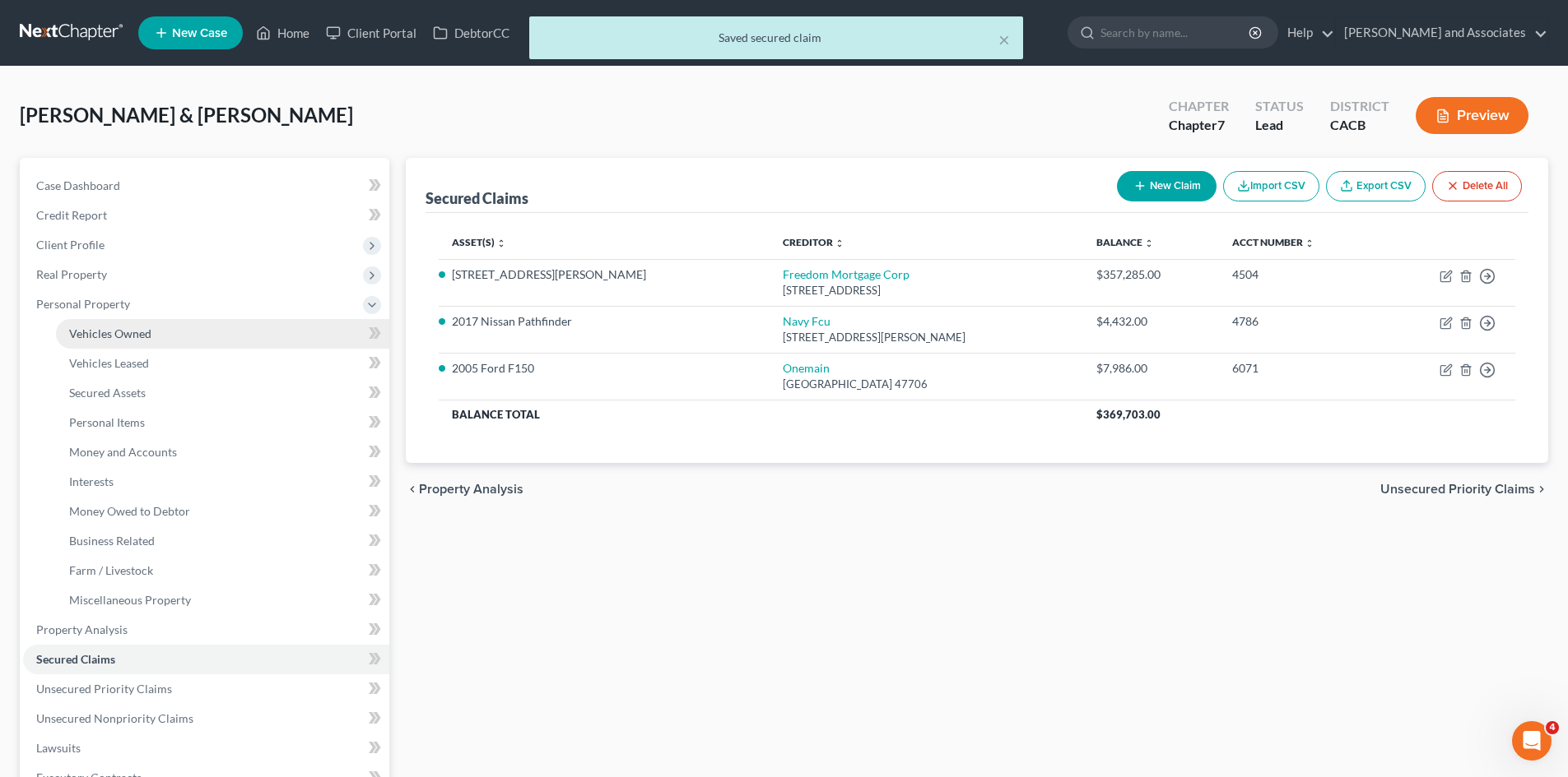
click at [217, 338] on link "Vehicles Owned" at bounding box center [223, 334] width 333 height 30
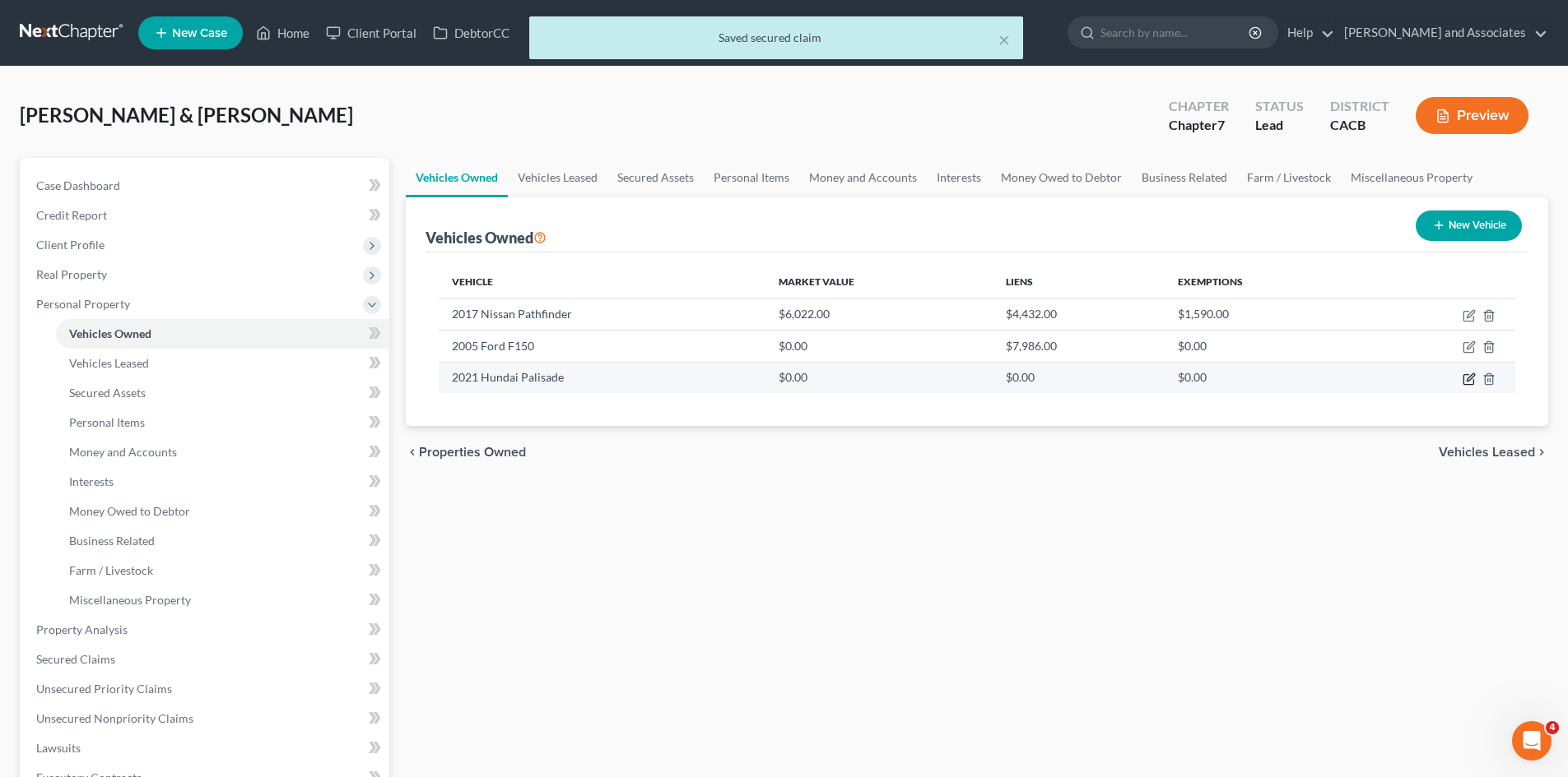
click at [1466, 378] on icon "button" at bounding box center [1469, 379] width 14 height 14
select select "0"
select select "5"
select select "2"
select select "4"
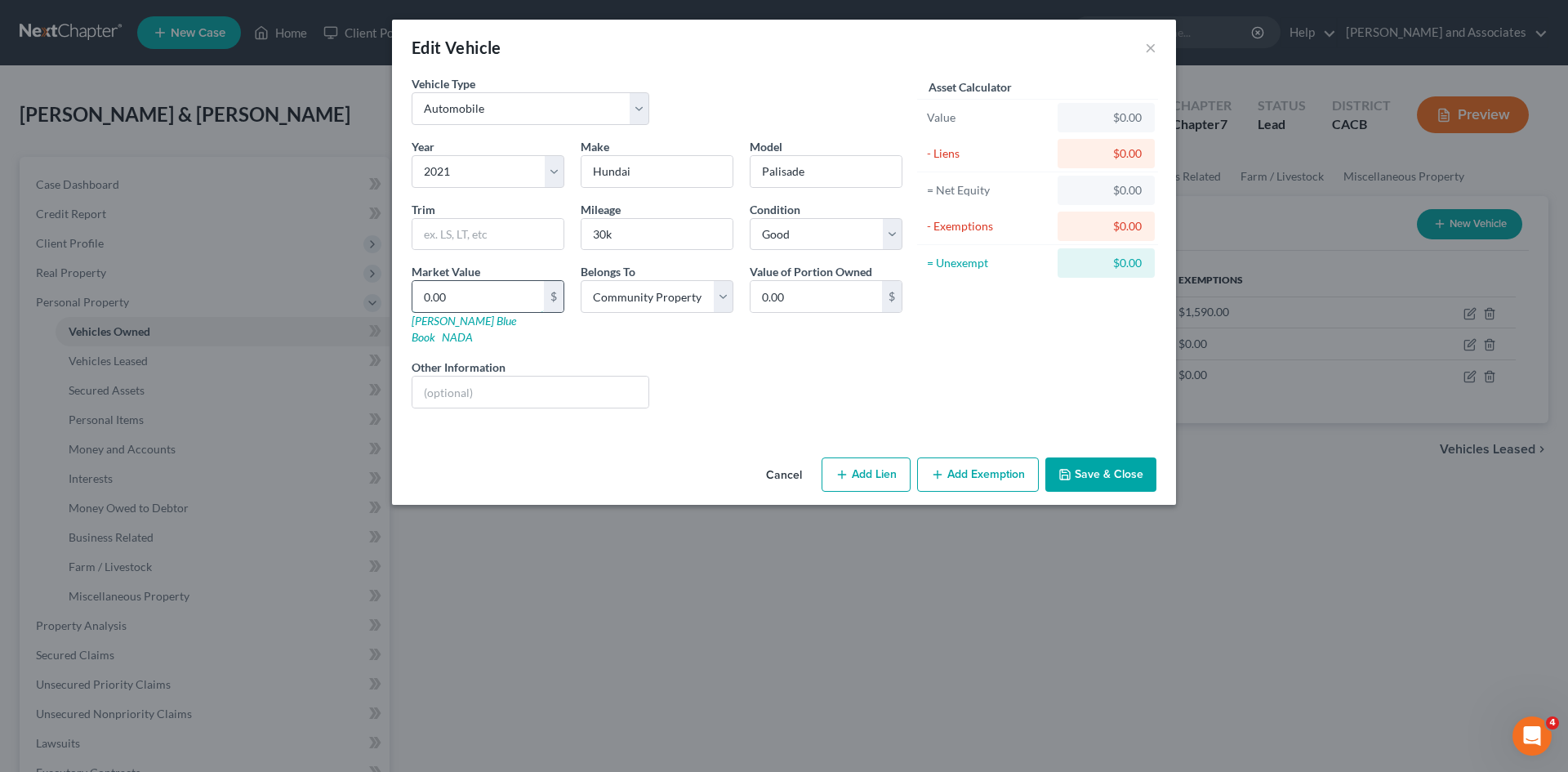
click at [515, 286] on input "0.00" at bounding box center [478, 296] width 132 height 31
type input "2"
type input "2.00"
type input "21"
type input "21.00"
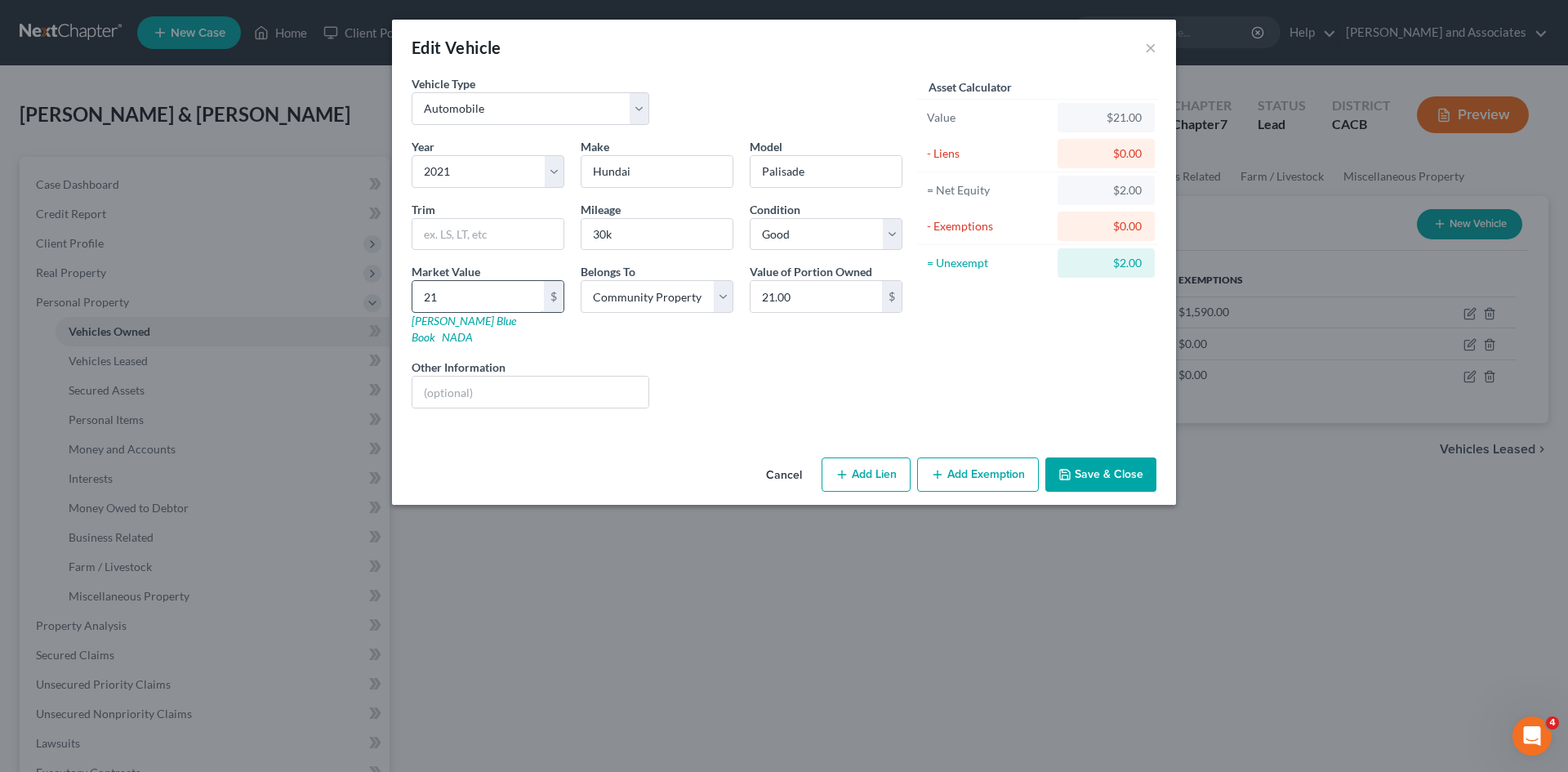
type input "219"
type input "219.00"
type input "2195"
type input "2,195.00"
type input "2,1959"
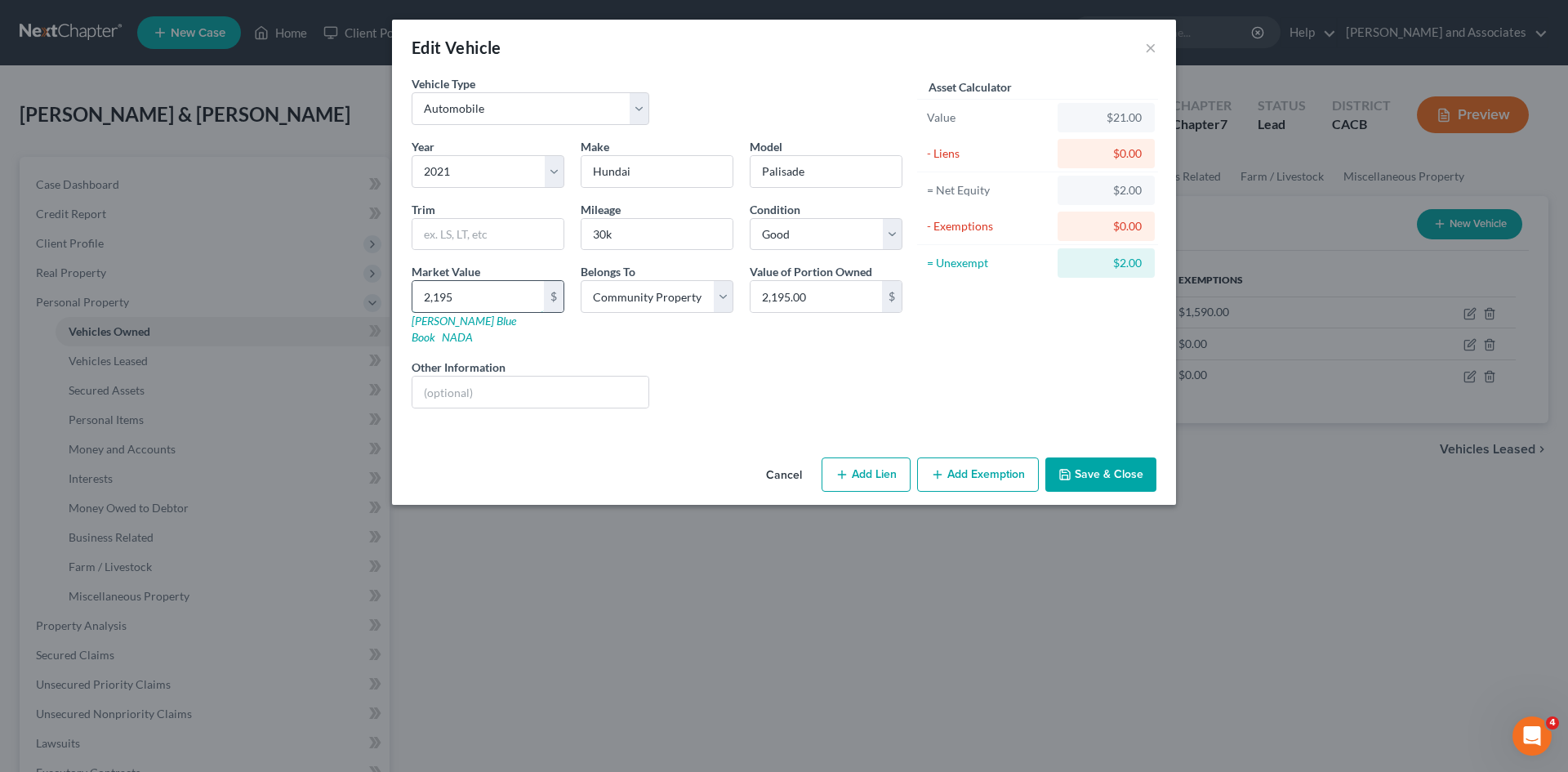
type input "21,959.00"
type input "21,959"
click at [1131, 458] on button "Save & Close" at bounding box center [1101, 475] width 111 height 35
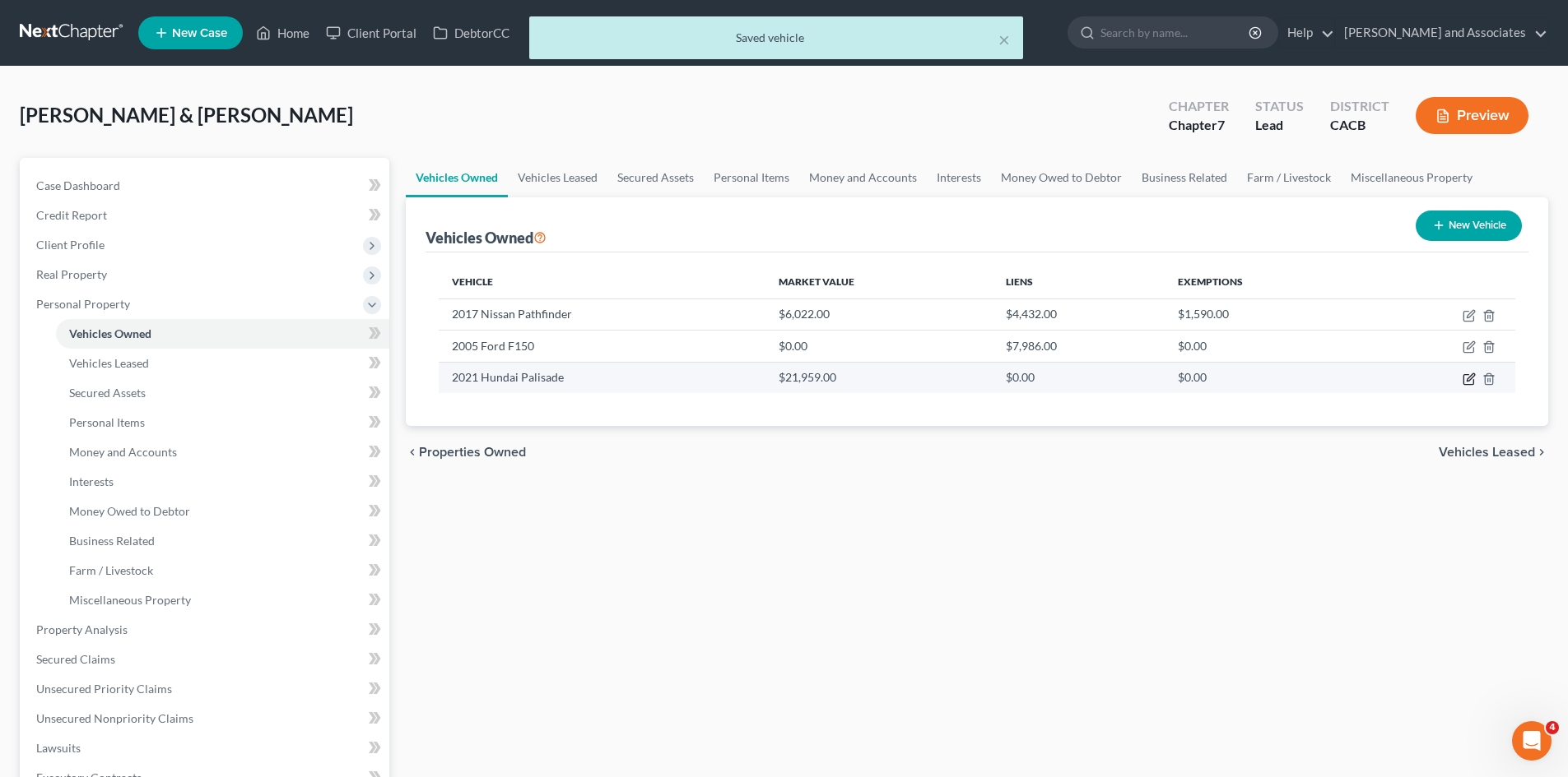
click at [1472, 376] on icon "button" at bounding box center [1470, 377] width 8 height 8
select select "0"
select select "5"
select select "2"
select select "4"
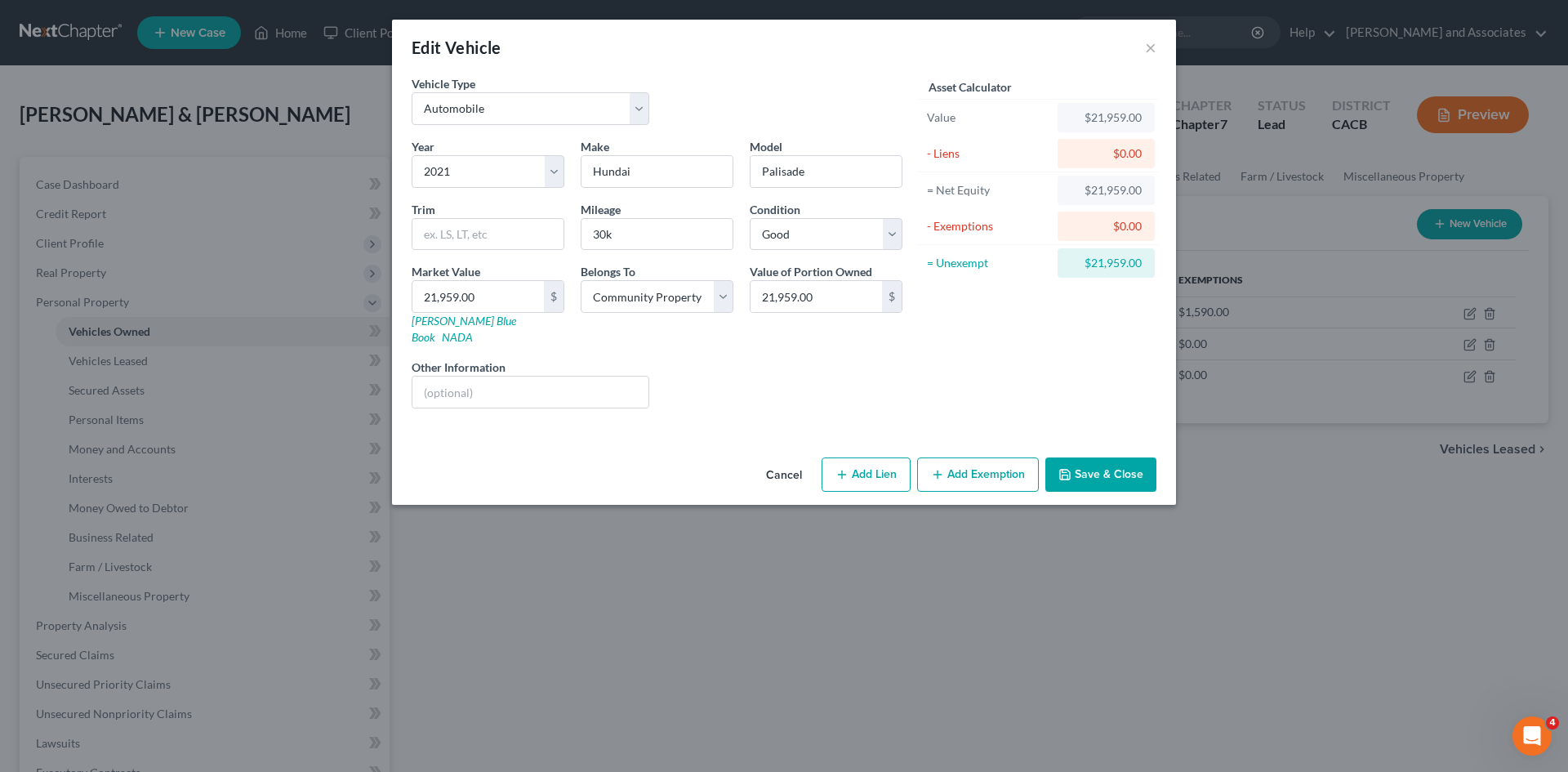
click at [1144, 458] on button "Save & Close" at bounding box center [1101, 475] width 111 height 35
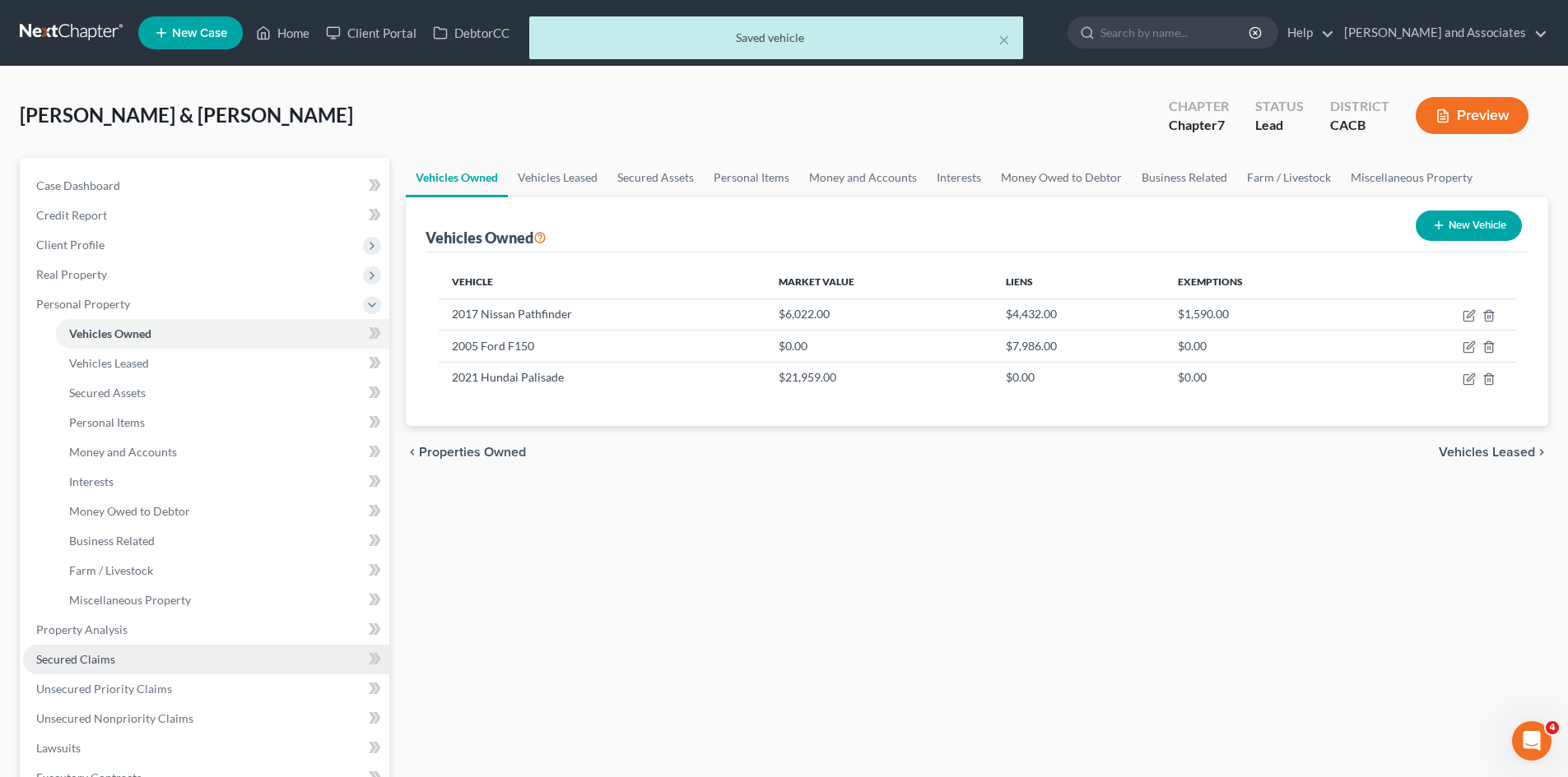
click at [145, 650] on link "Secured Claims" at bounding box center [206, 660] width 366 height 30
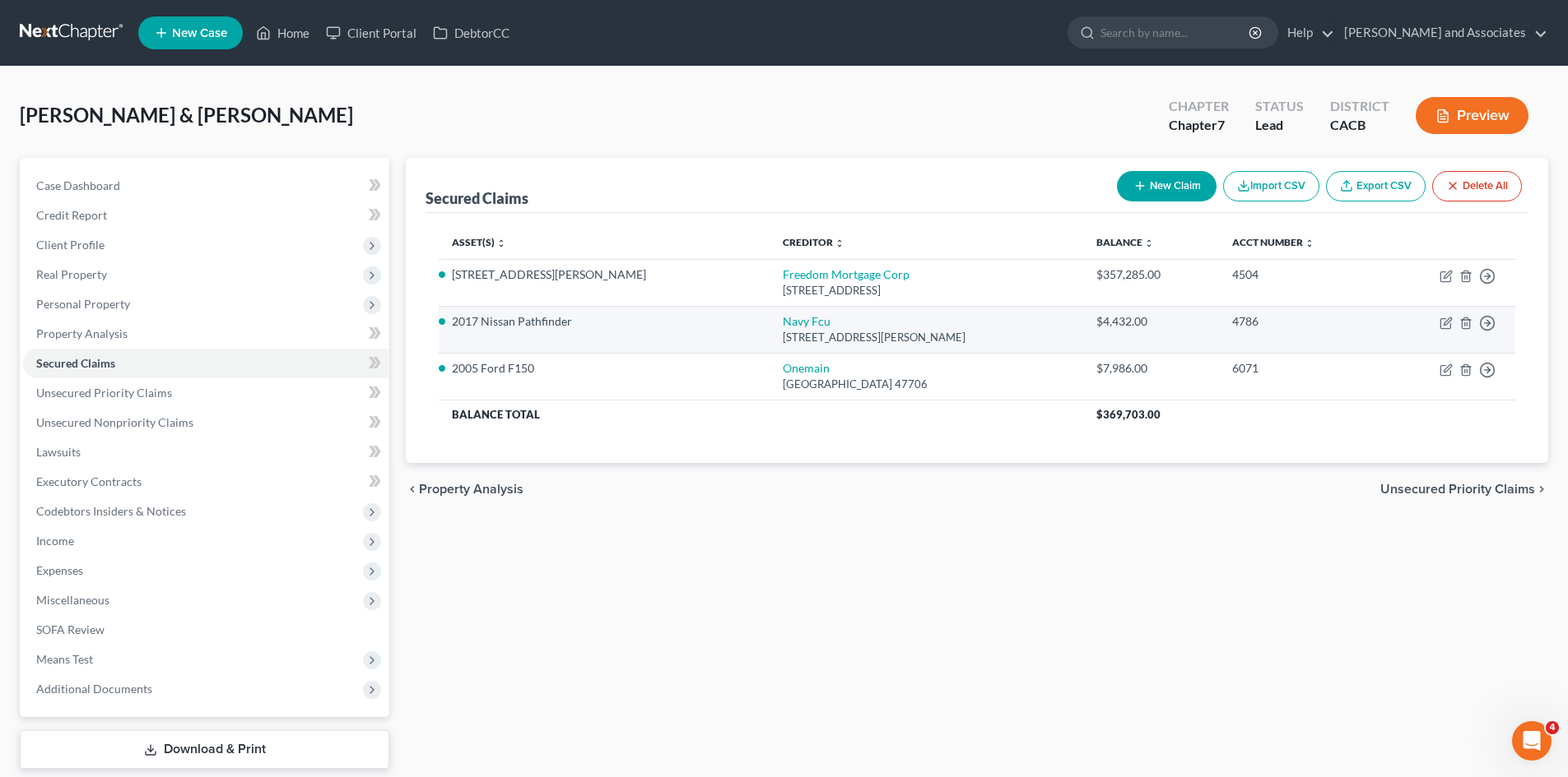
click at [1438, 326] on td "Move to E Move to F Move to G Move to Notice Only" at bounding box center [1448, 329] width 134 height 46
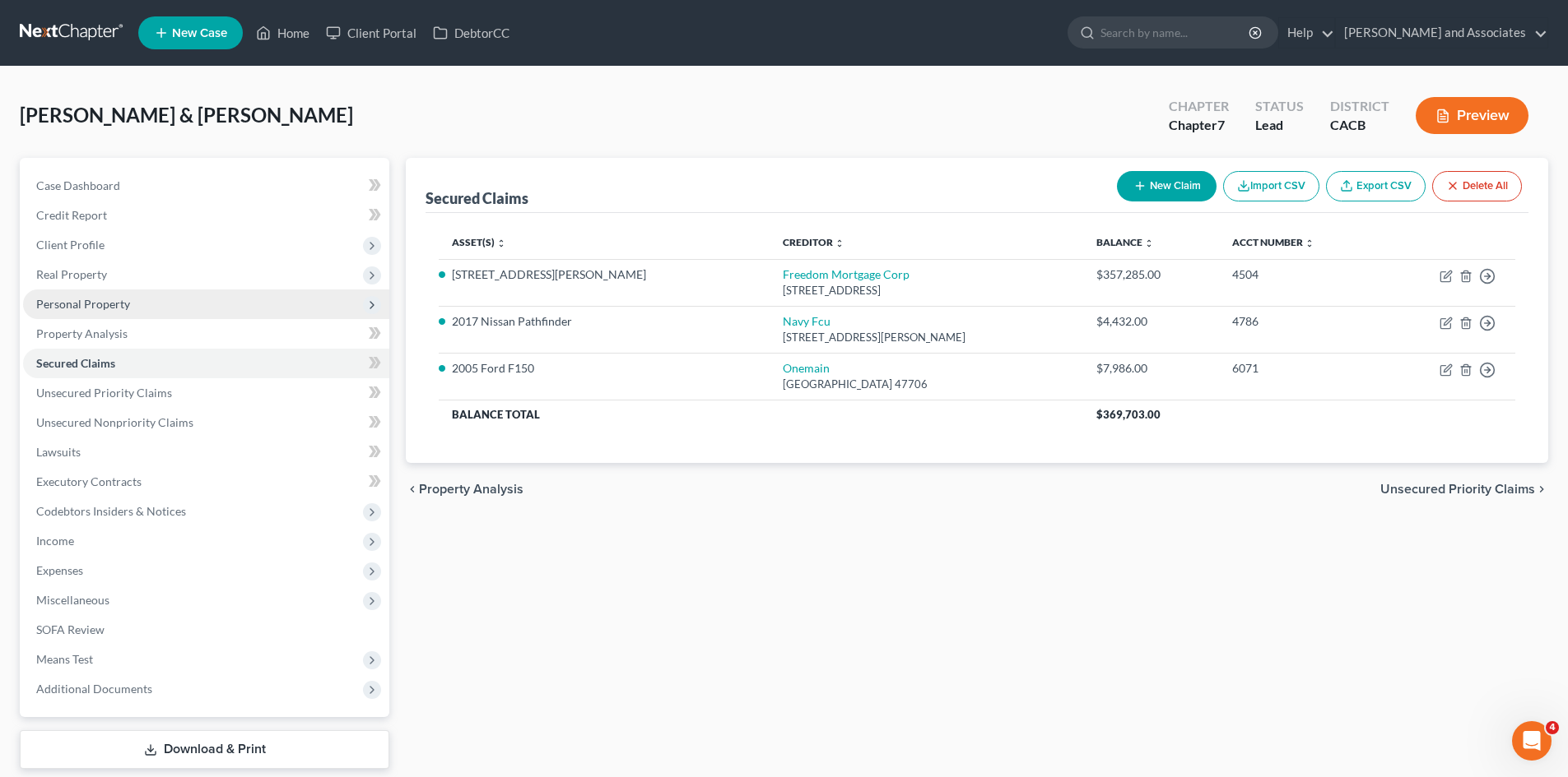
click at [231, 290] on span "Personal Property" at bounding box center [206, 304] width 366 height 30
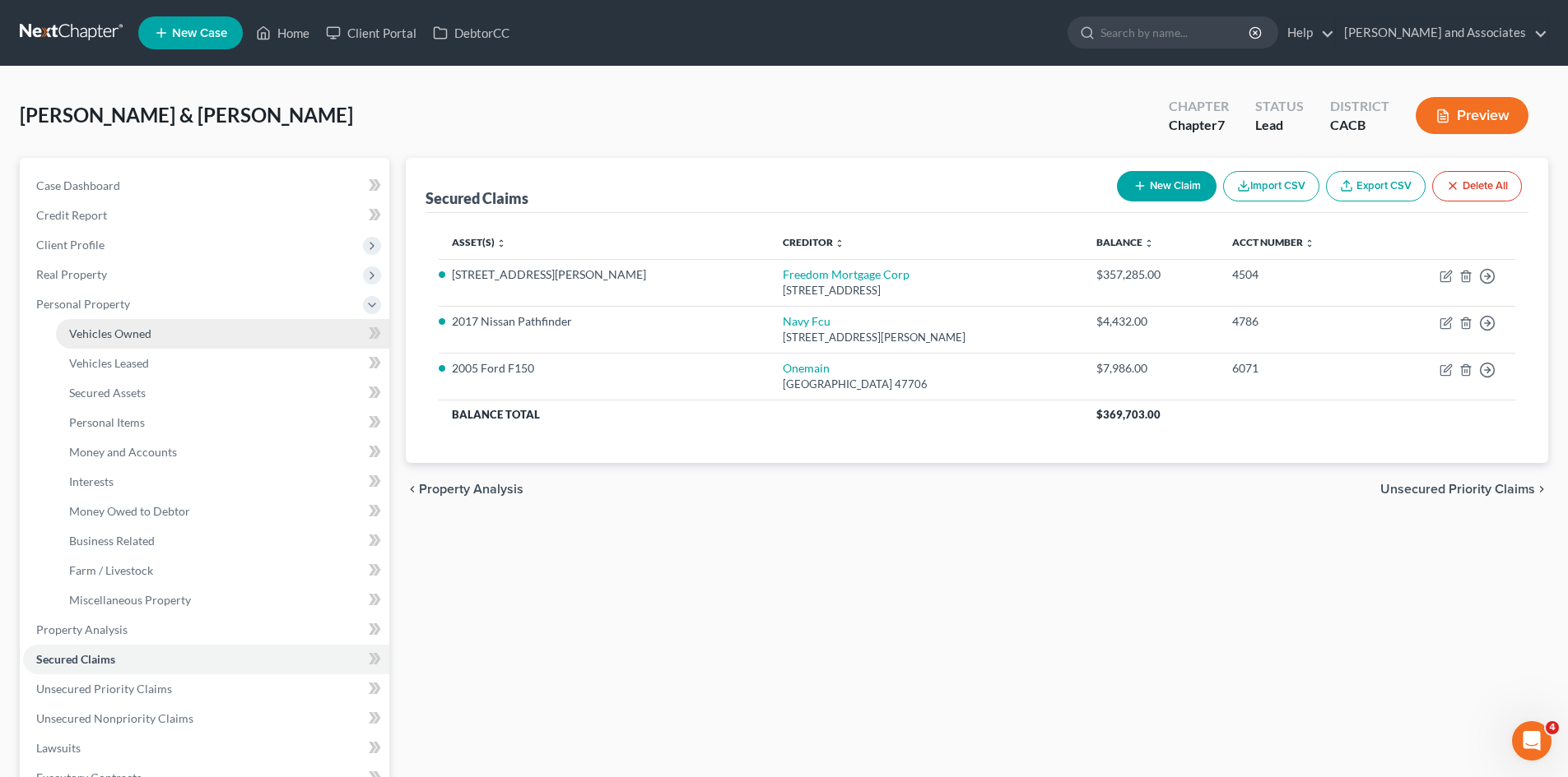
click at [233, 337] on link "Vehicles Owned" at bounding box center [223, 334] width 333 height 30
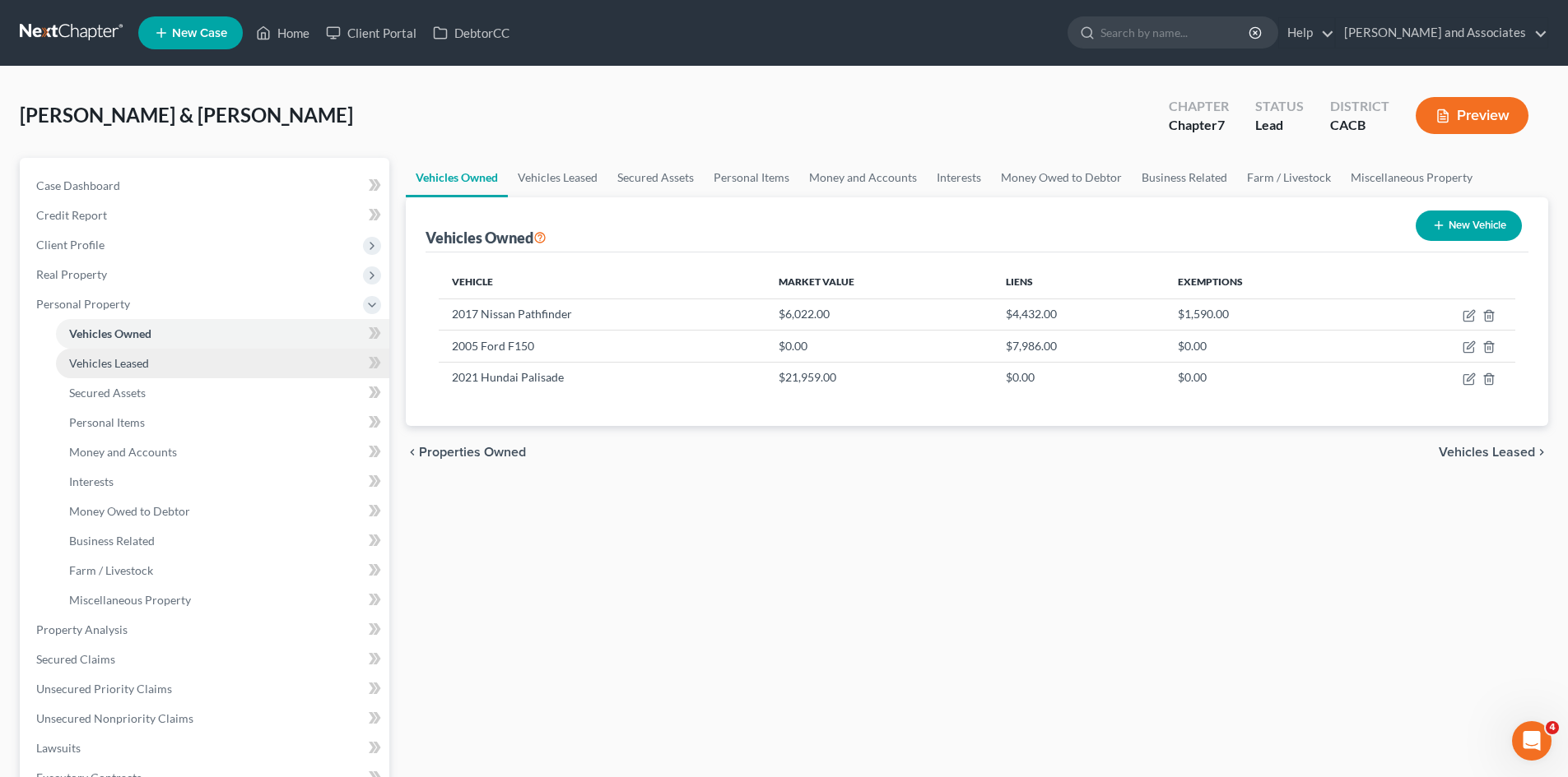
click at [200, 367] on link "Vehicles Leased" at bounding box center [223, 363] width 333 height 30
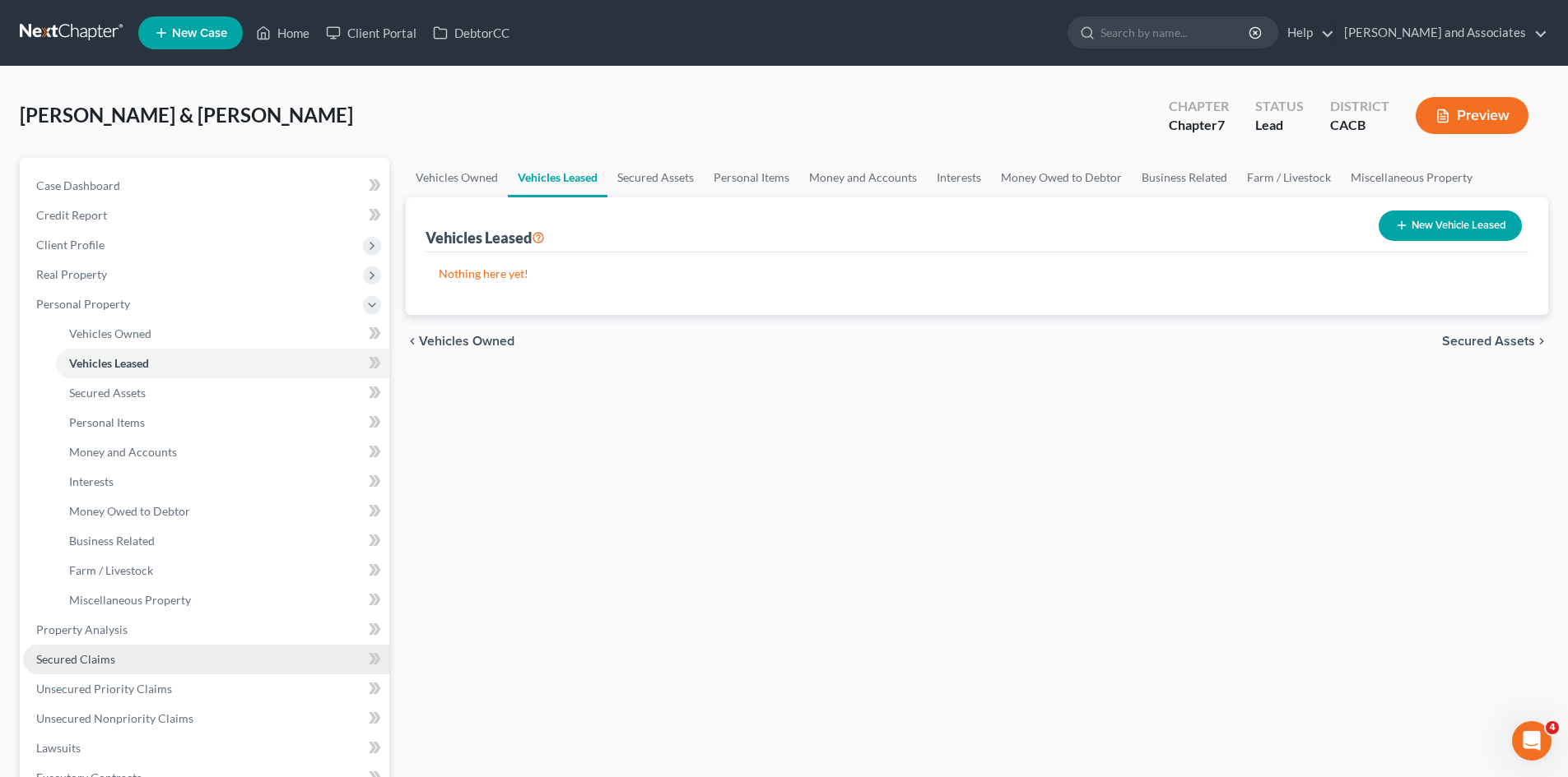
click at [137, 662] on link "Secured Claims" at bounding box center [206, 660] width 366 height 30
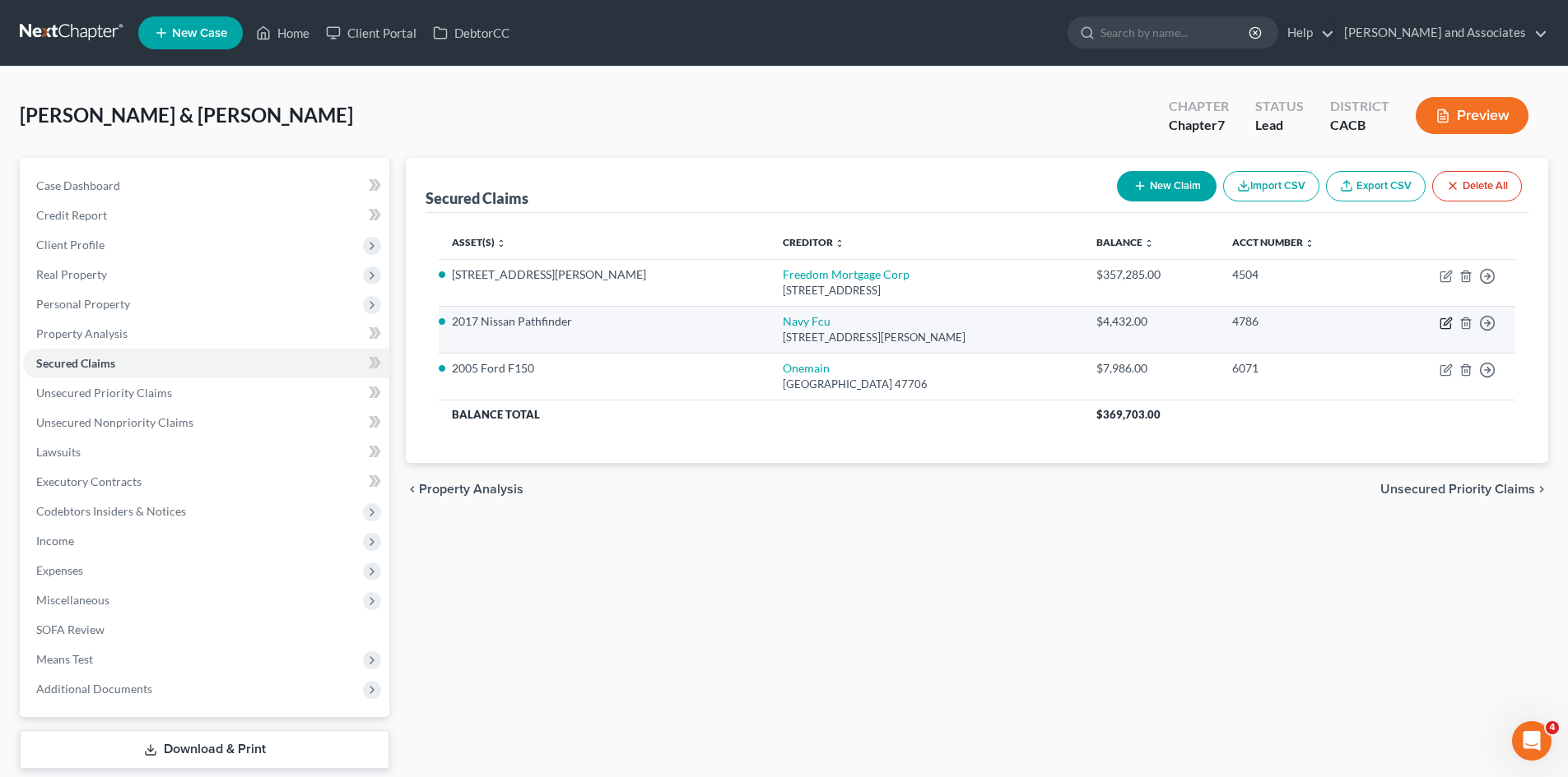
click at [1446, 320] on icon "button" at bounding box center [1446, 323] width 14 height 14
select select "48"
select select "2"
select select "1"
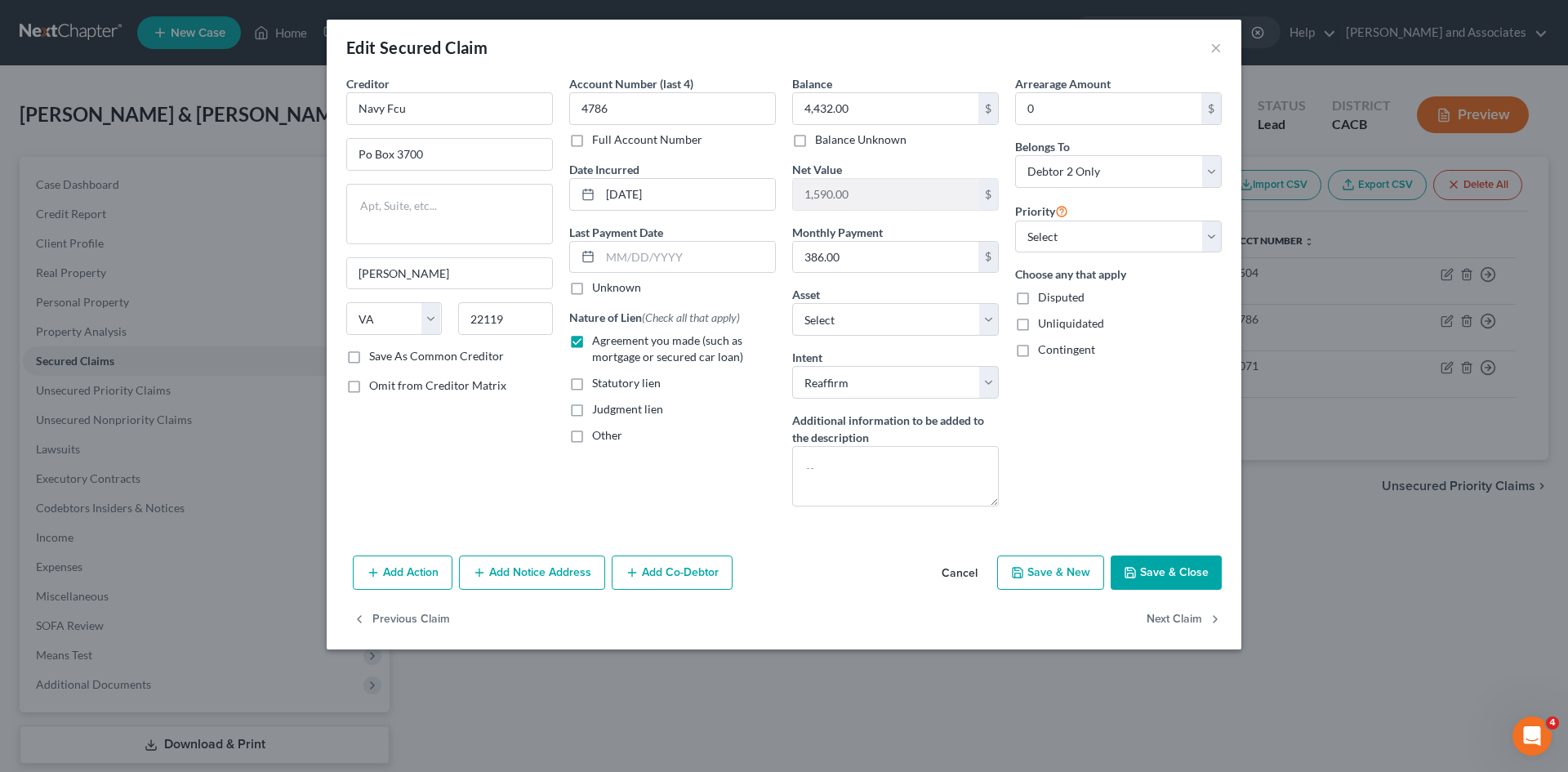
click at [1195, 575] on button "Save & Close" at bounding box center [1166, 573] width 111 height 35
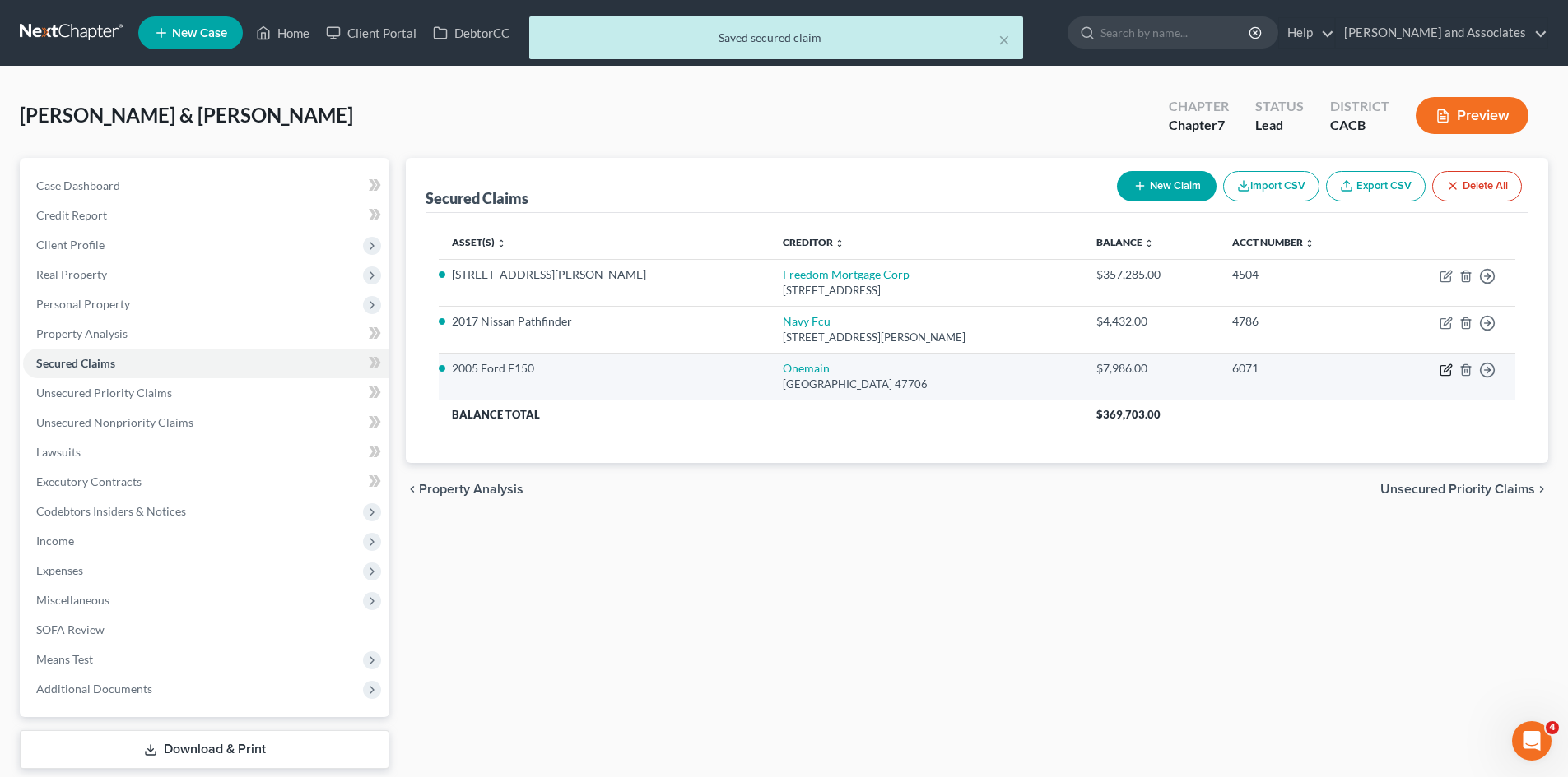
click at [1446, 371] on icon "button" at bounding box center [1446, 371] width 14 height 14
select select "15"
select select "0"
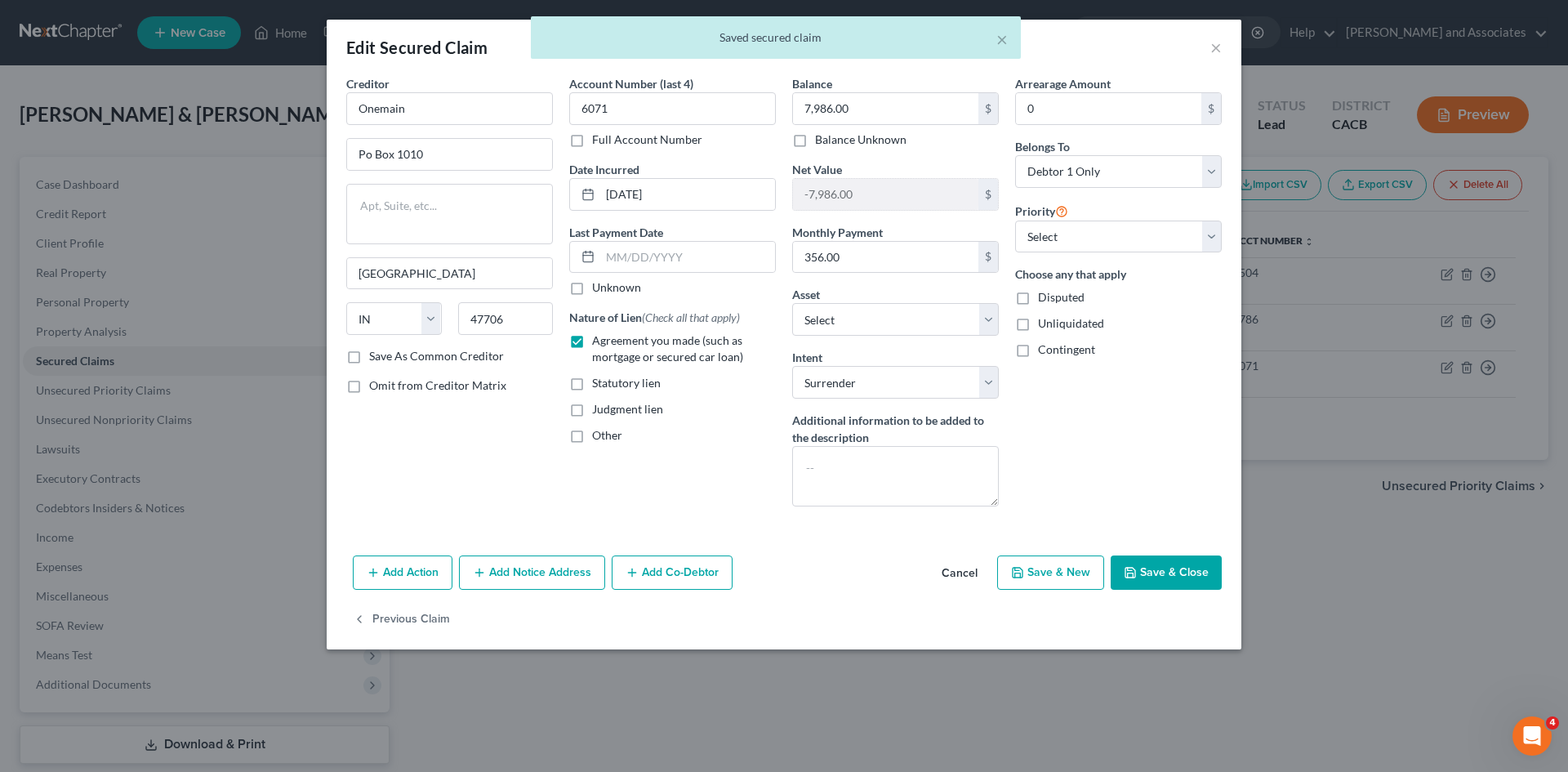
click at [1215, 569] on button "Save & Close" at bounding box center [1166, 573] width 111 height 35
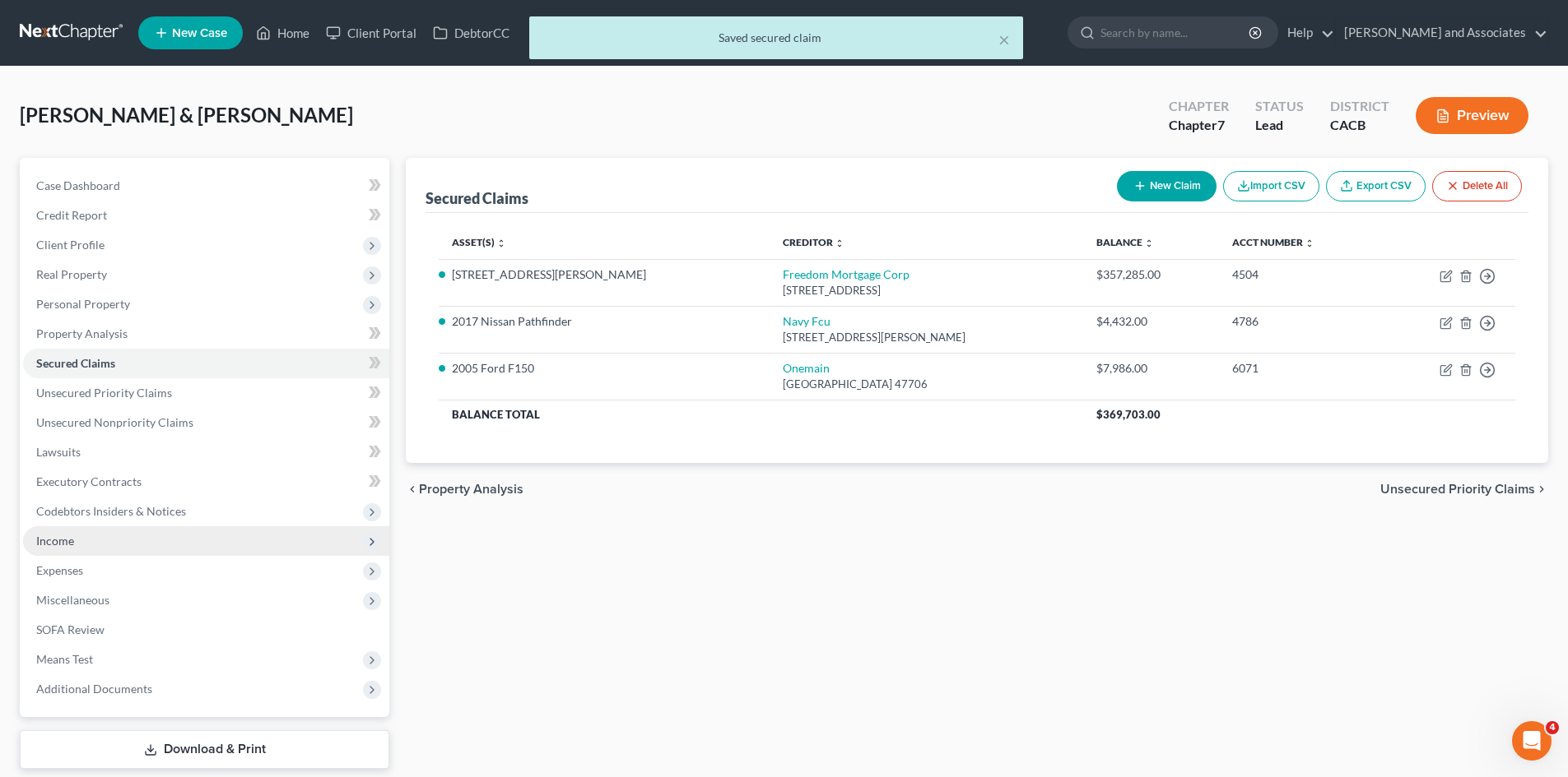
click at [93, 532] on span "Income" at bounding box center [206, 541] width 366 height 30
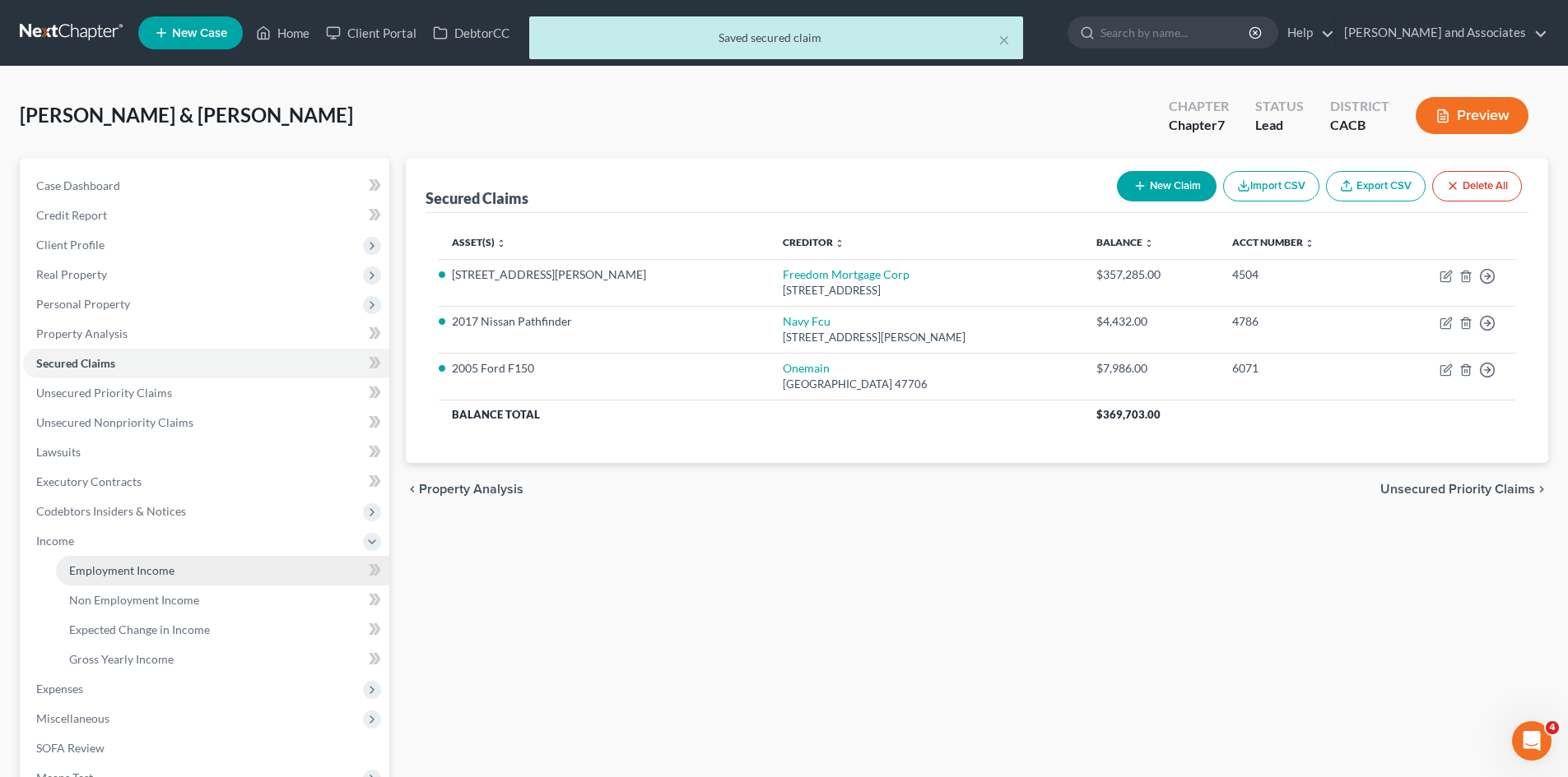
click at [131, 557] on link "Employment Income" at bounding box center [223, 571] width 333 height 30
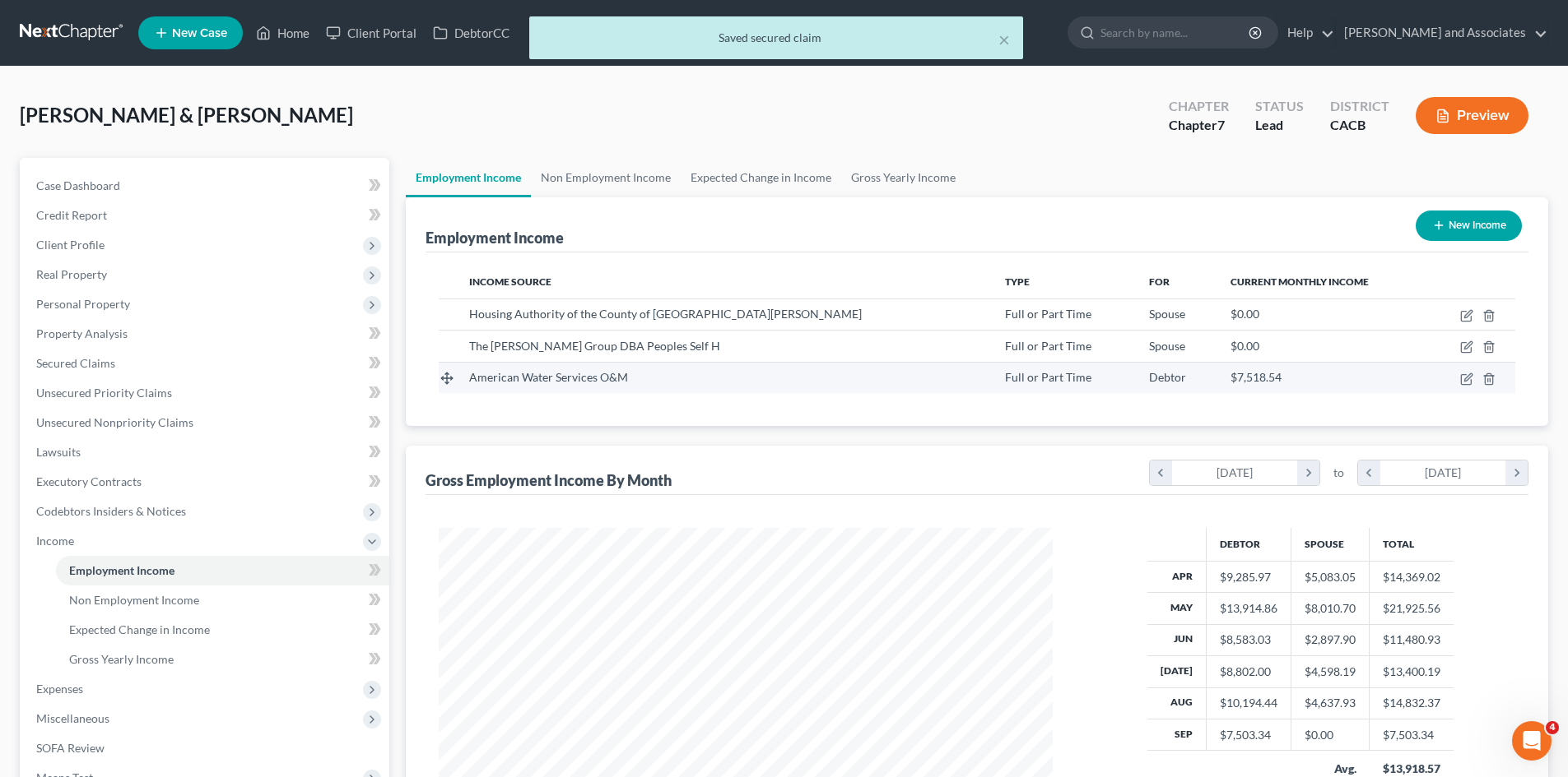
scroll to position [307, 647]
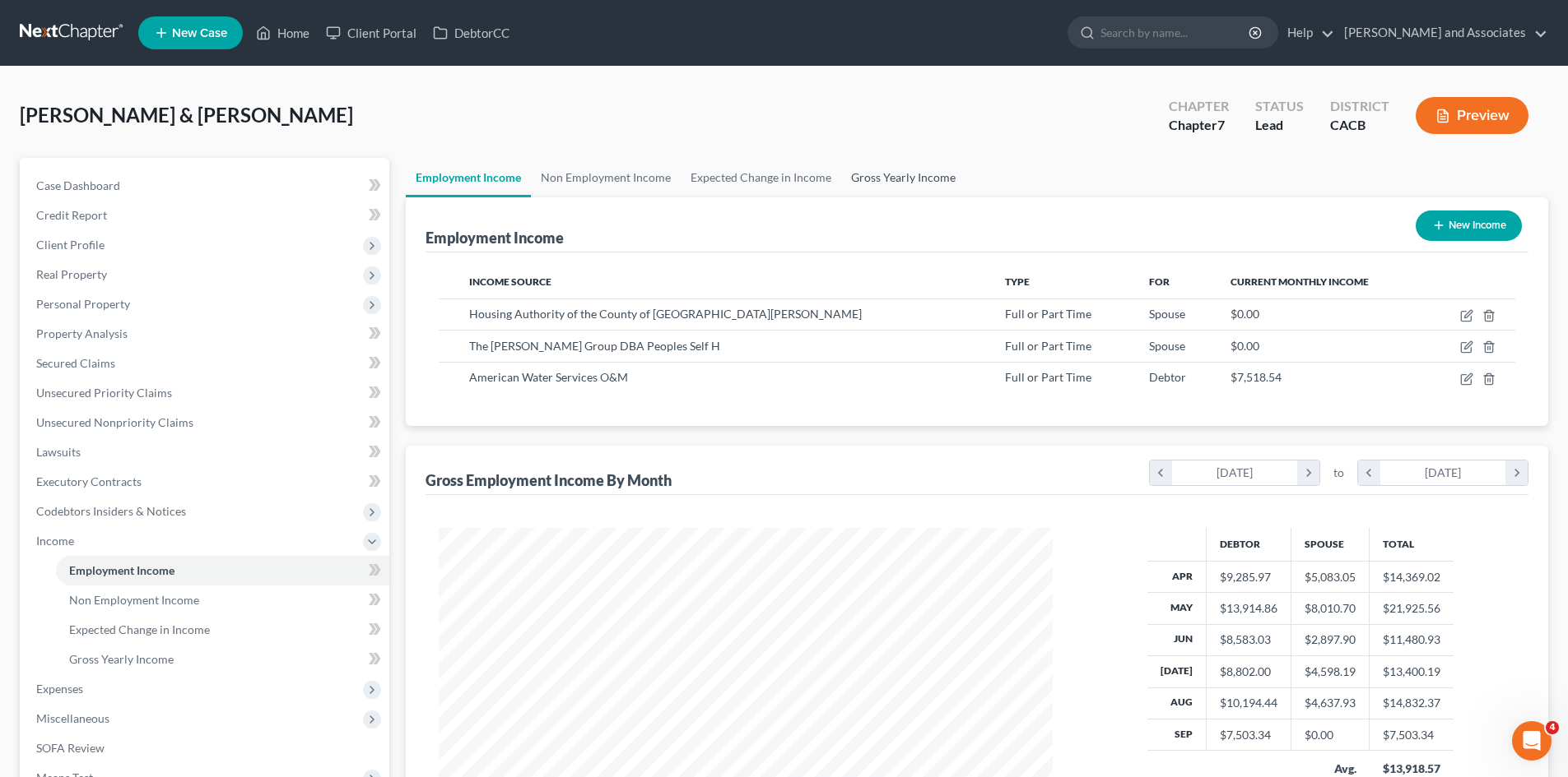
click at [920, 174] on link "Gross Yearly Income" at bounding box center [903, 177] width 124 height 40
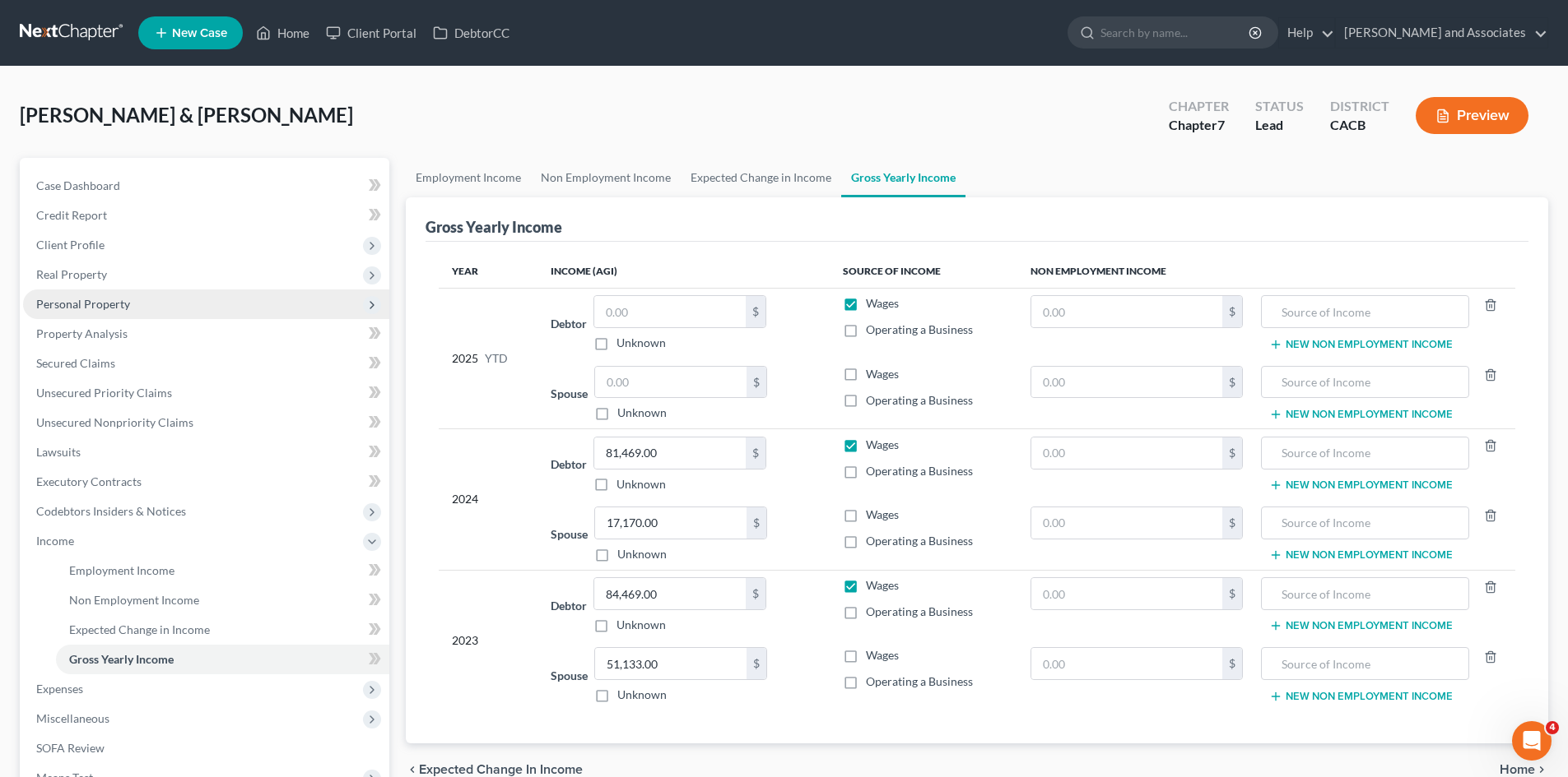
click at [260, 293] on span "Personal Property" at bounding box center [206, 304] width 366 height 30
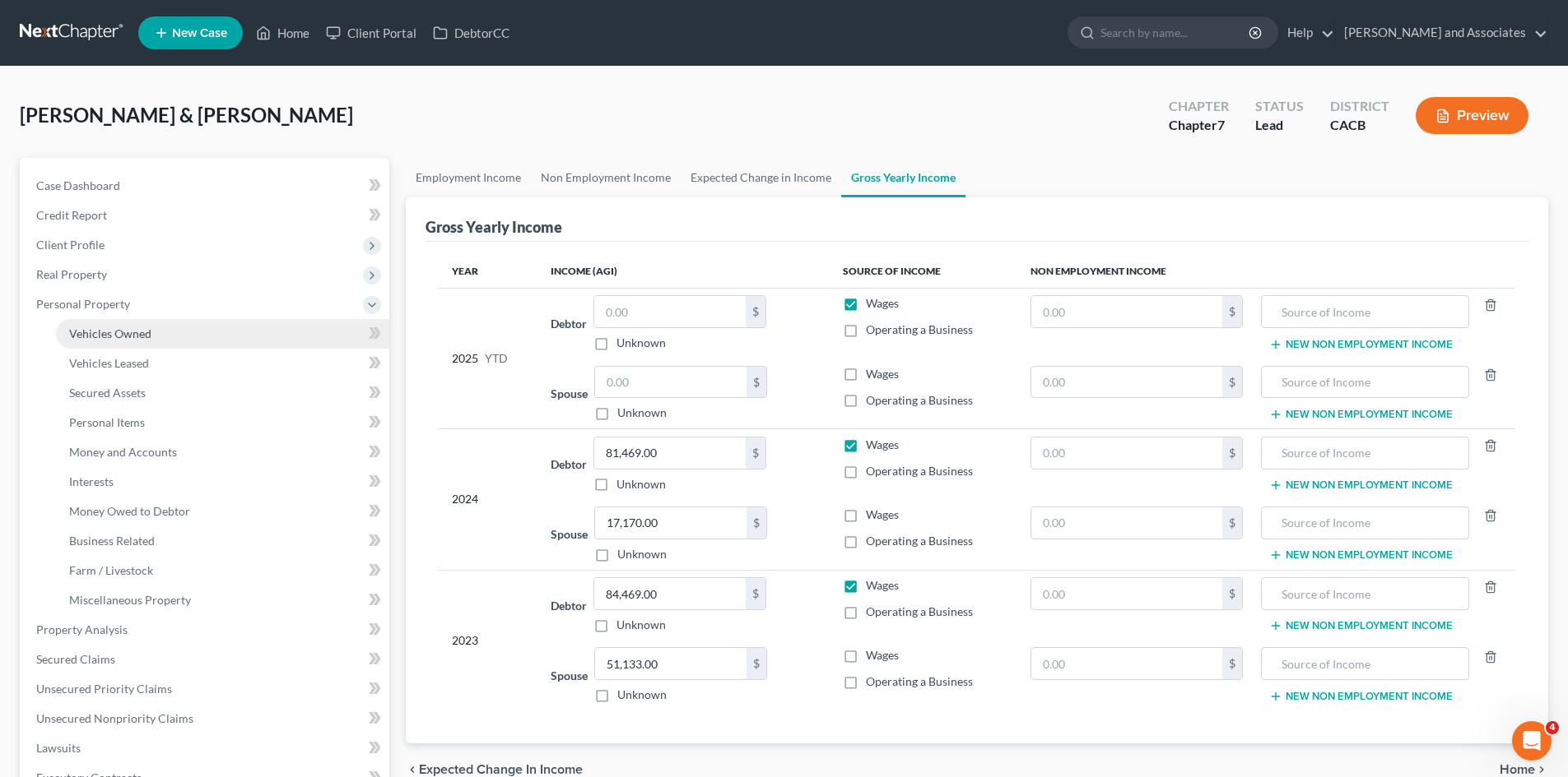
click at [211, 333] on link "Vehicles Owned" at bounding box center [223, 334] width 333 height 30
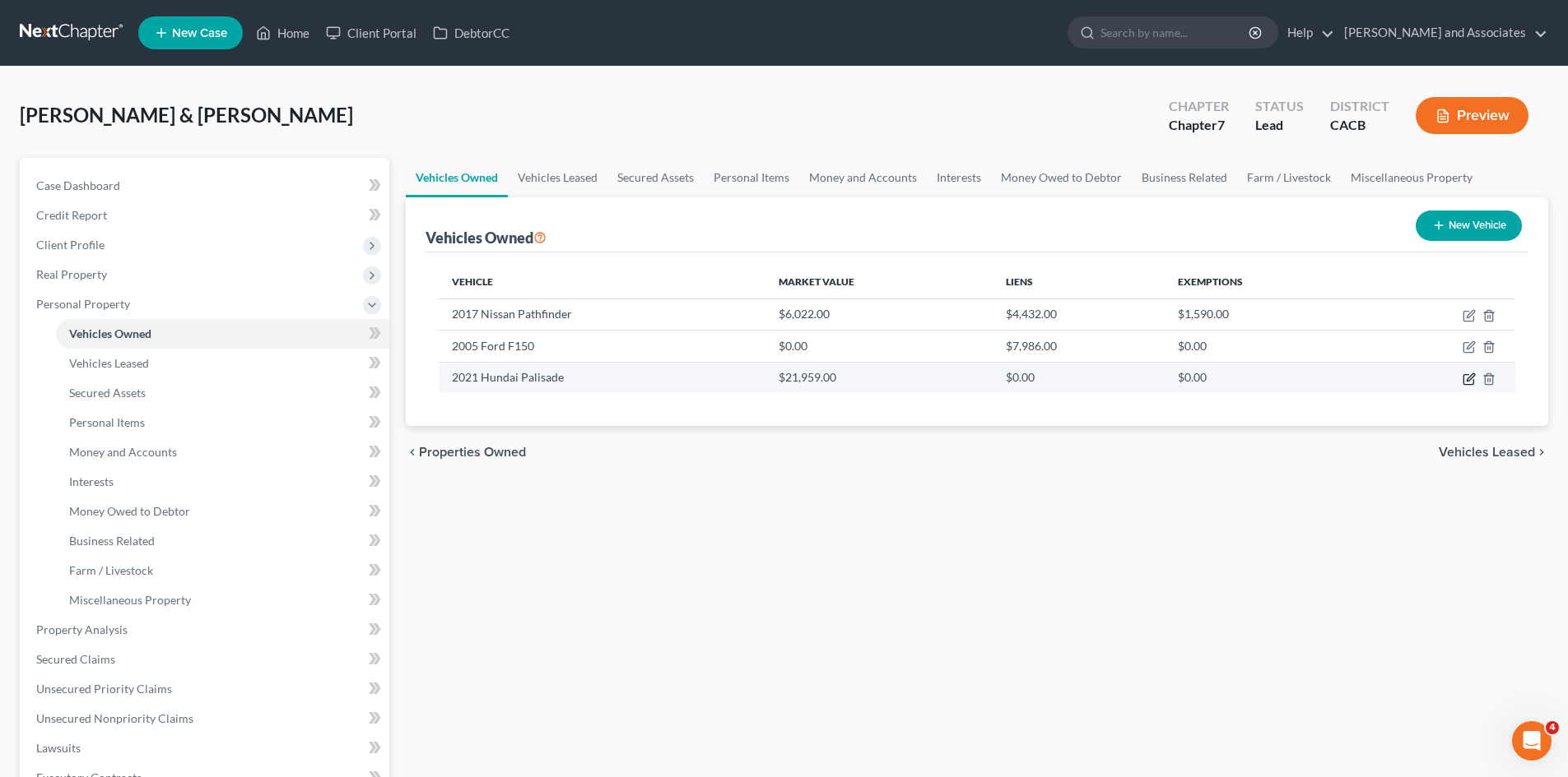
click at [1468, 377] on icon "button" at bounding box center [1470, 377] width 8 height 8
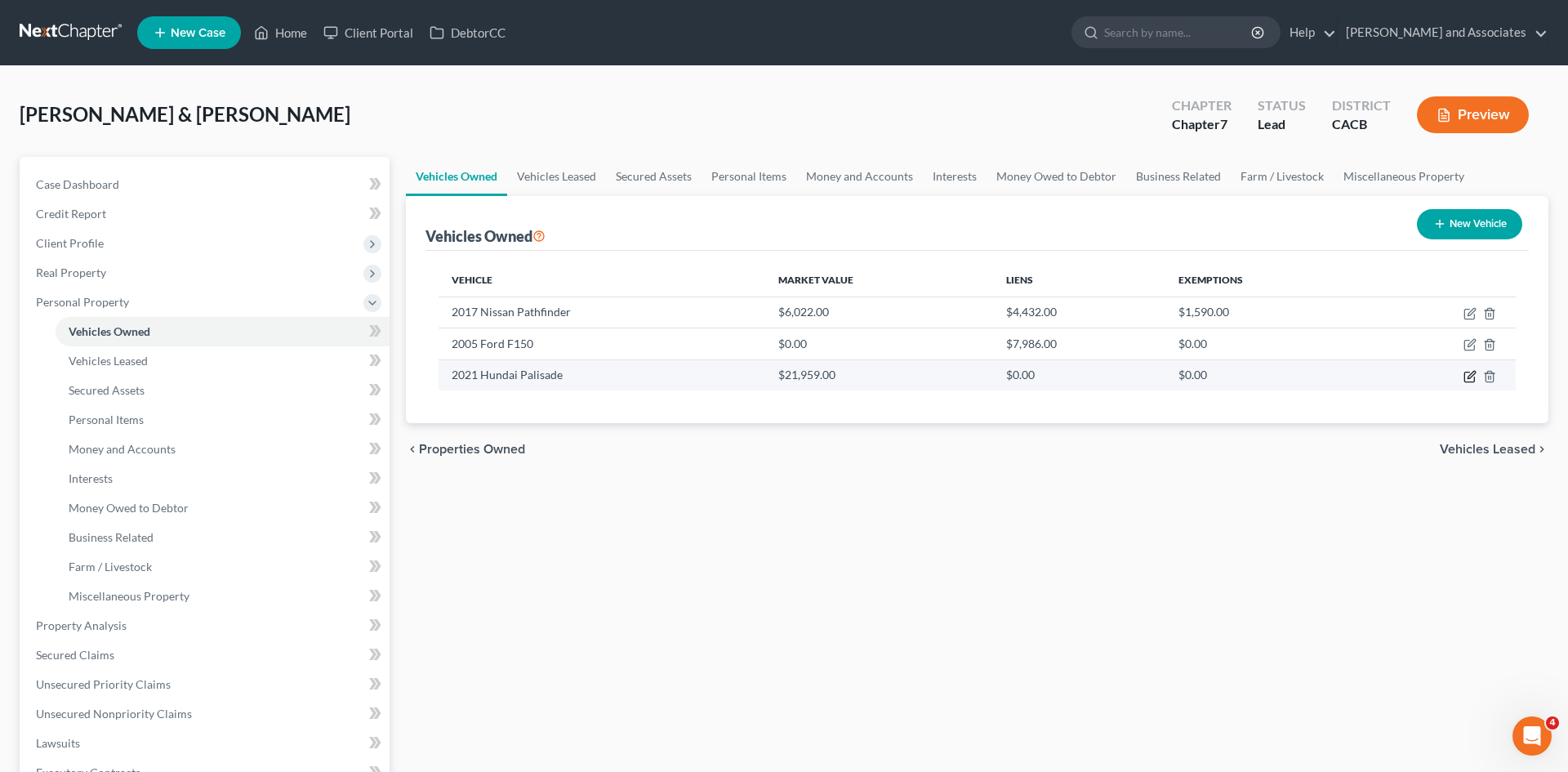
select select "0"
select select "5"
select select "2"
select select "4"
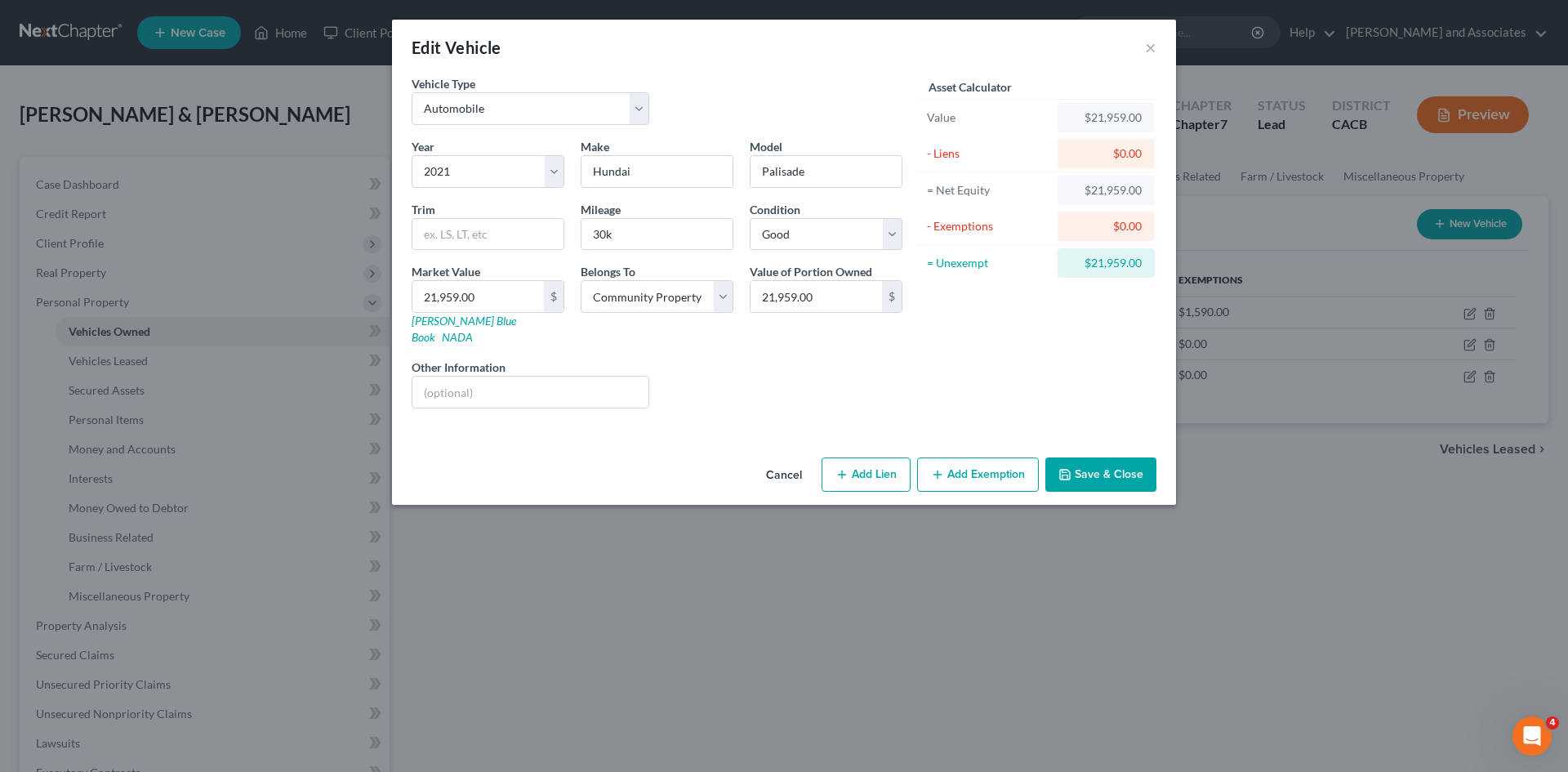
click at [774, 460] on button "Cancel" at bounding box center [784, 476] width 62 height 33
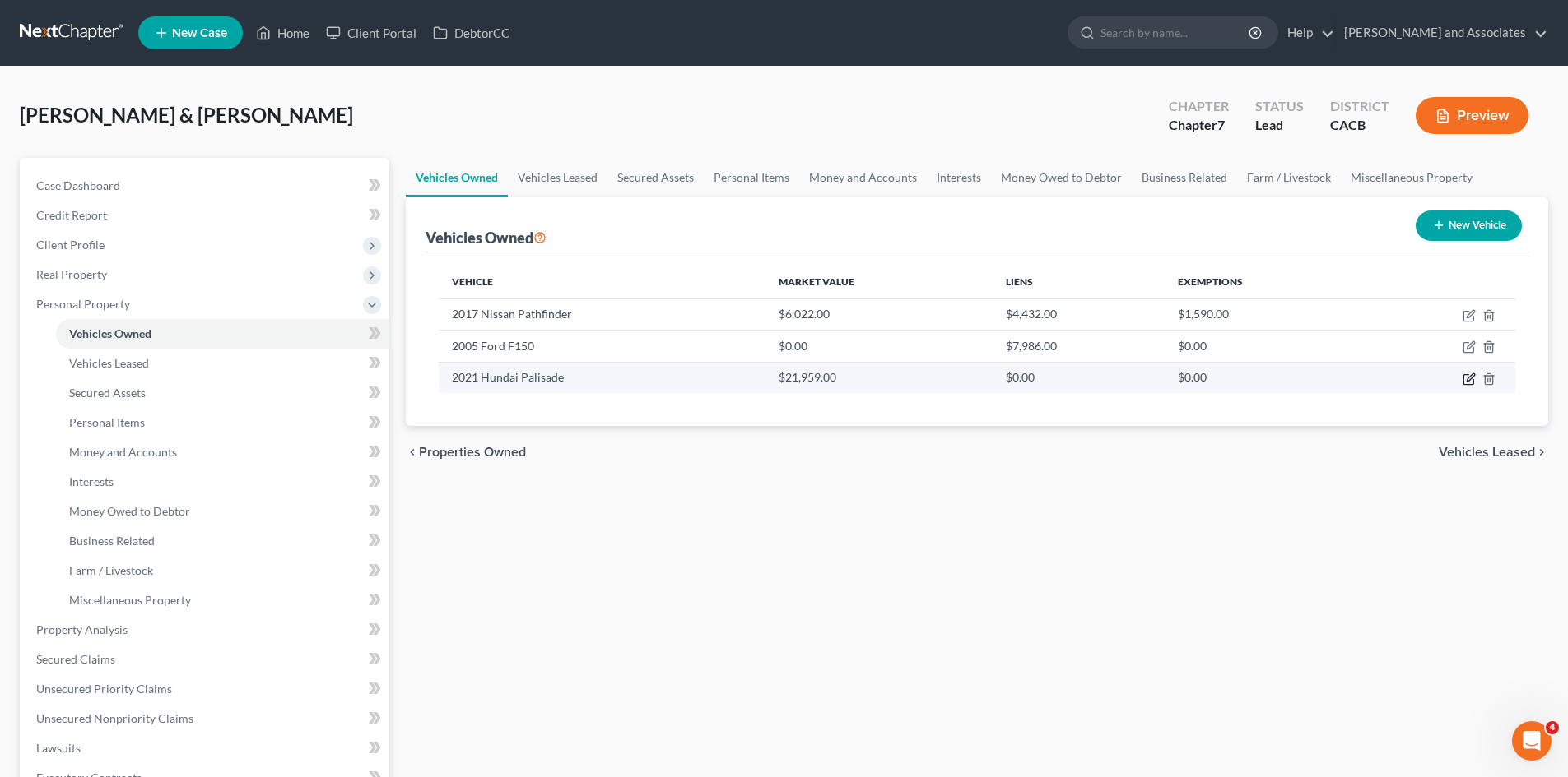
click at [1470, 375] on icon "button" at bounding box center [1470, 377] width 8 height 8
select select "0"
select select "5"
select select "2"
select select "4"
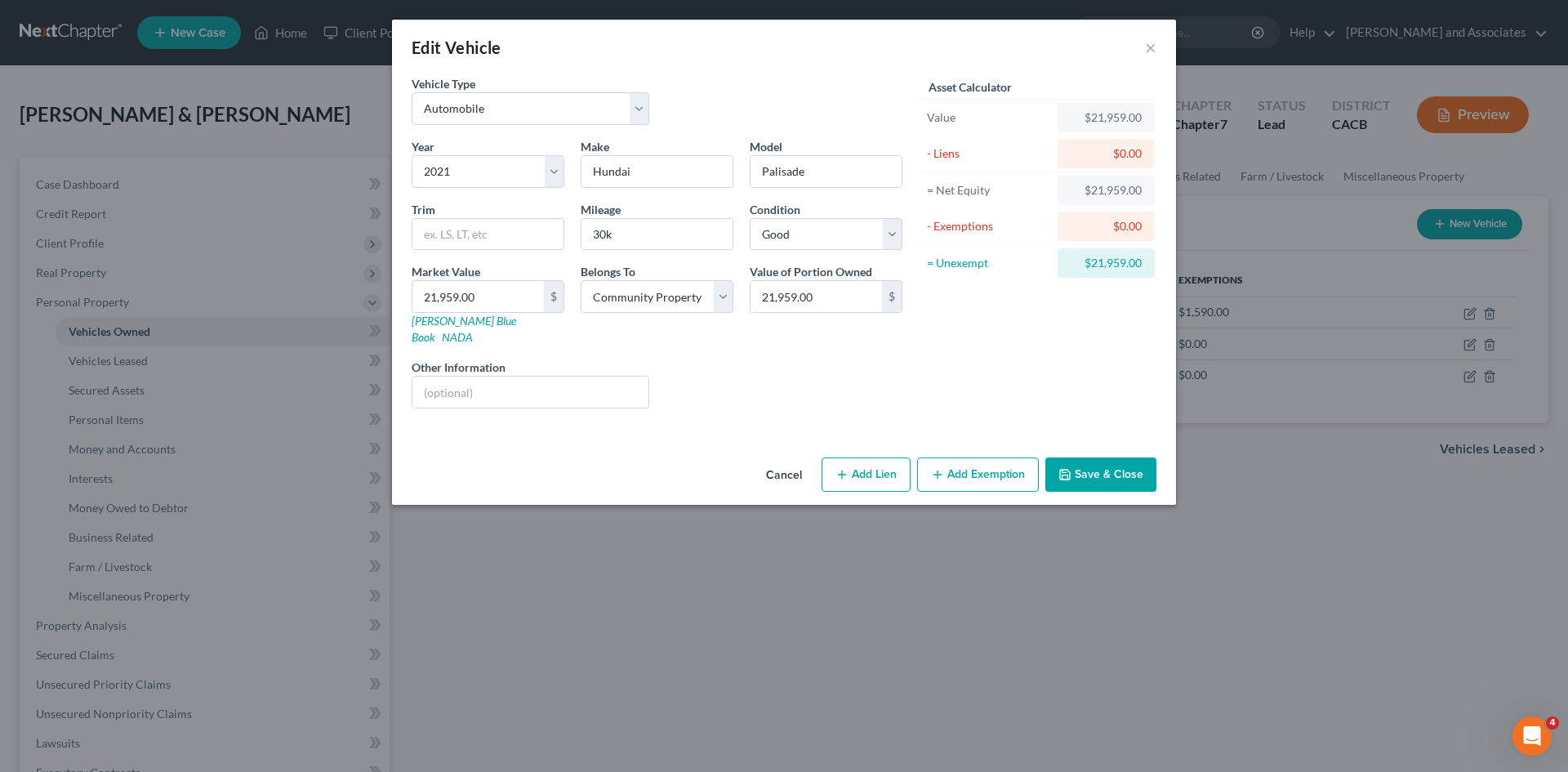
click at [790, 460] on button "Cancel" at bounding box center [784, 476] width 62 height 33
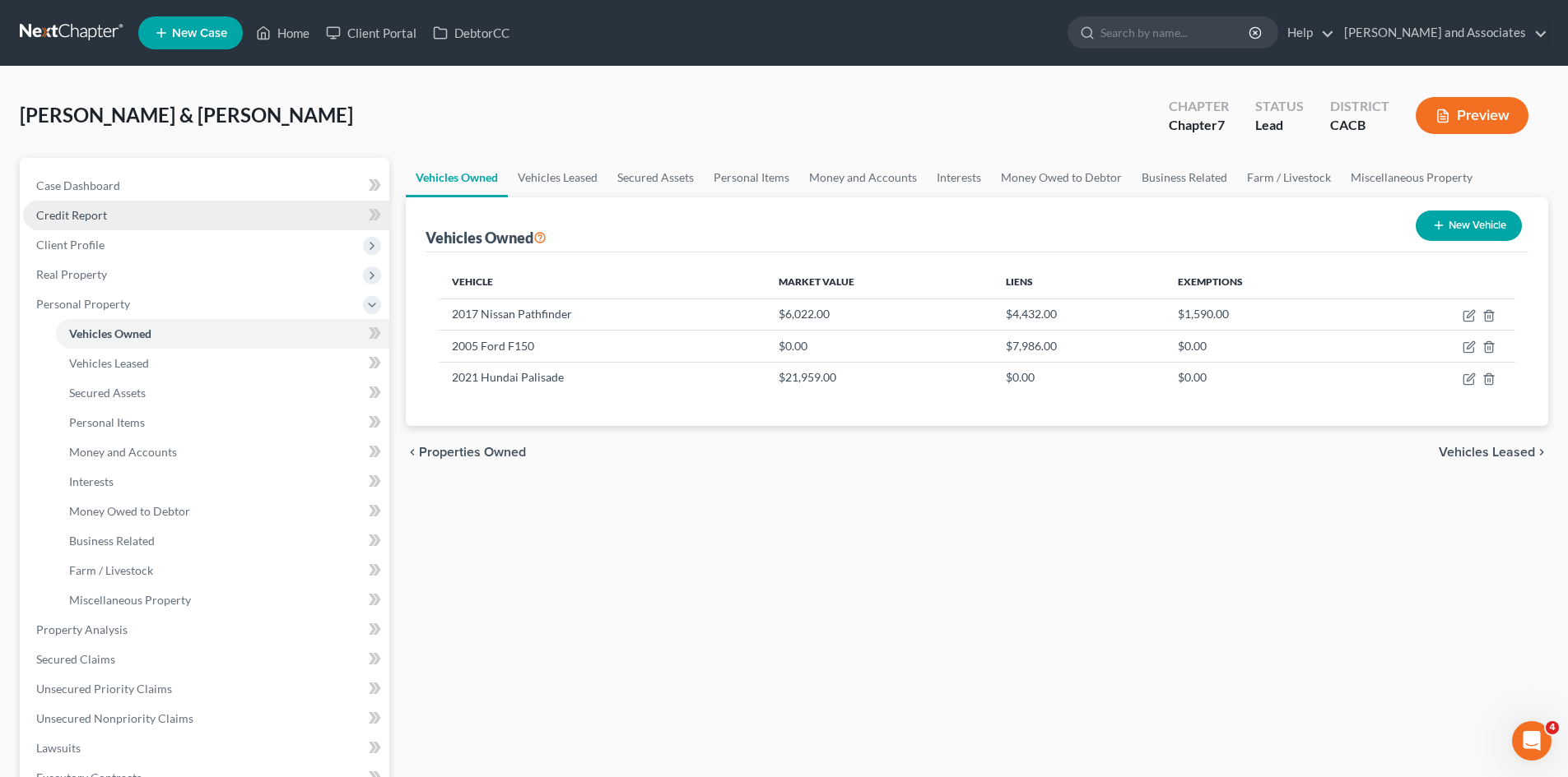
click at [167, 224] on link "Credit Report" at bounding box center [206, 215] width 366 height 30
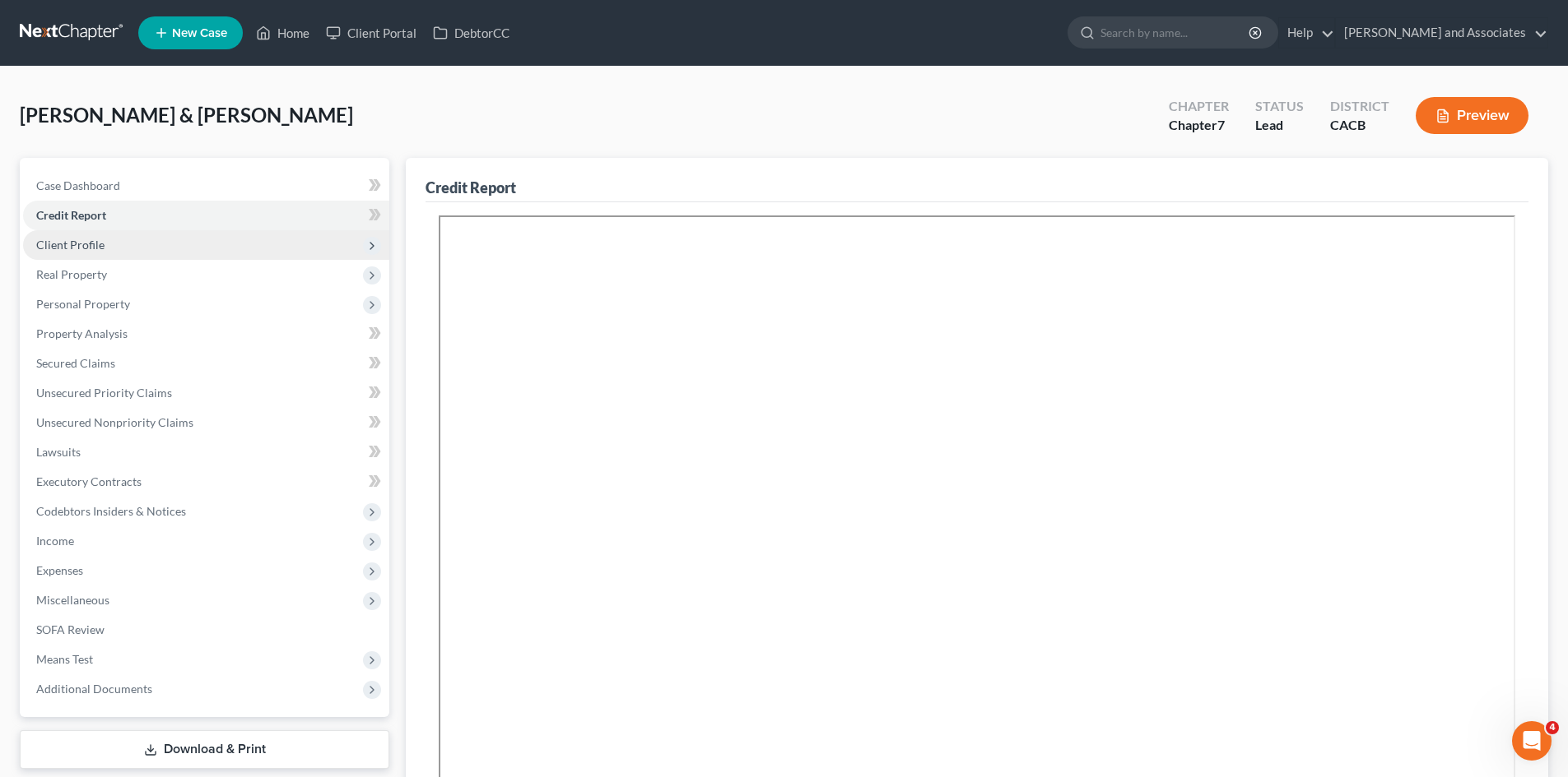
click at [167, 249] on span "Client Profile" at bounding box center [206, 245] width 366 height 30
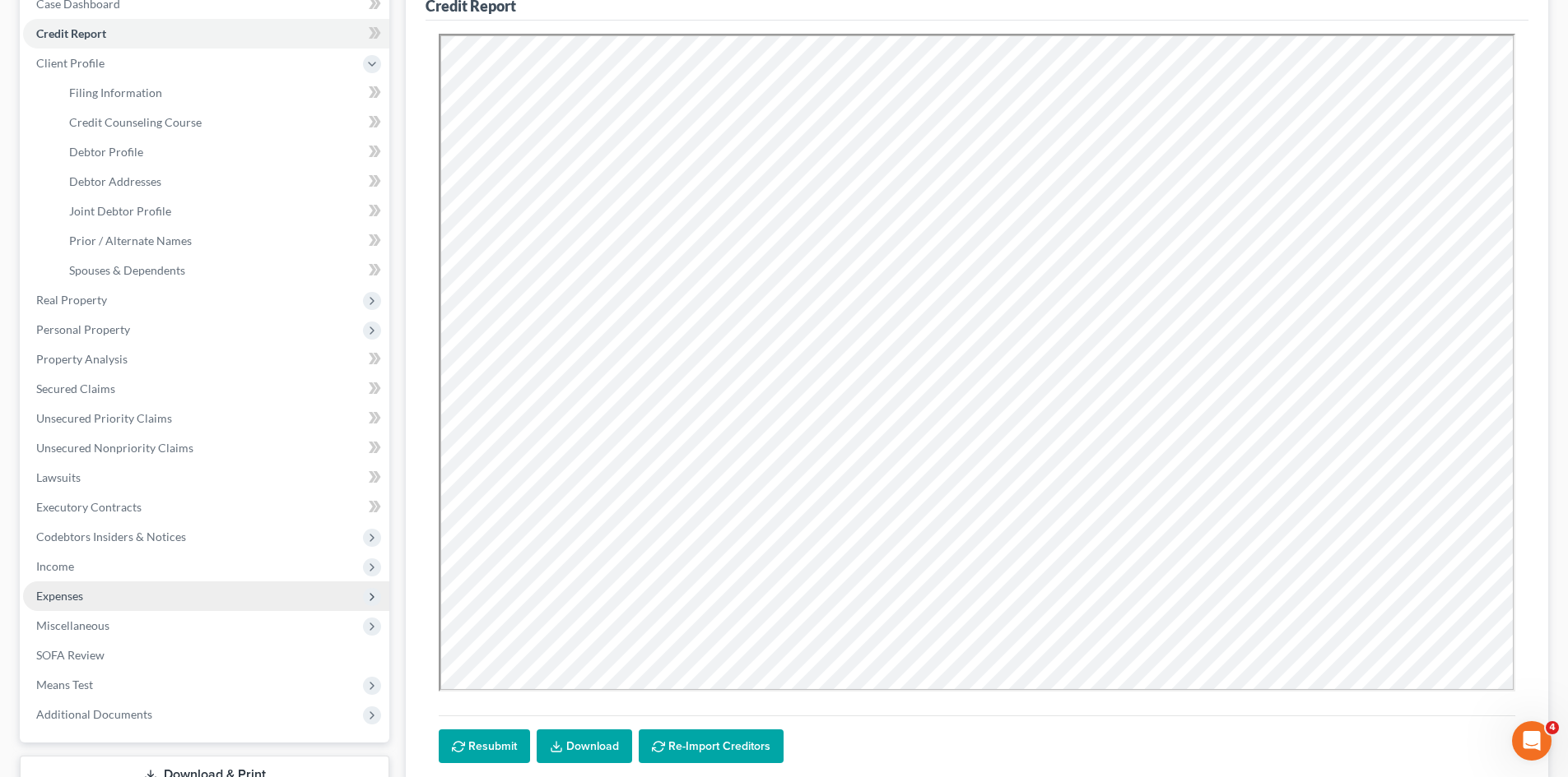
scroll to position [274, 0]
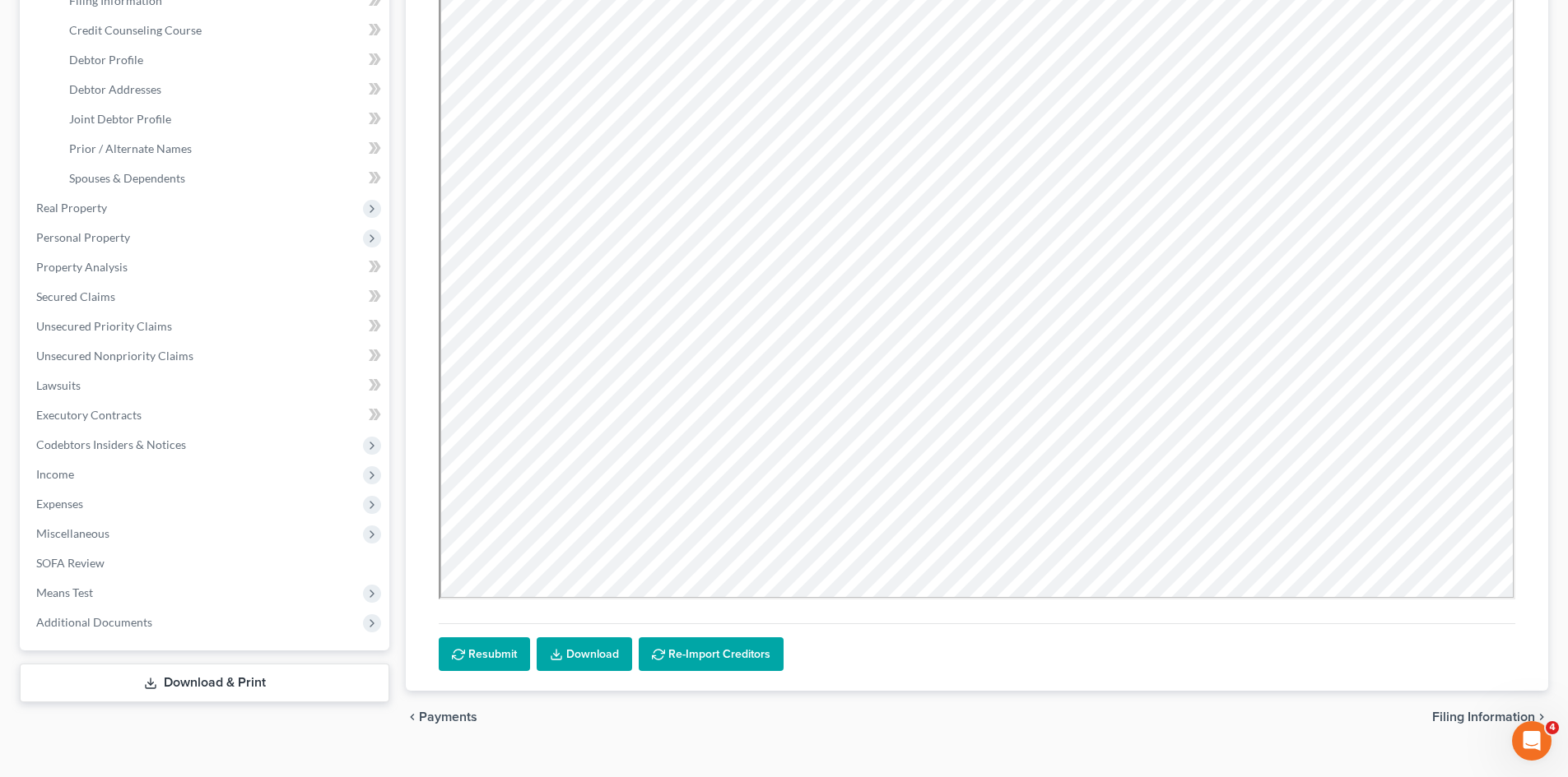
click at [186, 678] on link "Download & Print" at bounding box center [204, 683] width 370 height 39
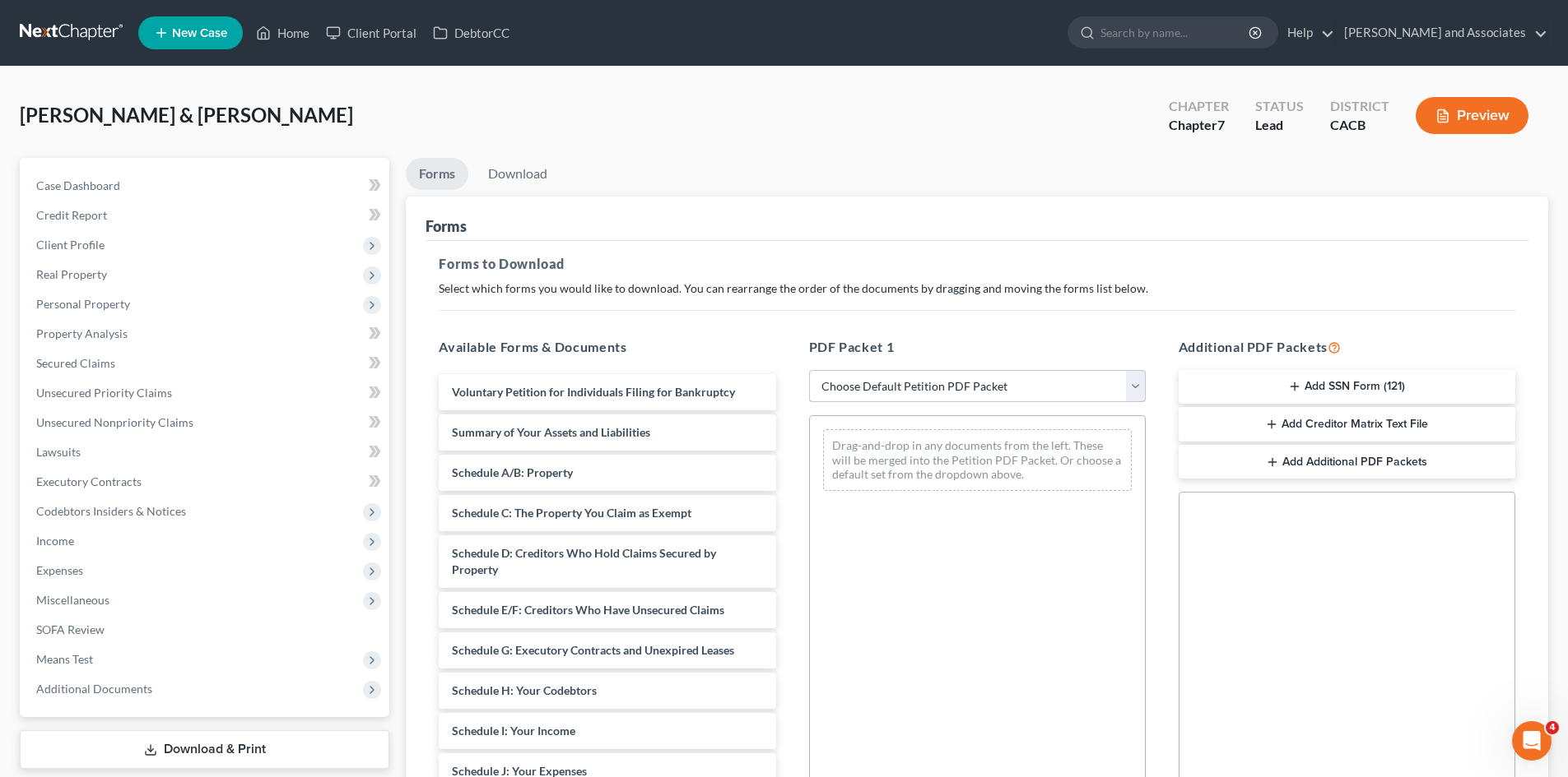
click at [860, 397] on select "Choose Default Petition PDF Packet Complete Bankruptcy Petition (all forms and …" at bounding box center [978, 387] width 337 height 33
select select "7"
click at [809, 371] on select "Choose Default Petition PDF Packet Complete Bankruptcy Petition (all forms and …" at bounding box center [978, 387] width 337 height 33
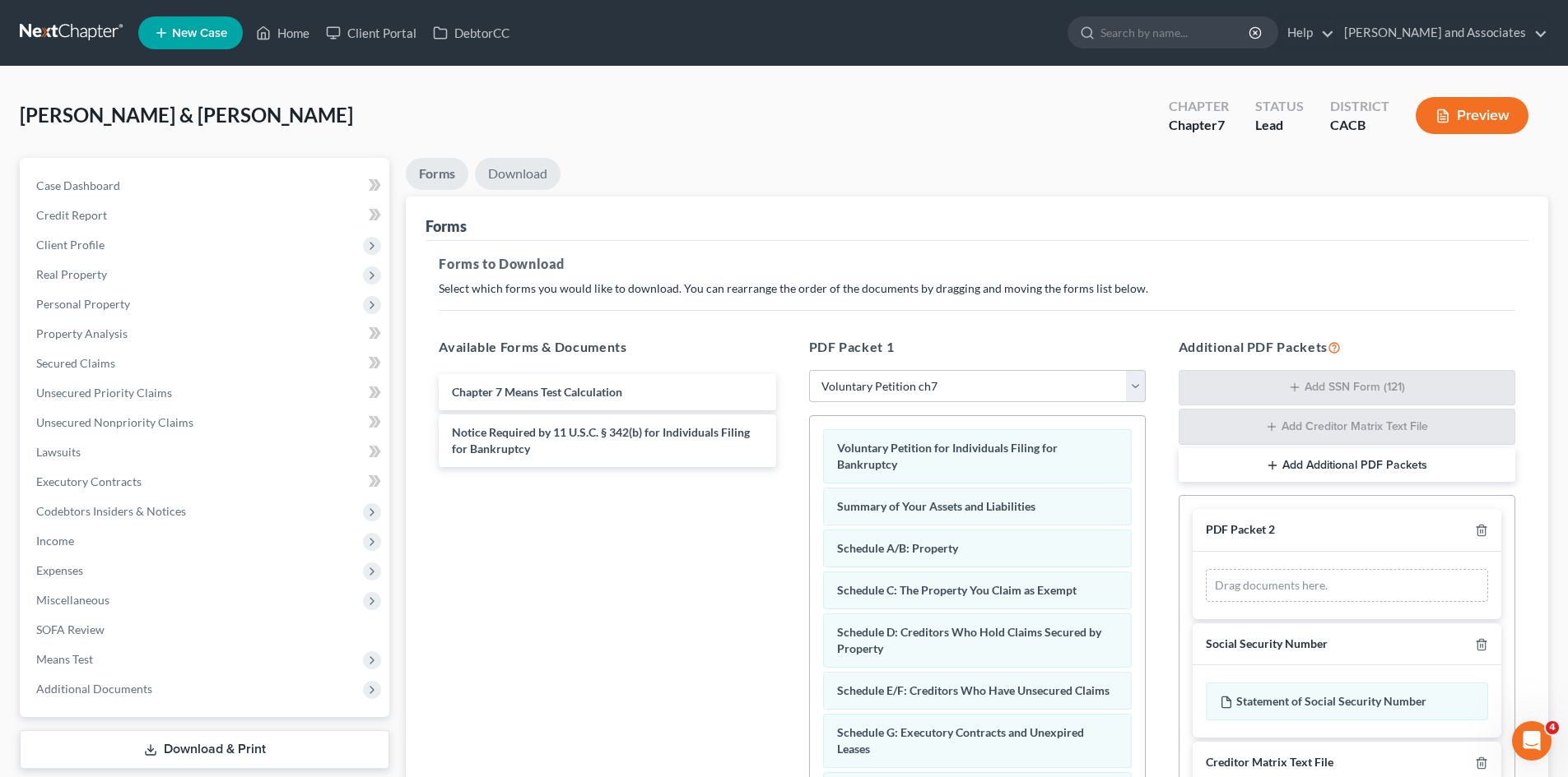
drag, startPoint x: 544, startPoint y: 145, endPoint x: 529, endPoint y: 160, distance: 21.2
click at [541, 145] on div "[PERSON_NAME] & [PERSON_NAME] Upgraded Chapter Chapter 7 Status Lead District C…" at bounding box center [783, 122] width 1528 height 72
click at [522, 172] on link "Download" at bounding box center [518, 173] width 85 height 32
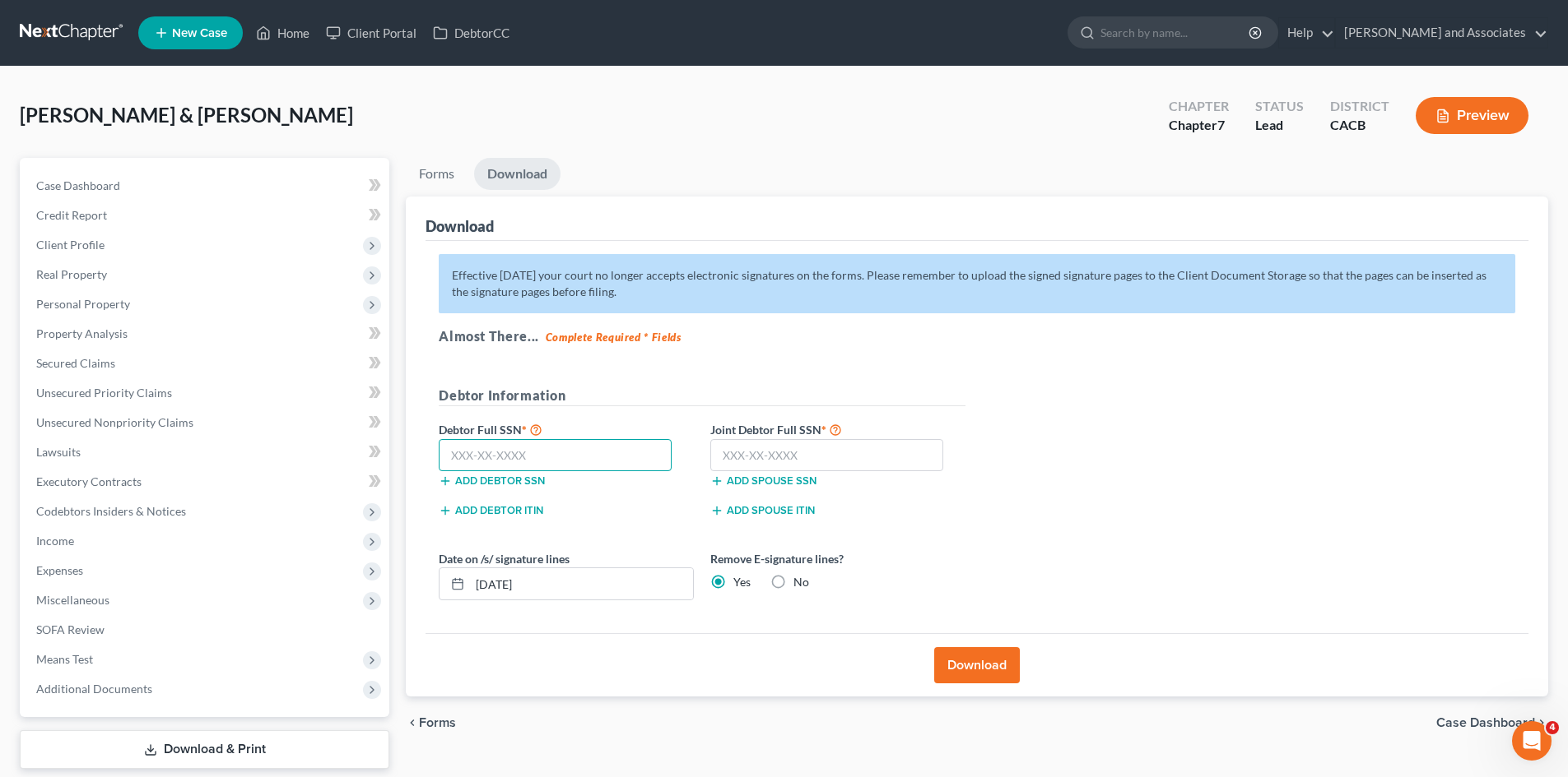
click at [558, 454] on input "text" at bounding box center [555, 456] width 233 height 33
type input "625-30-5840"
click at [799, 461] on input "text" at bounding box center [827, 456] width 233 height 33
type input "550-93-1193"
click at [969, 655] on button "Download" at bounding box center [977, 665] width 85 height 36
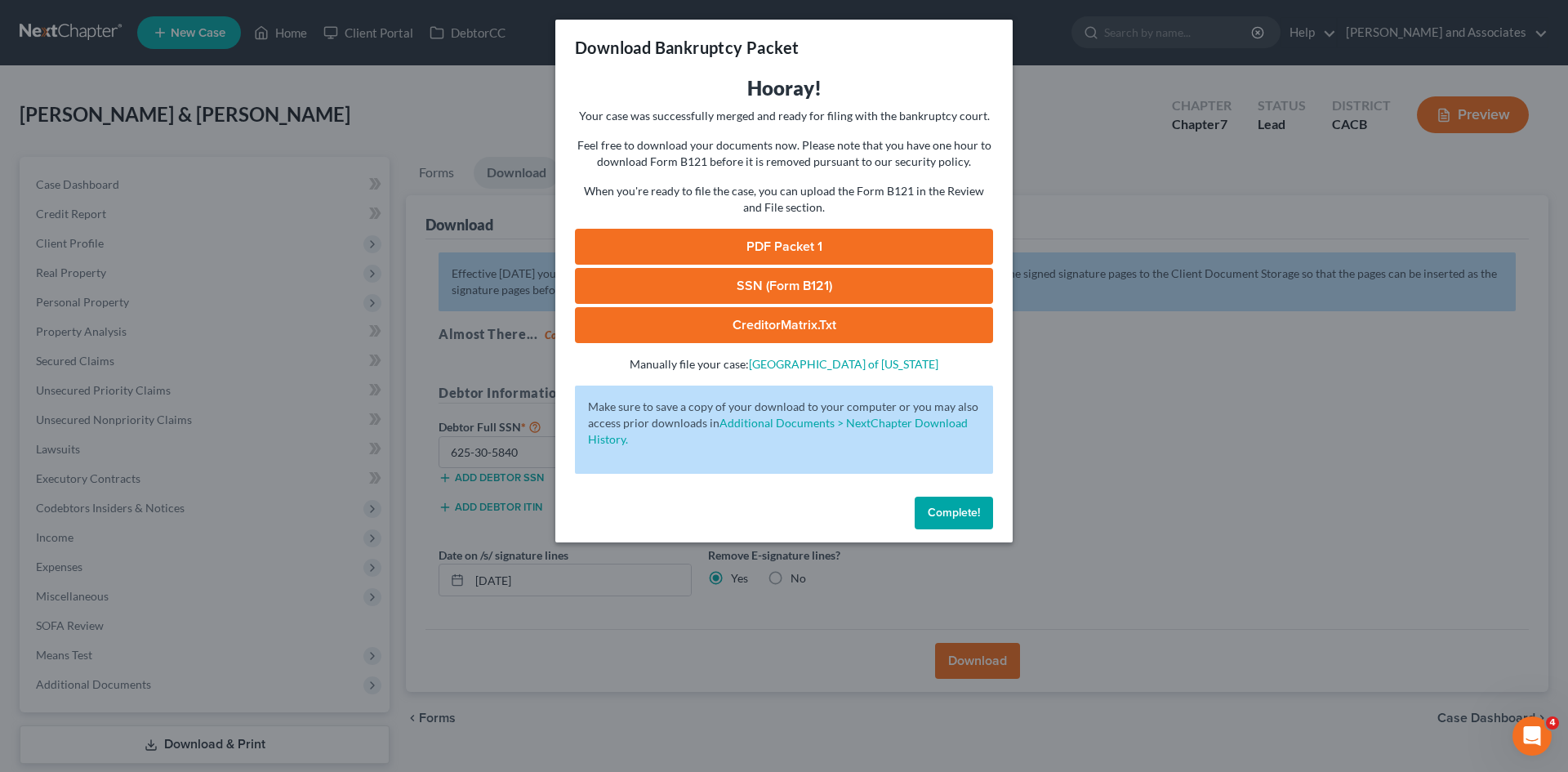
click at [809, 242] on link "PDF Packet 1" at bounding box center [784, 246] width 418 height 36
click at [742, 280] on link "SSN (Form B121)" at bounding box center [784, 286] width 418 height 36
click at [954, 510] on span "Complete!" at bounding box center [954, 512] width 52 height 13
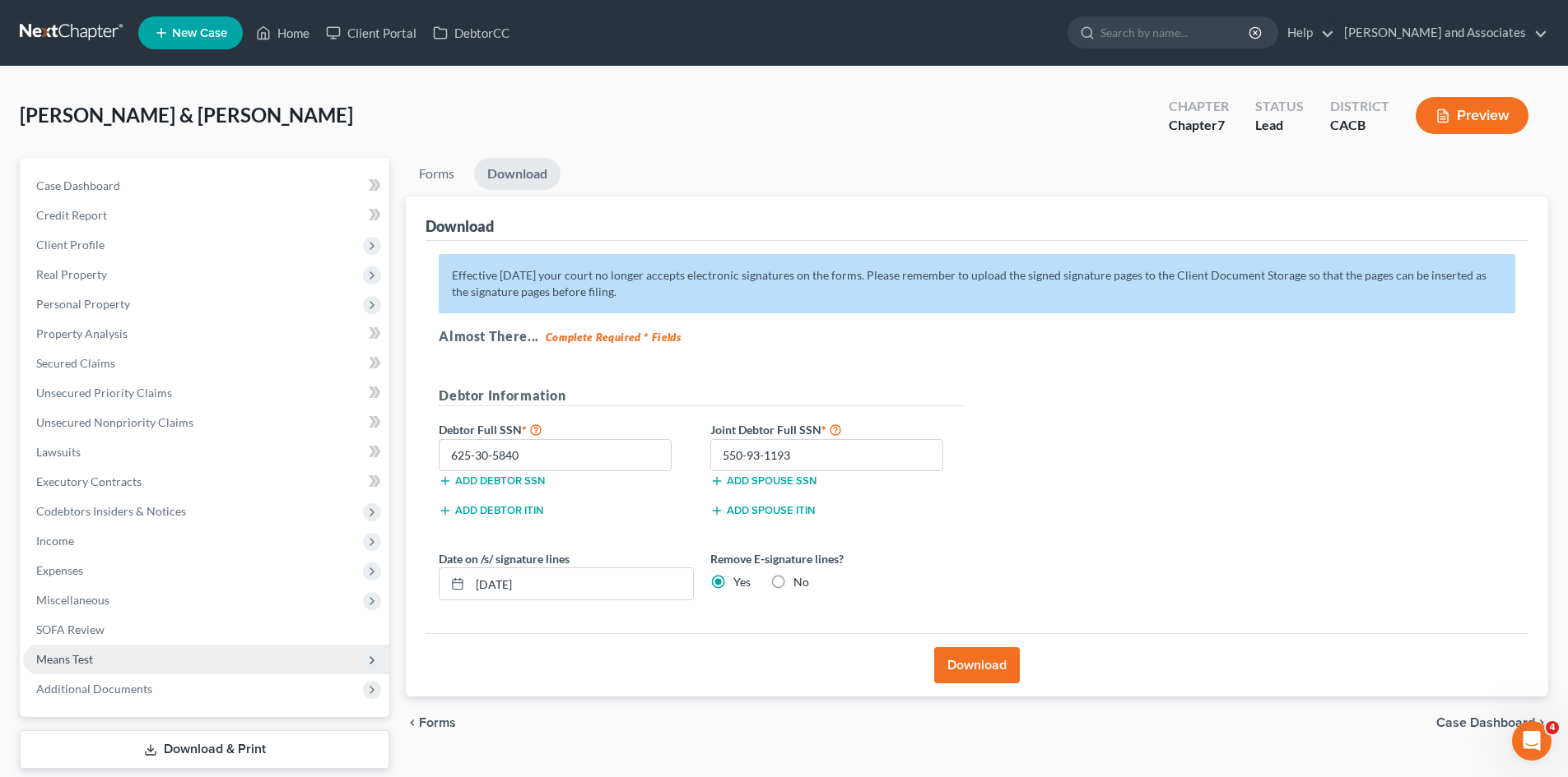
click at [97, 659] on span "Means Test" at bounding box center [206, 660] width 366 height 30
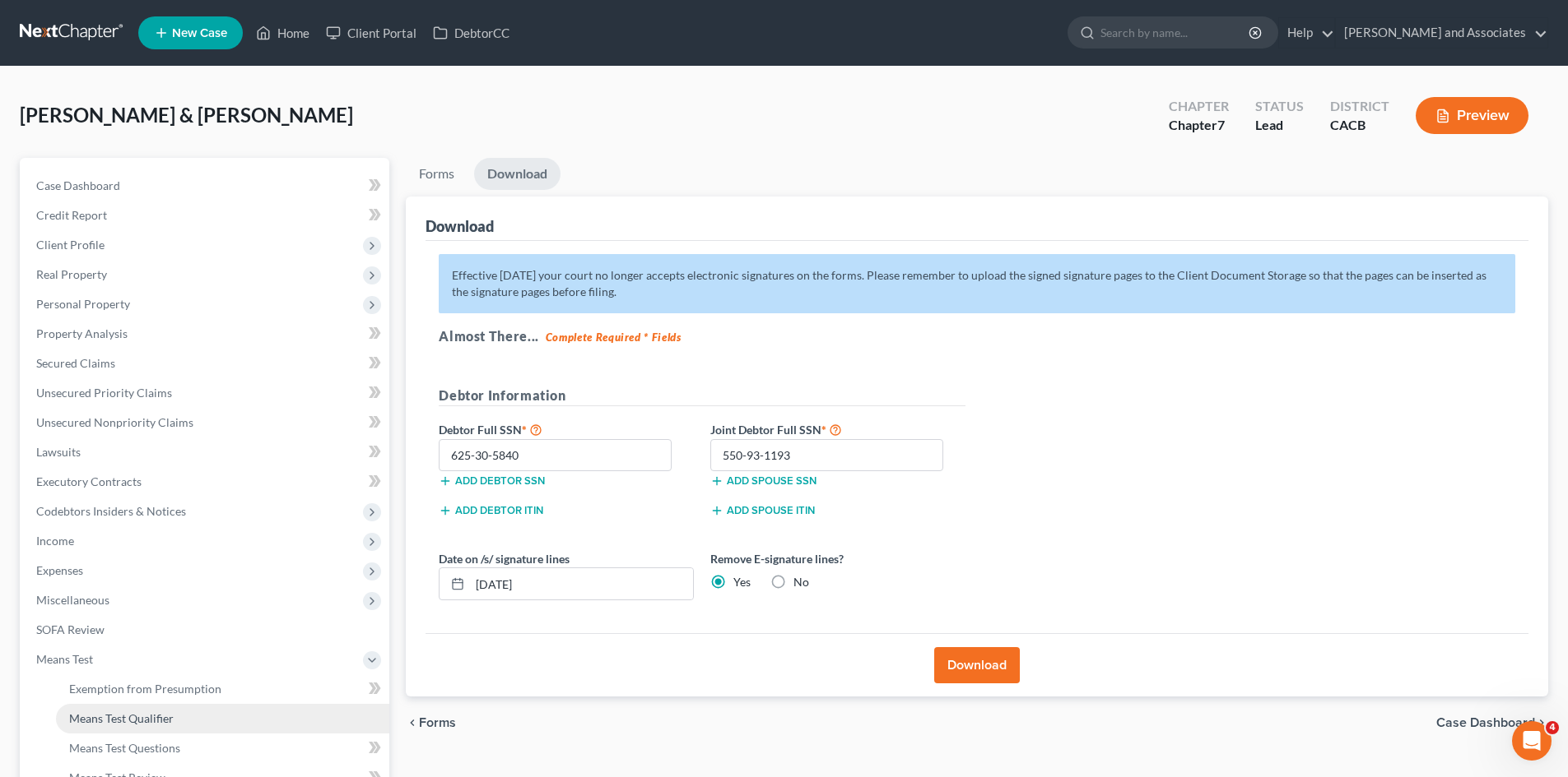
click at [177, 714] on link "Means Test Qualifier" at bounding box center [223, 719] width 333 height 30
